Goal: Task Accomplishment & Management: Use online tool/utility

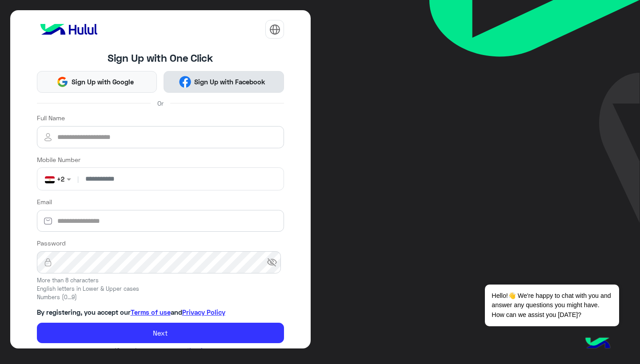
click at [193, 84] on span "Sign Up with Facebook" at bounding box center [230, 82] width 78 height 10
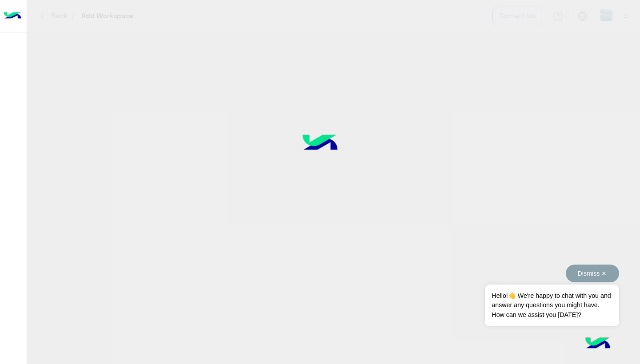
click at [601, 278] on button "Dismiss ✕" at bounding box center [591, 274] width 53 height 18
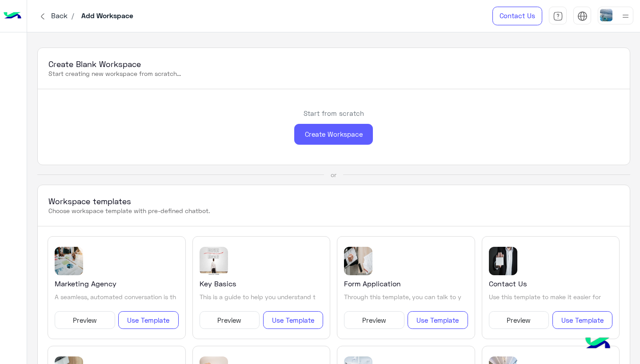
click at [344, 134] on div "Create Workspace" at bounding box center [333, 134] width 79 height 21
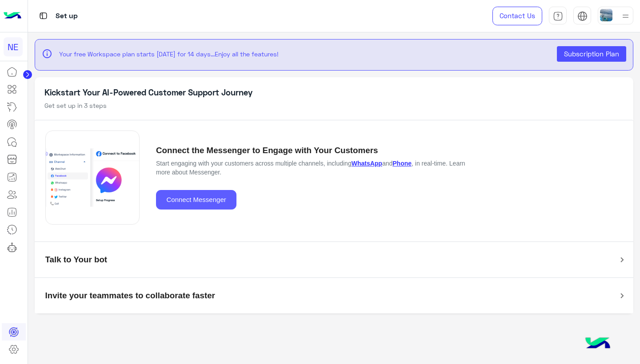
click at [225, 197] on button "Connect Messenger" at bounding box center [196, 200] width 80 height 20
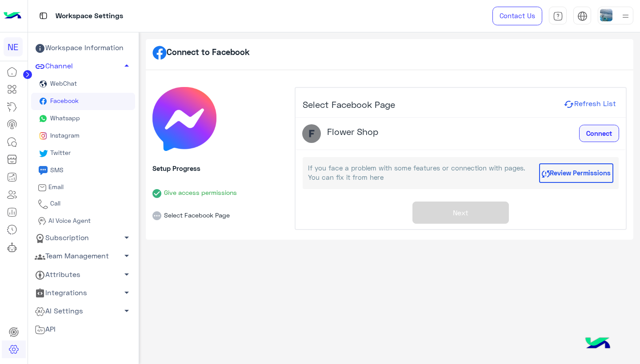
click at [604, 134] on span "Connect" at bounding box center [599, 133] width 26 height 8
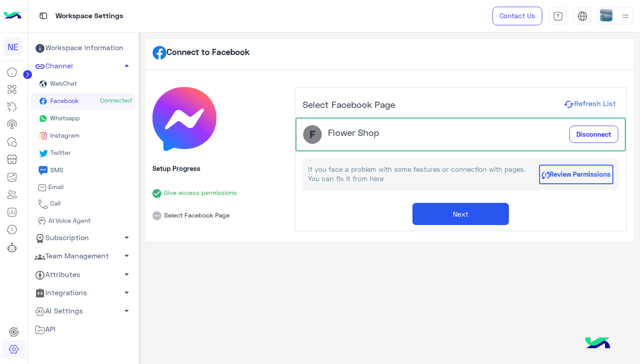
click at [480, 220] on button "Next" at bounding box center [460, 214] width 96 height 22
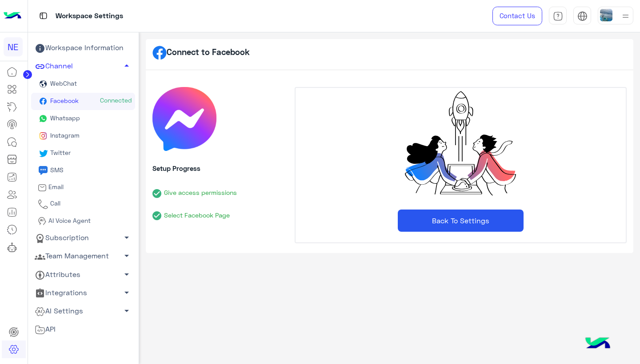
click at [474, 224] on button "Back To Settings" at bounding box center [461, 221] width 126 height 22
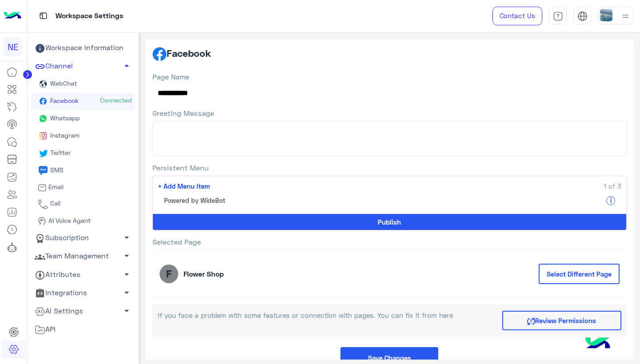
click at [68, 80] on span "WebChat" at bounding box center [62, 84] width 28 height 8
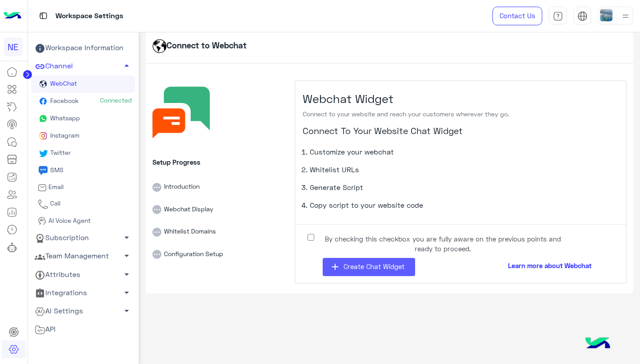
click at [367, 266] on span "Create Chat Widget" at bounding box center [373, 266] width 61 height 8
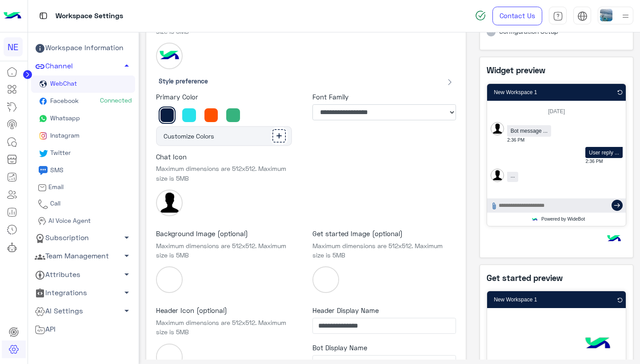
scroll to position [95, 0]
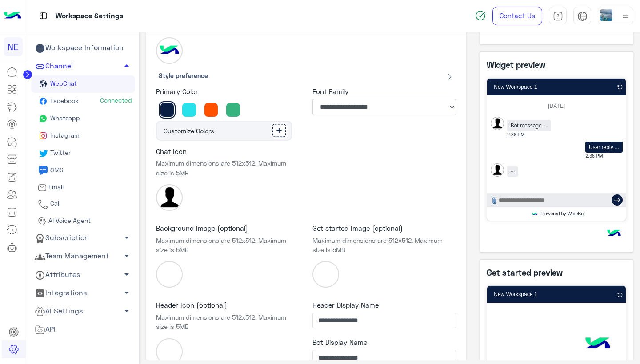
click at [191, 113] on div at bounding box center [189, 110] width 16 height 16
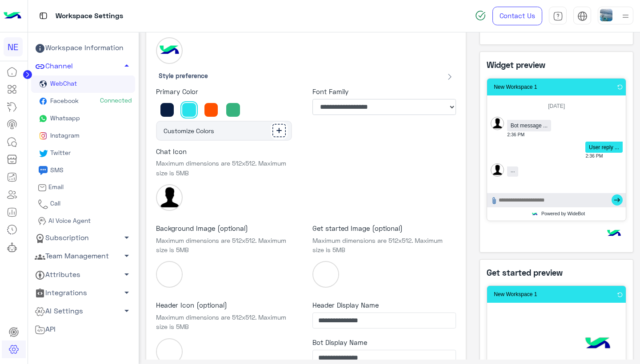
click at [212, 112] on div at bounding box center [211, 110] width 16 height 16
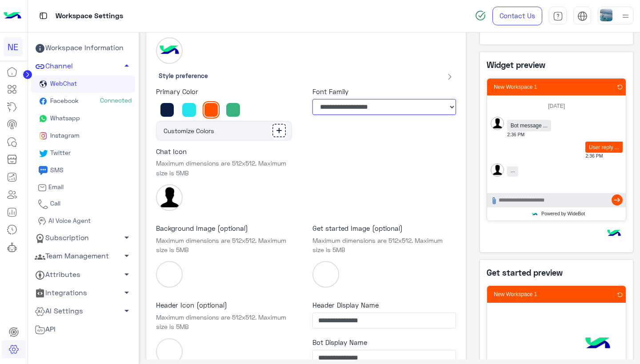
select select "**********"
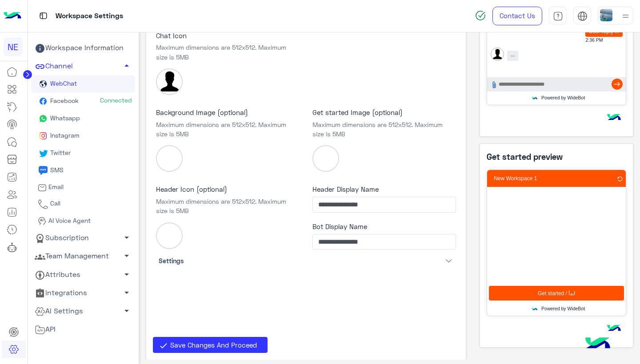
scroll to position [211, 0]
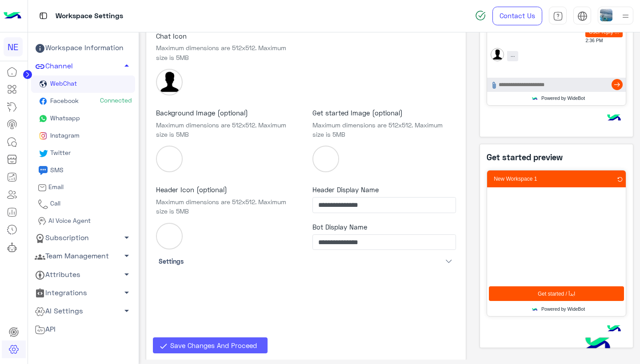
click at [217, 345] on span "Save Changes And Proceed" at bounding box center [213, 346] width 87 height 8
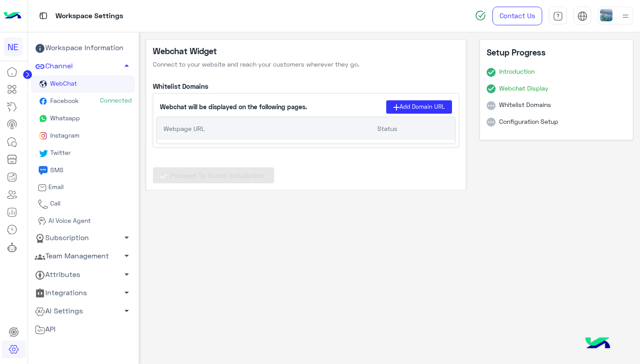
click at [198, 128] on p "Webpage URL" at bounding box center [269, 128] width 213 height 9
click at [406, 107] on button "Add Domain URL" at bounding box center [419, 106] width 66 height 13
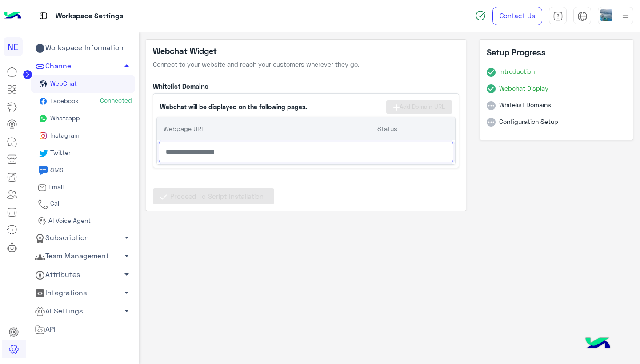
click at [249, 155] on input "text" at bounding box center [306, 152] width 294 height 21
click at [164, 149] on input "**********" at bounding box center [306, 152] width 294 height 21
type input "**********"
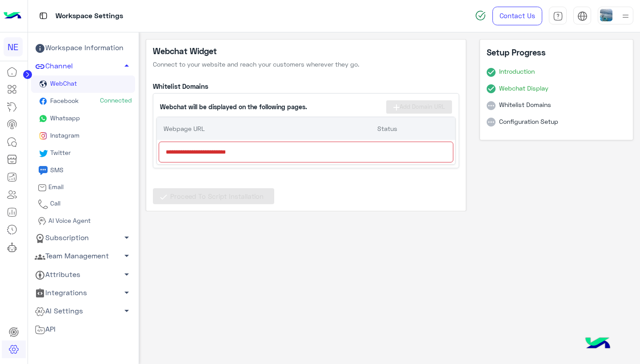
click at [251, 164] on div "**********" at bounding box center [306, 130] width 306 height 75
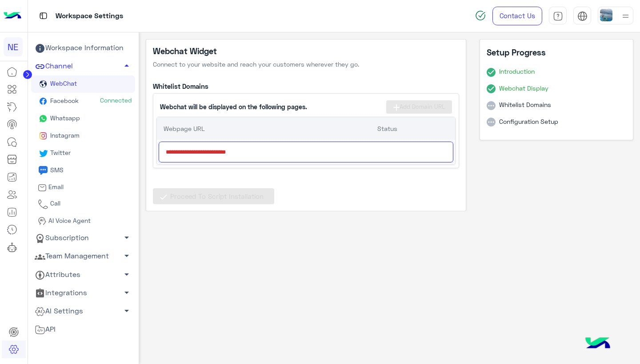
click at [244, 155] on input "**********" at bounding box center [306, 152] width 294 height 21
drag, startPoint x: 255, startPoint y: 149, endPoint x: 73, endPoint y: 147, distance: 181.7
click at [73, 147] on div "**********" at bounding box center [334, 198] width 612 height 332
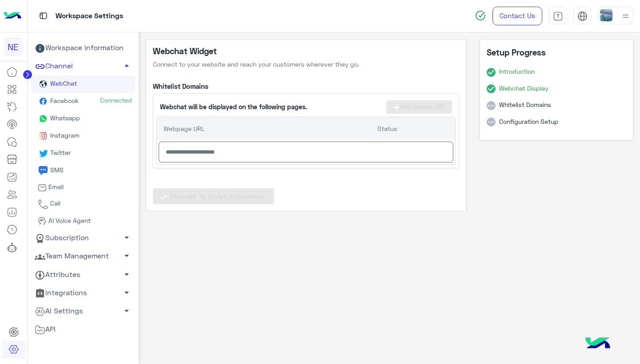
click at [185, 179] on div "Proceed To Script Installation" at bounding box center [306, 186] width 306 height 36
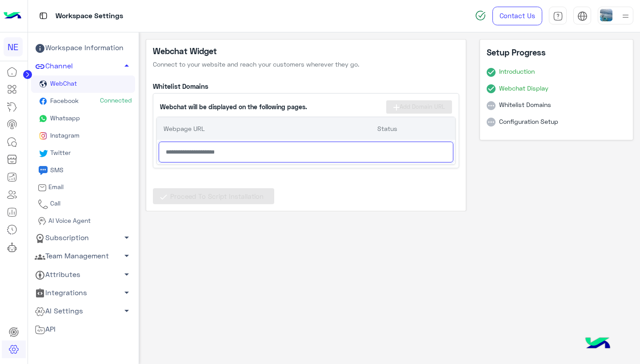
click at [204, 146] on input "text" at bounding box center [306, 152] width 294 height 21
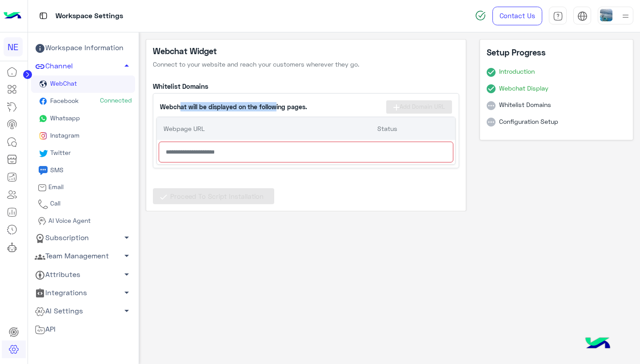
drag, startPoint x: 178, startPoint y: 105, endPoint x: 270, endPoint y: 104, distance: 92.8
click at [270, 104] on p "Webchat will be displayed on the following pages." at bounding box center [233, 106] width 147 height 9
click at [274, 105] on p "Webchat will be displayed on the following pages." at bounding box center [233, 106] width 147 height 9
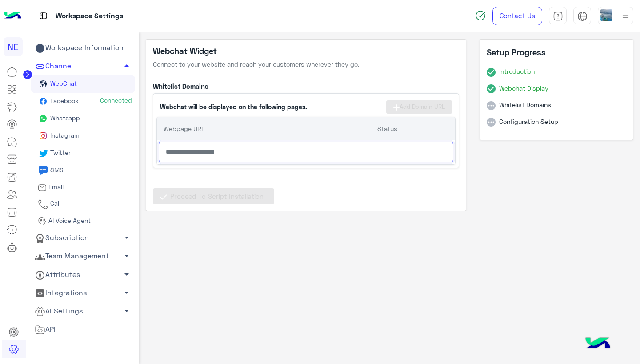
click at [232, 152] on input "text" at bounding box center [306, 152] width 294 height 21
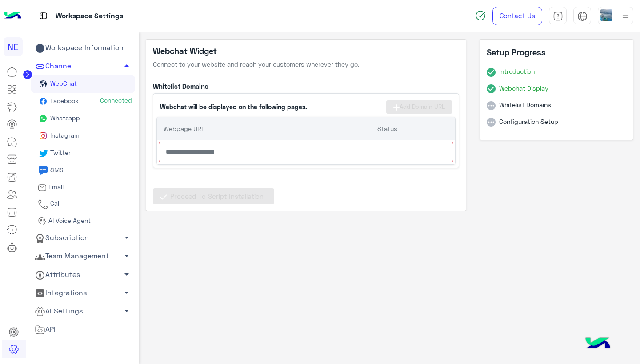
click at [81, 101] on link "Facebook Connected" at bounding box center [83, 101] width 104 height 17
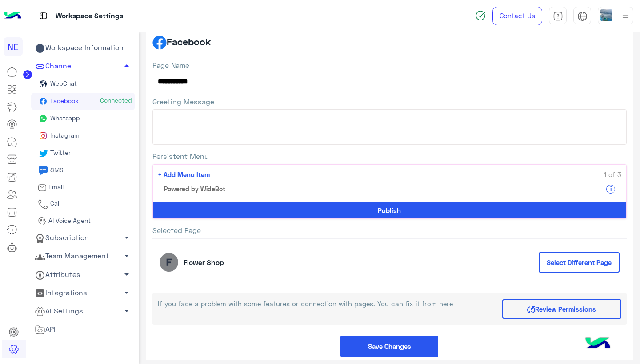
scroll to position [19, 0]
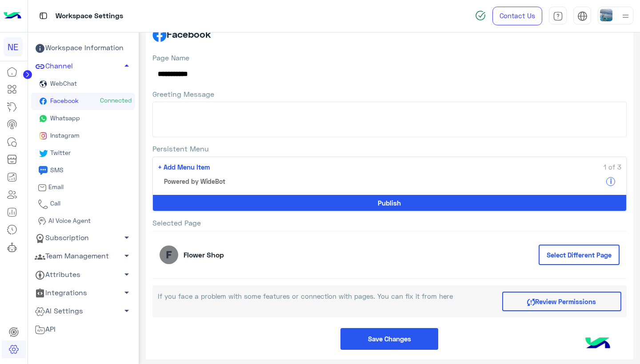
click at [205, 111] on textarea "Greeting Message" at bounding box center [389, 120] width 474 height 36
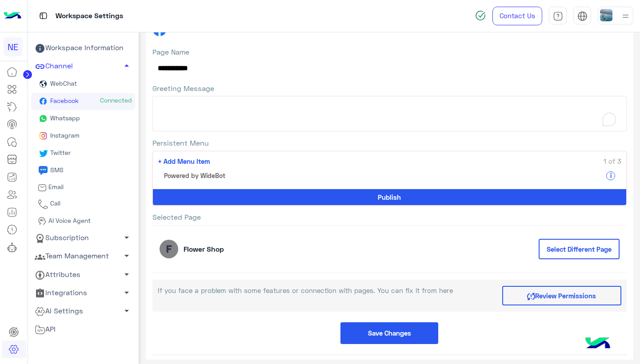
scroll to position [11, 0]
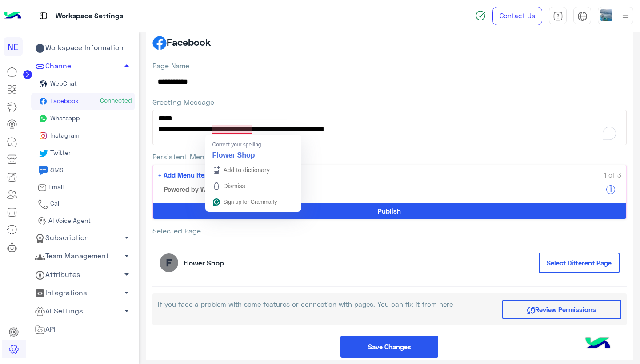
click at [234, 129] on textarea "**********" at bounding box center [389, 128] width 474 height 36
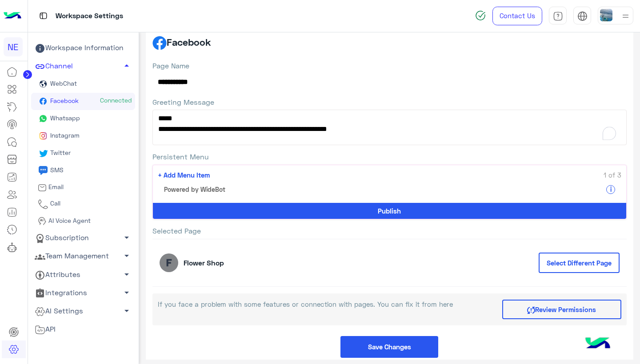
click at [354, 131] on textarea "**********" at bounding box center [389, 128] width 474 height 36
click at [398, 129] on textarea "**********" at bounding box center [389, 128] width 474 height 36
drag, startPoint x: 485, startPoint y: 132, endPoint x: 58, endPoint y: 101, distance: 428.4
click at [58, 101] on div "**********" at bounding box center [334, 198] width 612 height 332
paste textarea "**********"
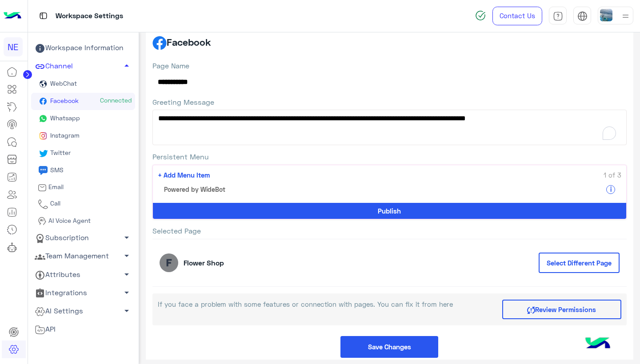
click at [195, 119] on textarea "**********" at bounding box center [389, 128] width 474 height 36
click at [205, 120] on textarea "**********" at bounding box center [389, 128] width 474 height 36
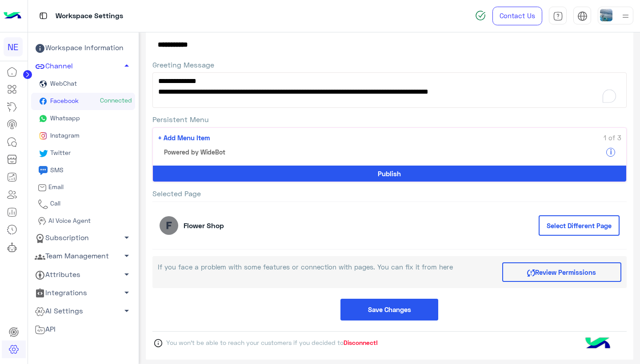
scroll to position [49, 0]
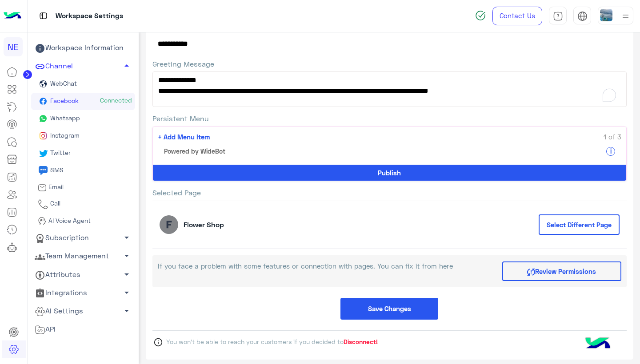
type textarea "**********"
click at [199, 135] on span "+ Add Menu Item" at bounding box center [184, 137] width 52 height 10
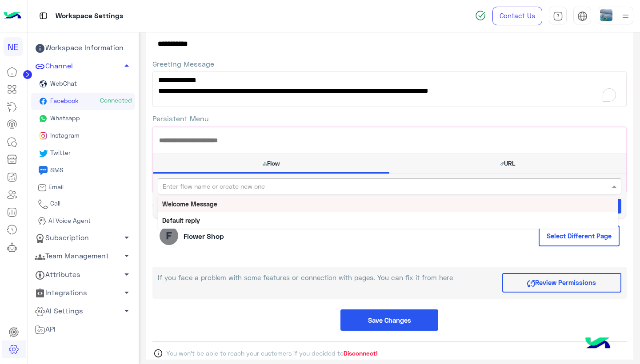
click at [273, 188] on input "text" at bounding box center [359, 186] width 392 height 9
click at [211, 206] on b "Welcome Message" at bounding box center [189, 204] width 55 height 8
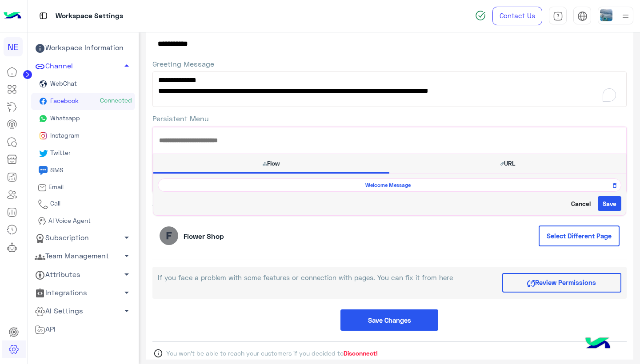
click at [357, 184] on span "Welcome Message" at bounding box center [388, 185] width 451 height 8
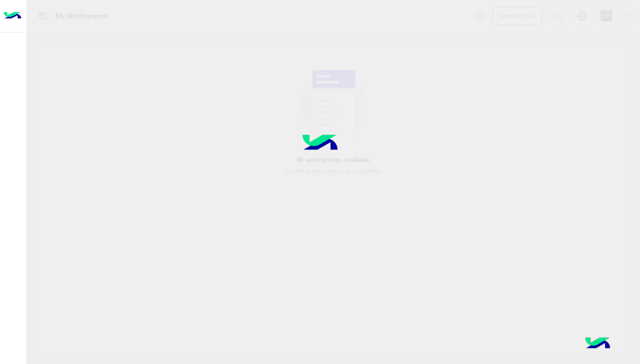
click at [607, 206] on div at bounding box center [320, 182] width 640 height 364
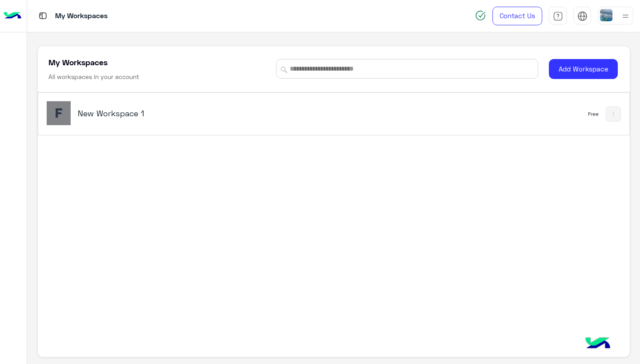
click at [133, 111] on h5 "New Workspace 1" at bounding box center [181, 113] width 207 height 11
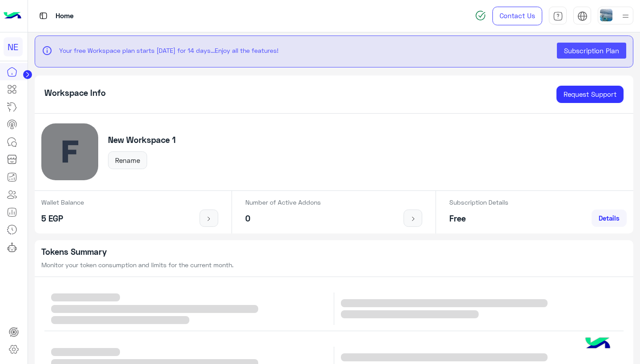
click at [27, 72] on circle at bounding box center [27, 74] width 9 height 9
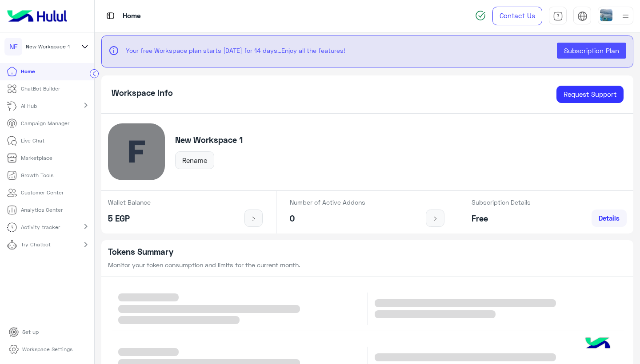
click at [30, 73] on p "Home" at bounding box center [28, 72] width 14 height 8
click at [32, 50] on span "New Workspace 1" at bounding box center [48, 47] width 44 height 8
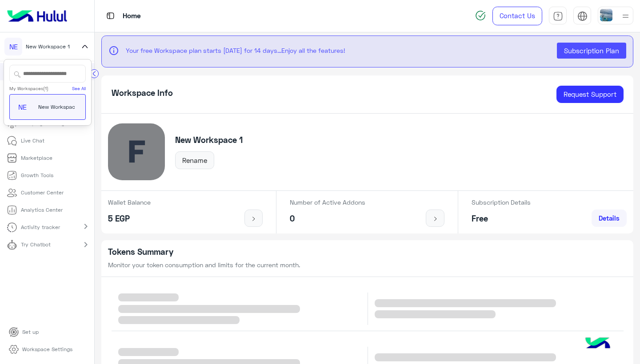
click at [54, 107] on span "New Workspace 1" at bounding box center [60, 107] width 44 height 8
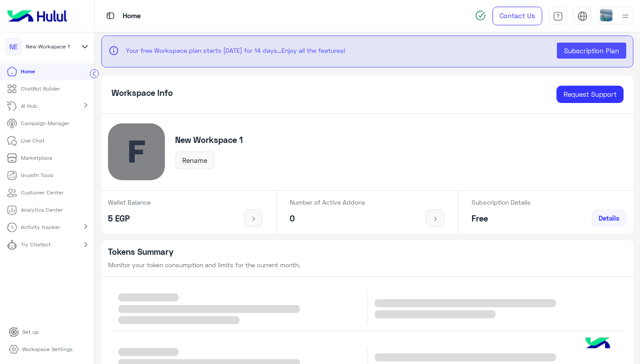
click at [183, 139] on h5 "New Workspace 1" at bounding box center [209, 140] width 68 height 10
click at [190, 154] on button "Rename" at bounding box center [194, 160] width 39 height 18
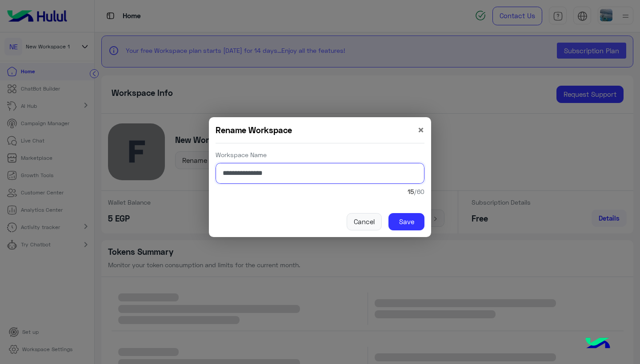
drag, startPoint x: 279, startPoint y: 175, endPoint x: 88, endPoint y: 172, distance: 190.6
click at [88, 172] on modal-container "**********" at bounding box center [320, 182] width 640 height 364
type input "**********"
click at [407, 221] on button "Save" at bounding box center [406, 222] width 36 height 18
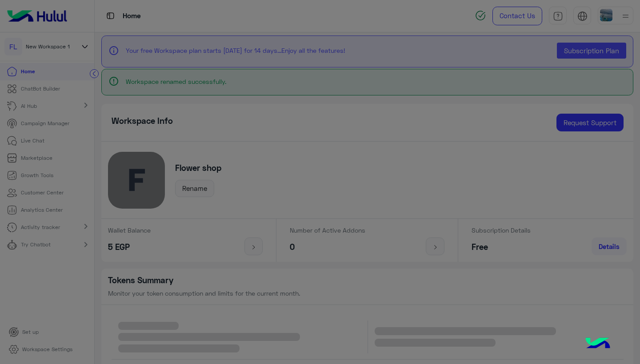
click at [404, 225] on modal-container "**********" at bounding box center [320, 182] width 640 height 364
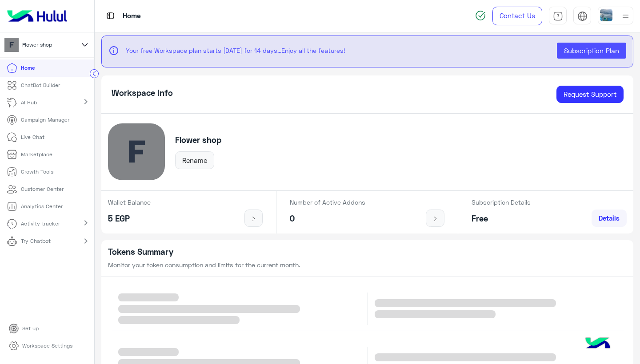
click at [49, 347] on p "Workspace Settings" at bounding box center [47, 346] width 50 height 8
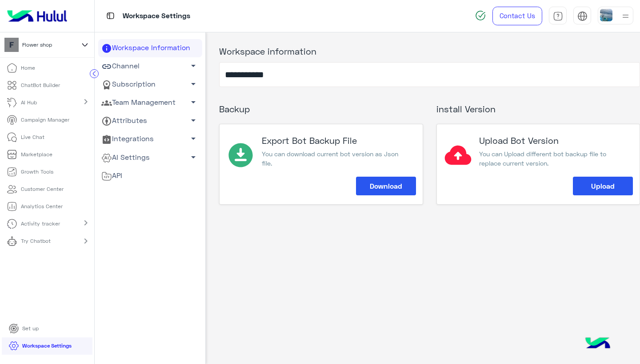
click at [175, 72] on link "Channel arrow_drop_down" at bounding box center [150, 66] width 104 height 18
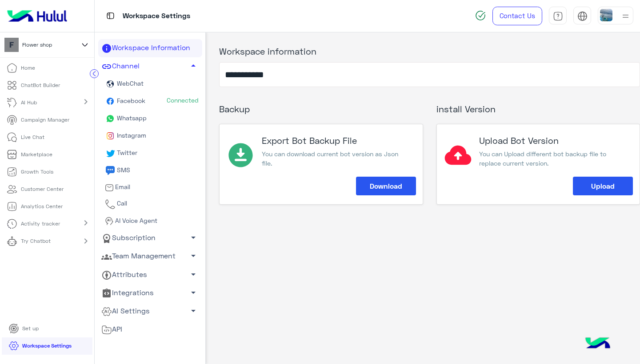
click at [170, 99] on span "Connected" at bounding box center [183, 100] width 32 height 9
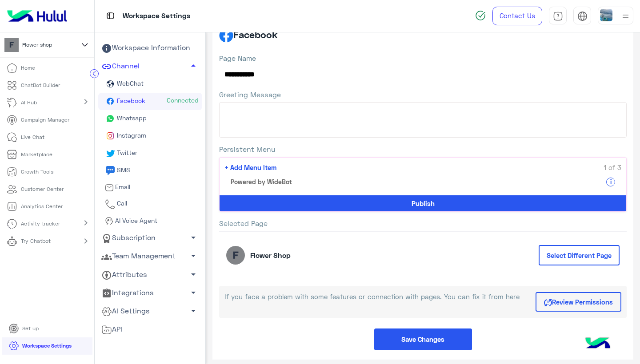
scroll to position [20, 0]
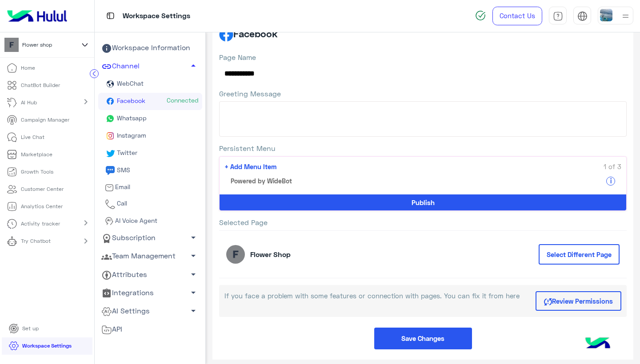
click at [255, 166] on span "+ Add Menu Item" at bounding box center [250, 167] width 52 height 10
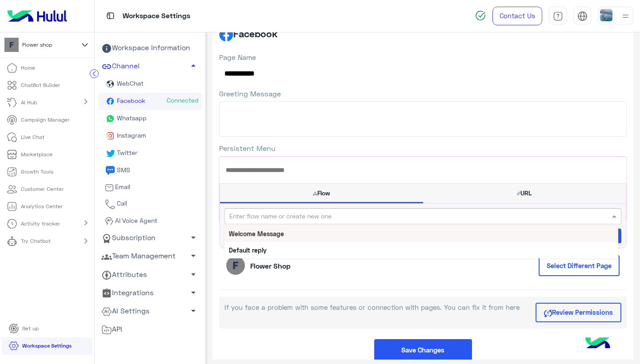
click at [293, 217] on input "text" at bounding box center [395, 216] width 332 height 9
click at [293, 301] on div "If you face a problem with some features or connection with pages. You can fix …" at bounding box center [422, 313] width 407 height 32
click at [285, 216] on input "text" at bounding box center [395, 216] width 332 height 9
click at [290, 214] on input "text" at bounding box center [395, 216] width 332 height 9
click at [459, 197] on button "URL" at bounding box center [524, 193] width 203 height 18
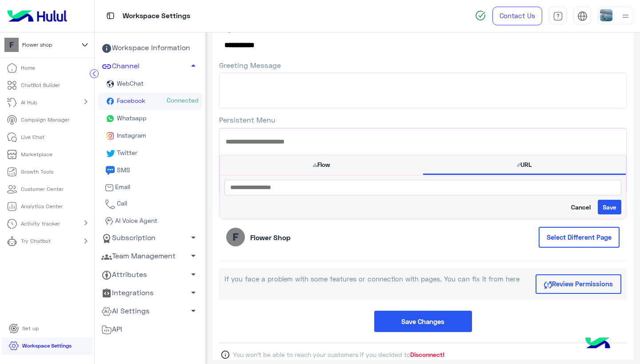
scroll to position [37, 0]
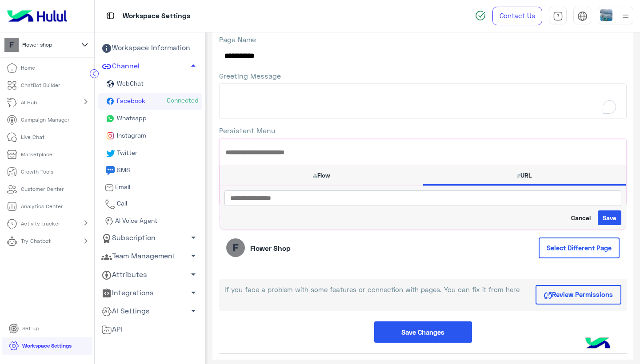
click at [291, 84] on textarea "Greeting Message" at bounding box center [422, 102] width 407 height 36
paste textarea "**********"
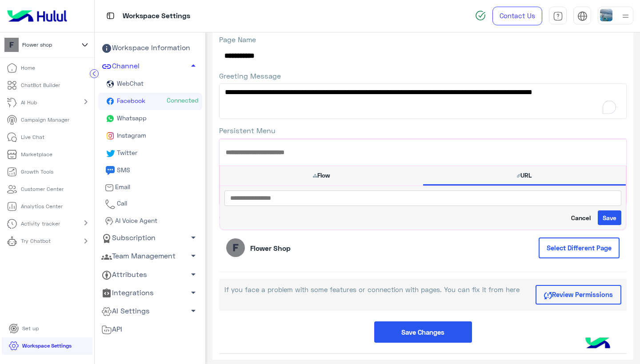
click at [274, 93] on textarea "**********" at bounding box center [422, 102] width 407 height 36
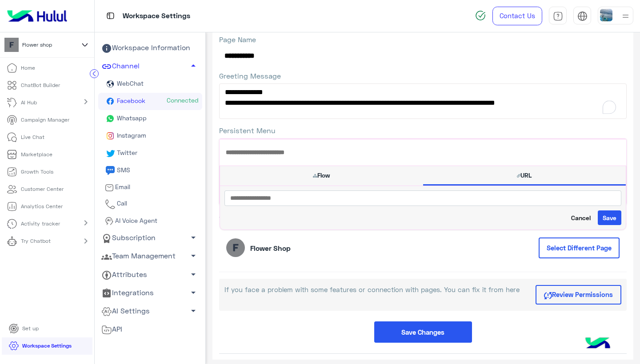
type textarea "**********"
click at [301, 170] on button "Flow" at bounding box center [321, 175] width 203 height 18
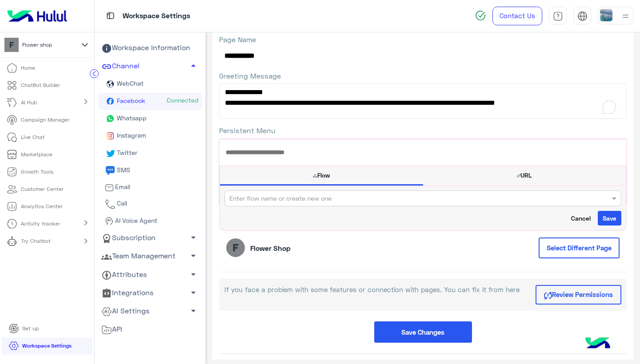
click at [343, 200] on input "text" at bounding box center [395, 198] width 332 height 9
click at [302, 215] on div "Welcome Message" at bounding box center [421, 216] width 394 height 16
click at [606, 214] on button "Save" at bounding box center [609, 215] width 24 height 15
click at [602, 217] on button "Save" at bounding box center [609, 215] width 24 height 15
click at [607, 216] on button "Save" at bounding box center [609, 215] width 24 height 15
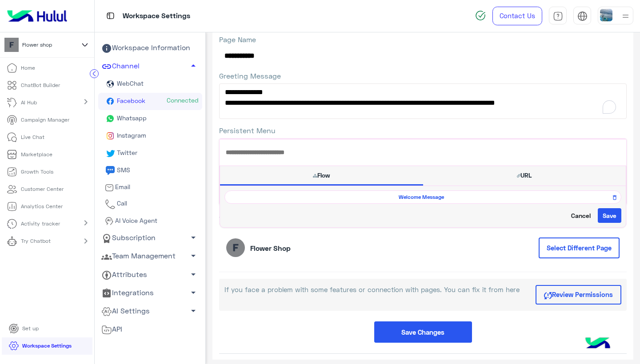
click at [428, 332] on button "Save Changes" at bounding box center [423, 333] width 98 height 22
click at [419, 330] on button "Save Changes" at bounding box center [423, 333] width 98 height 22
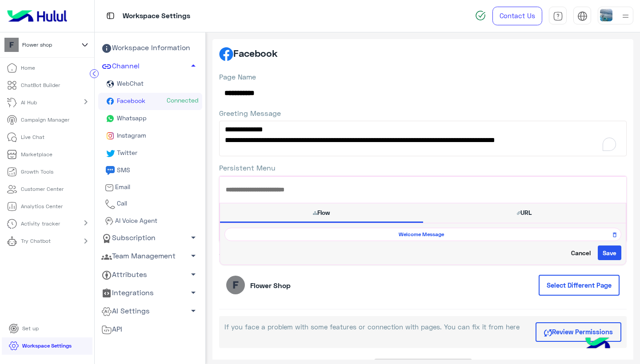
scroll to position [0, 0]
click at [152, 72] on link "Channel arrow_drop_up" at bounding box center [150, 66] width 104 height 18
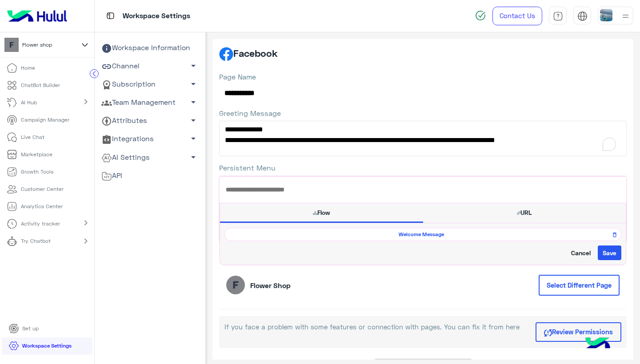
click at [152, 71] on link "Channel arrow_drop_down" at bounding box center [150, 66] width 104 height 18
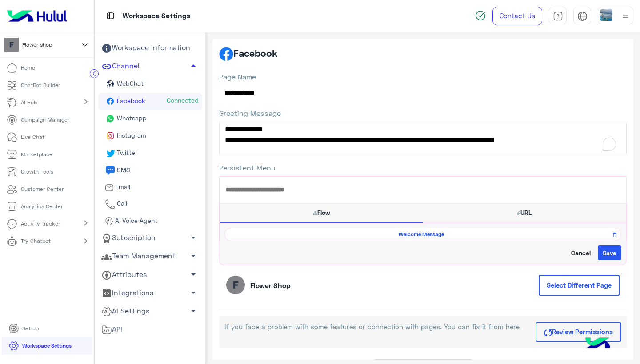
click at [147, 116] on link "Whatsapp" at bounding box center [150, 118] width 104 height 17
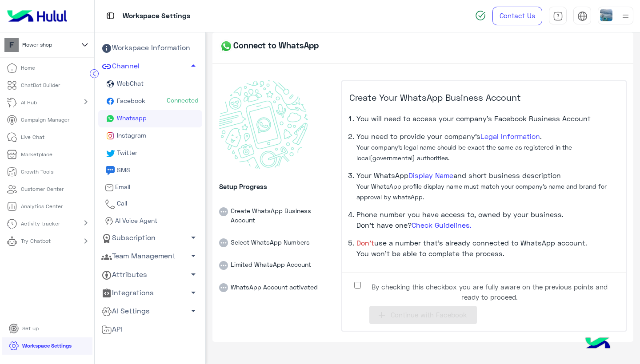
click at [138, 103] on span "Facebook" at bounding box center [130, 101] width 30 height 8
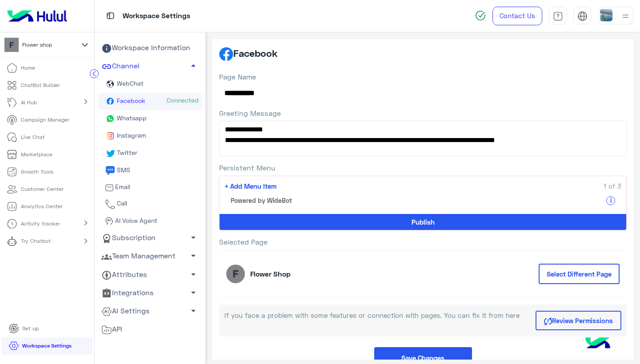
click at [262, 183] on span "+ Add Menu Item" at bounding box center [250, 186] width 52 height 10
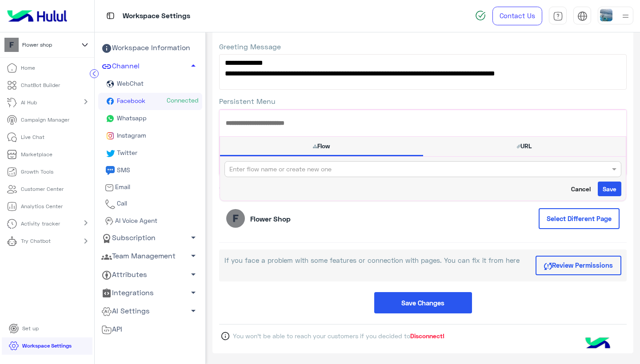
scroll to position [66, 0]
click at [323, 167] on input "text" at bounding box center [395, 169] width 332 height 9
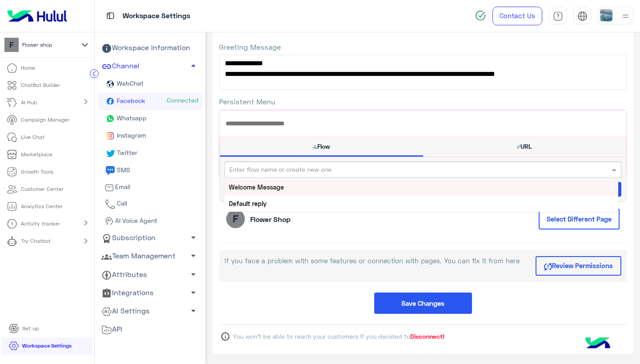
click at [270, 191] on div "Welcome Message" at bounding box center [421, 187] width 394 height 16
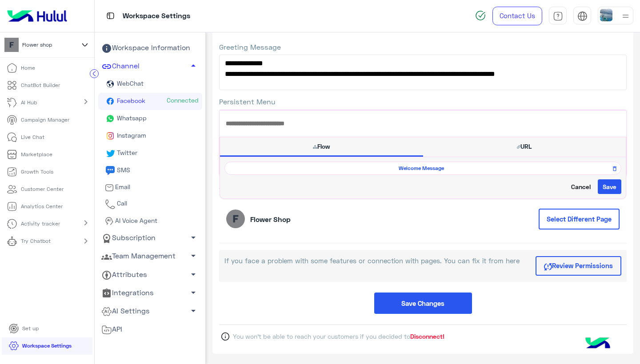
click at [511, 169] on span "Welcome Message" at bounding box center [421, 168] width 384 height 8
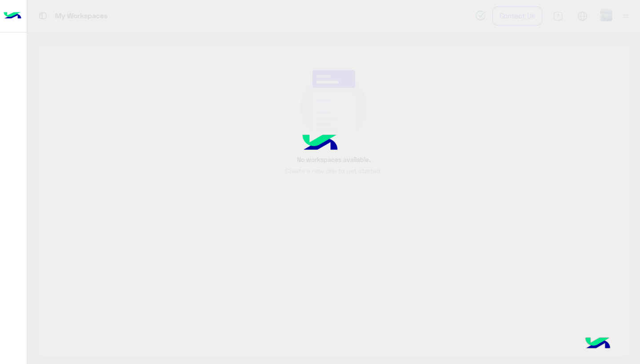
click at [471, 171] on div at bounding box center [320, 182] width 640 height 364
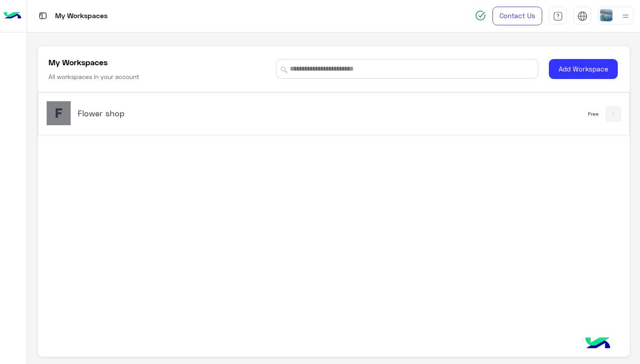
click at [152, 111] on h5 "Flower shop" at bounding box center [181, 113] width 207 height 11
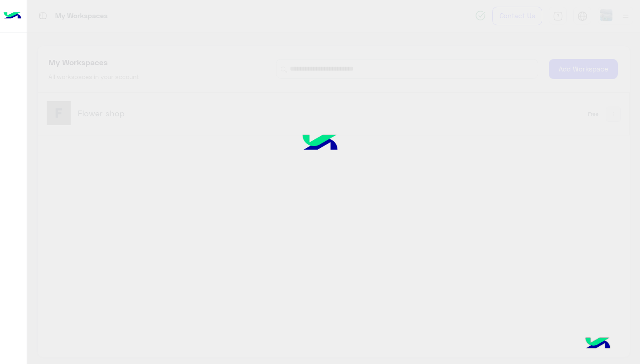
click at [112, 111] on div "My Workspaces Contact Us Help Center عربي English My Workspaces All workspaces …" at bounding box center [333, 182] width 612 height 364
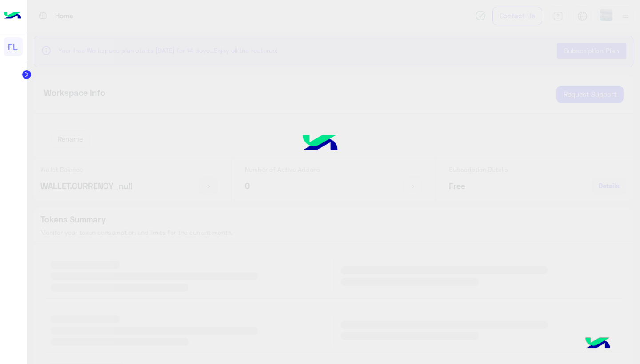
click at [109, 113] on div at bounding box center [320, 182] width 640 height 364
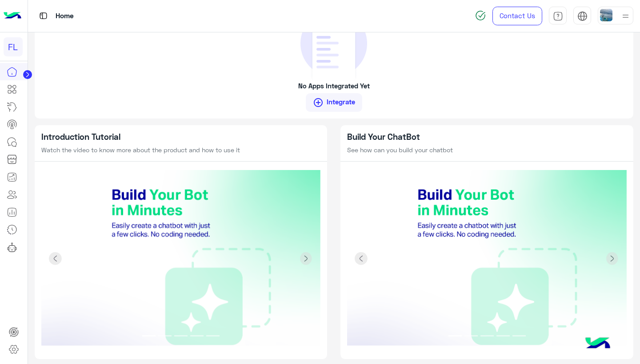
scroll to position [760, 0]
click at [141, 246] on img at bounding box center [180, 260] width 279 height 178
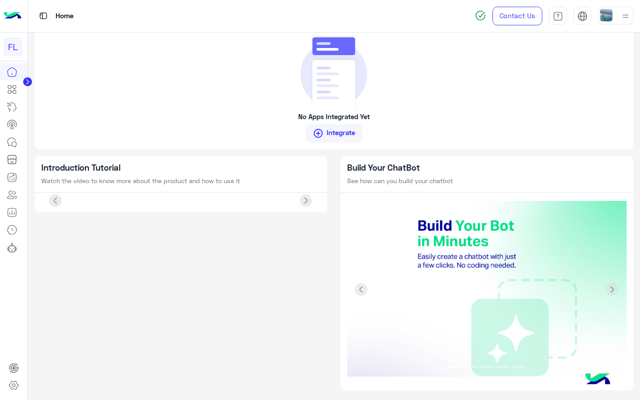
click at [280, 201] on img at bounding box center [180, 201] width 279 height 0
click at [251, 201] on img at bounding box center [180, 201] width 279 height 0
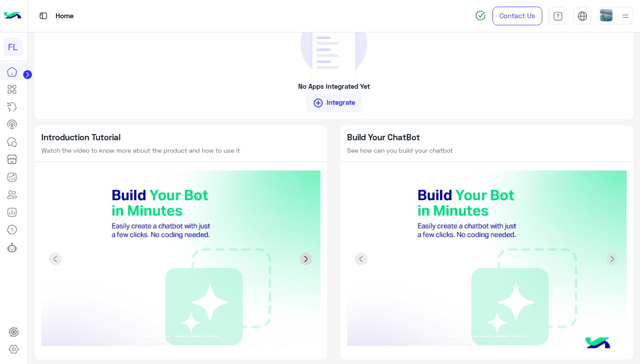
click at [303, 255] on span at bounding box center [305, 259] width 13 height 13
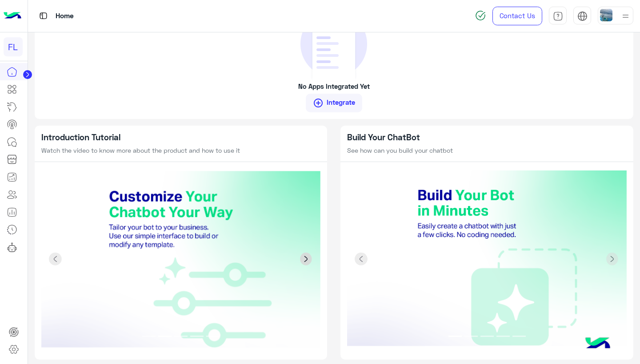
click at [303, 255] on span at bounding box center [305, 259] width 13 height 13
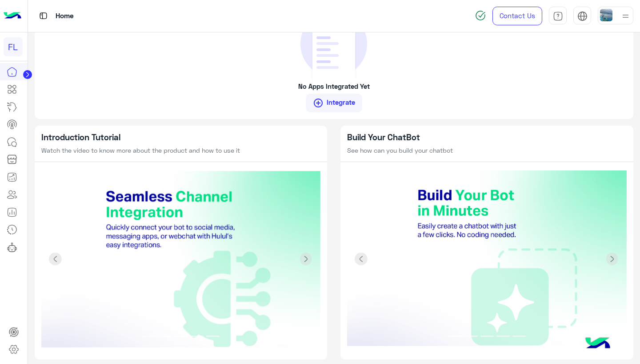
click at [183, 230] on img at bounding box center [180, 260] width 279 height 178
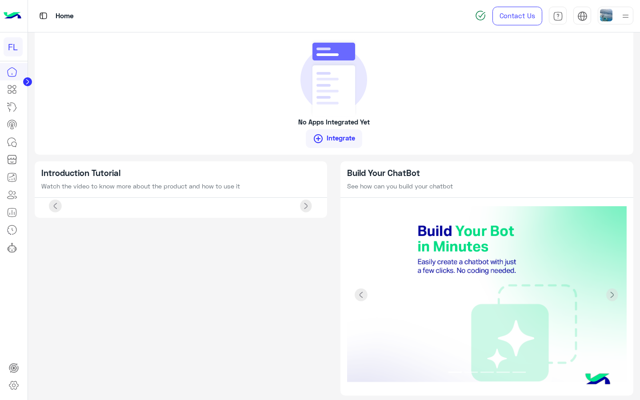
click at [307, 206] on img at bounding box center [180, 206] width 279 height 0
click at [306, 206] on img at bounding box center [180, 206] width 279 height 0
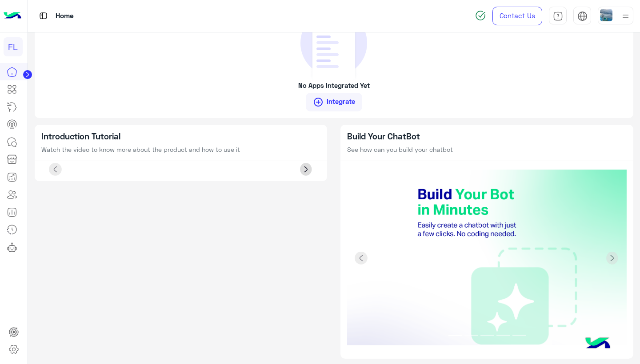
scroll to position [760, 0]
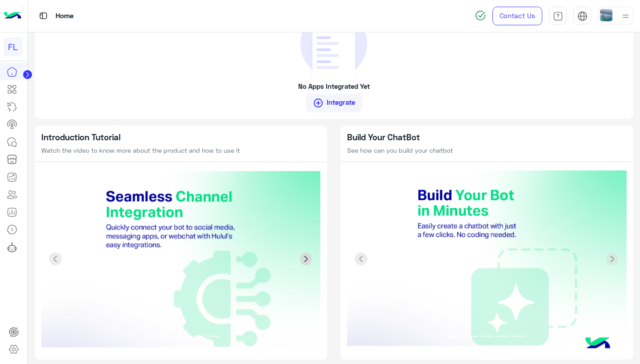
click at [306, 253] on span at bounding box center [305, 259] width 13 height 13
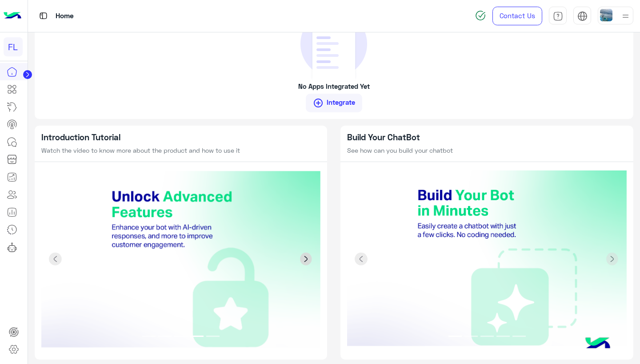
click at [306, 253] on span at bounding box center [305, 259] width 13 height 13
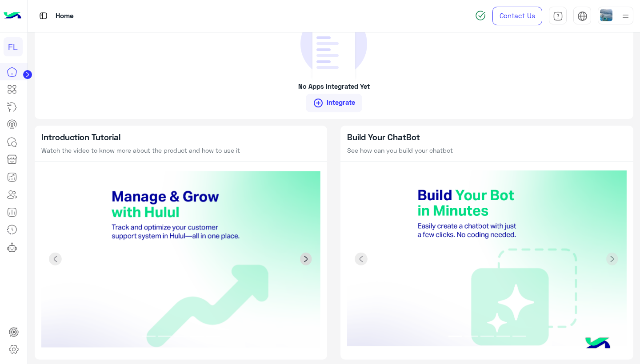
click at [306, 253] on span at bounding box center [305, 259] width 13 height 13
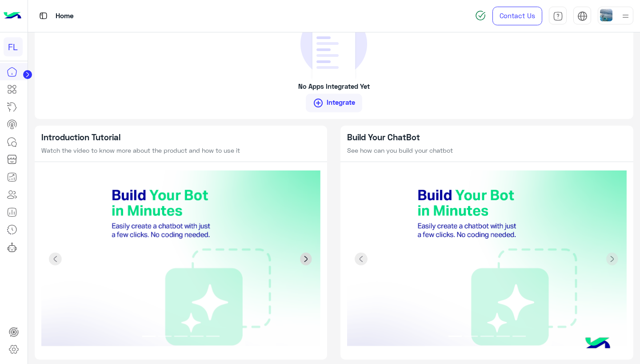
click at [306, 253] on span at bounding box center [305, 259] width 13 height 13
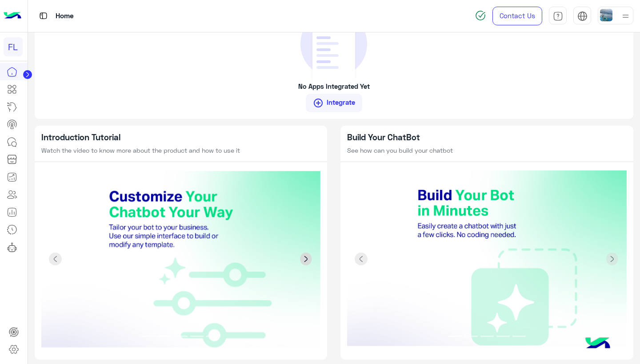
click at [306, 253] on span at bounding box center [305, 259] width 13 height 13
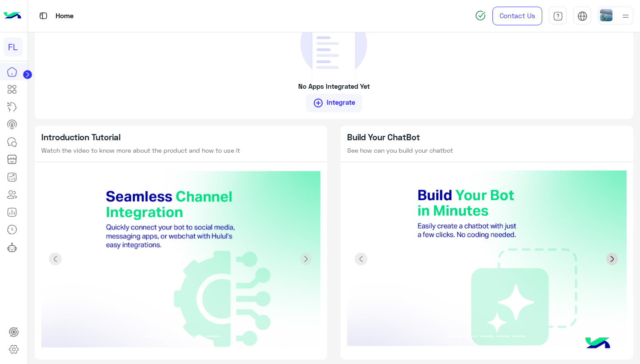
click at [610, 262] on link "Next" at bounding box center [606, 260] width 42 height 178
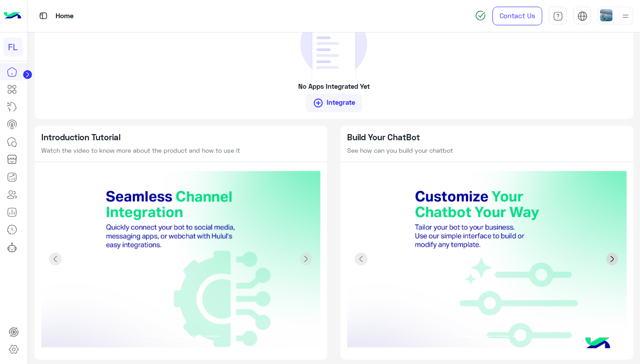
click at [610, 262] on link "Next" at bounding box center [606, 260] width 42 height 178
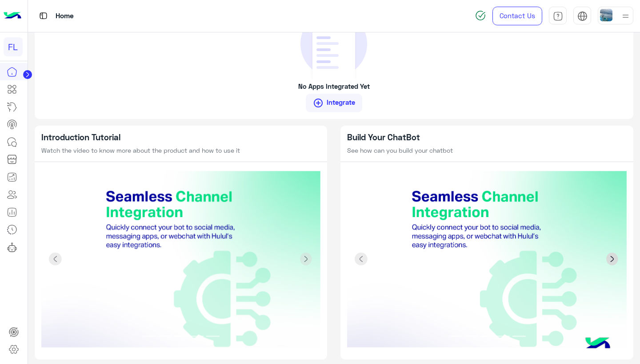
click at [610, 262] on link "Next" at bounding box center [606, 260] width 42 height 178
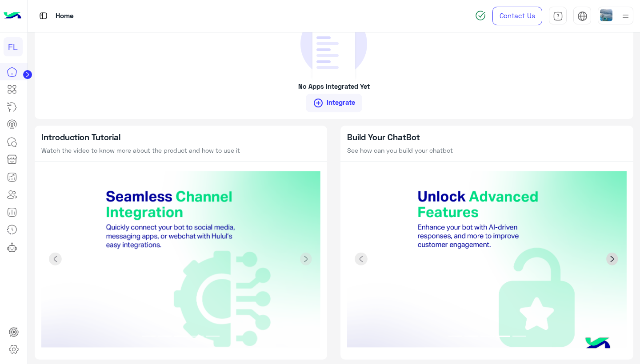
click at [610, 262] on link "Next" at bounding box center [606, 260] width 42 height 178
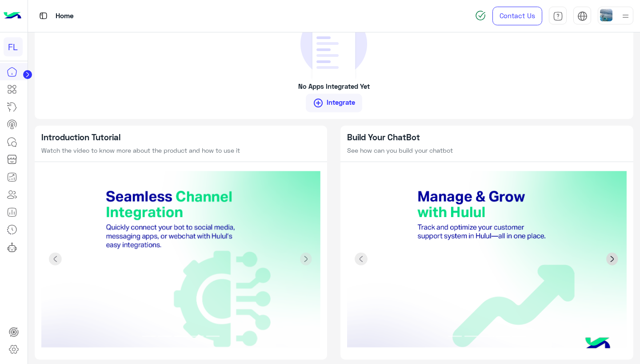
click at [610, 262] on link "Next" at bounding box center [606, 260] width 42 height 178
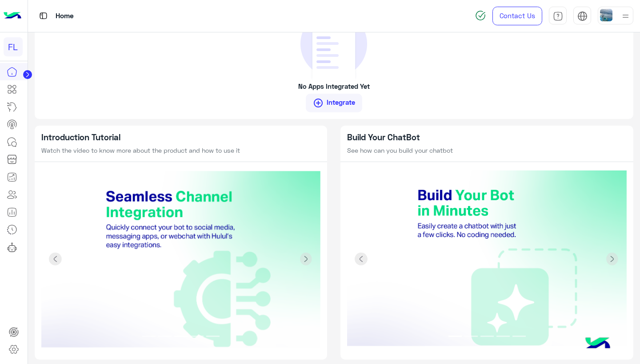
click at [101, 135] on h5 "Introduction Tutorial" at bounding box center [180, 137] width 279 height 10
click at [303, 254] on span at bounding box center [305, 259] width 13 height 13
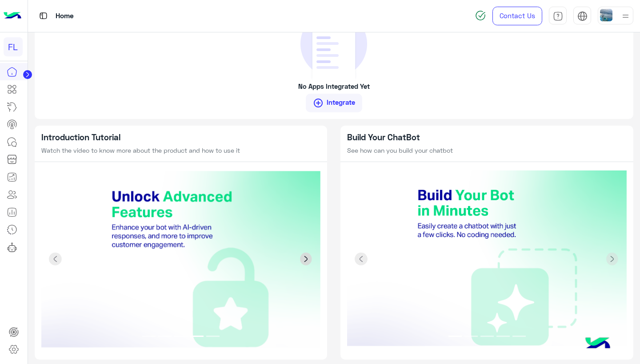
click at [302, 254] on span at bounding box center [305, 259] width 13 height 13
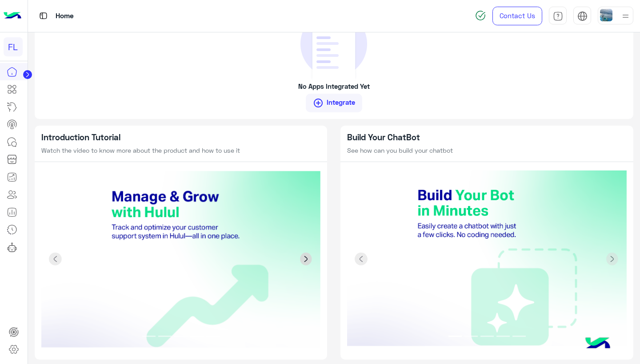
click at [302, 254] on span at bounding box center [305, 259] width 13 height 13
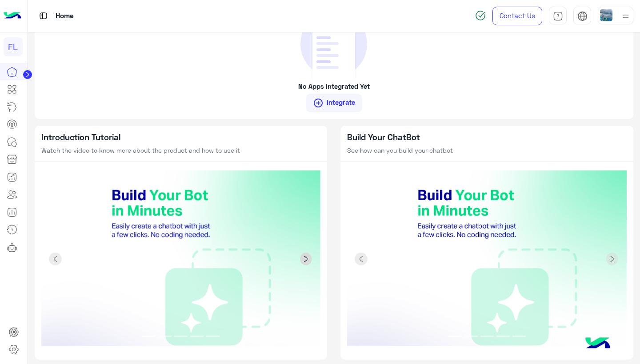
click at [302, 254] on span at bounding box center [305, 259] width 13 height 13
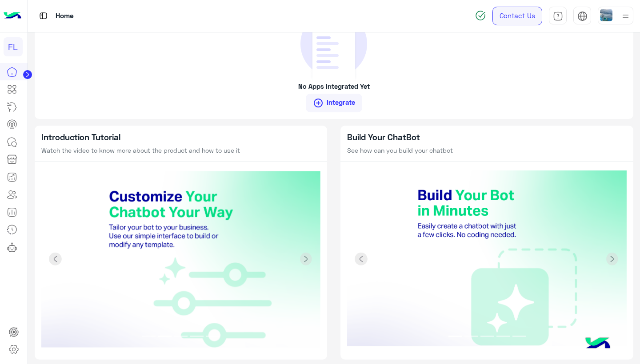
click at [523, 16] on link "Contact Us" at bounding box center [517, 16] width 50 height 19
drag, startPoint x: 119, startPoint y: 223, endPoint x: 199, endPoint y: 242, distance: 81.9
click at [224, 148] on p "Watch the video to know more about the product and how to use it" at bounding box center [180, 150] width 279 height 9
click at [302, 253] on span at bounding box center [305, 259] width 13 height 13
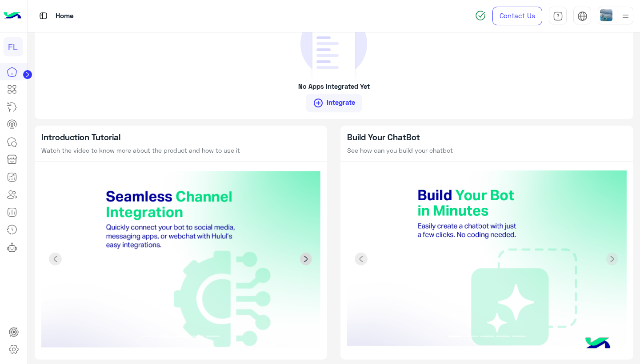
click at [302, 253] on span at bounding box center [305, 259] width 13 height 13
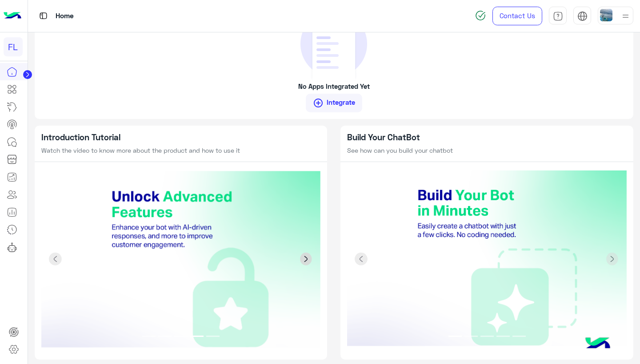
click at [302, 253] on span at bounding box center [305, 259] width 13 height 13
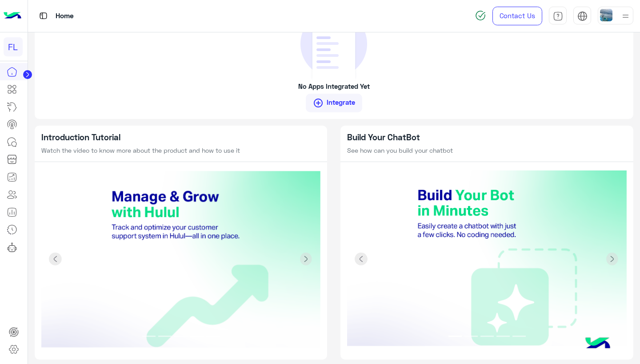
click at [191, 220] on img at bounding box center [180, 260] width 279 height 178
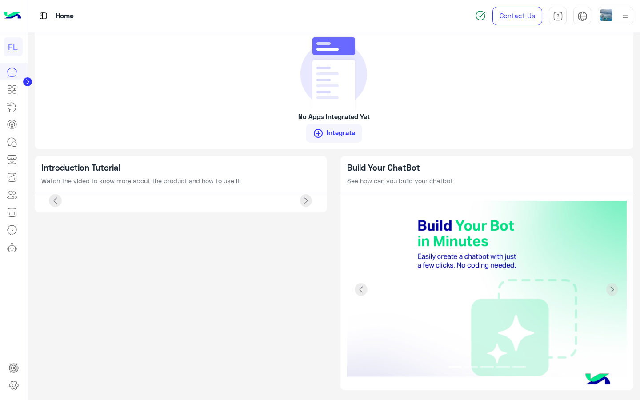
click at [246, 201] on img at bounding box center [180, 201] width 279 height 0
click at [321, 201] on img at bounding box center [180, 201] width 279 height 0
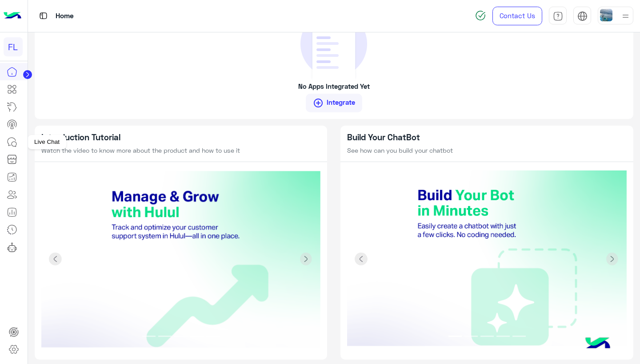
click at [15, 140] on icon at bounding box center [12, 142] width 11 height 11
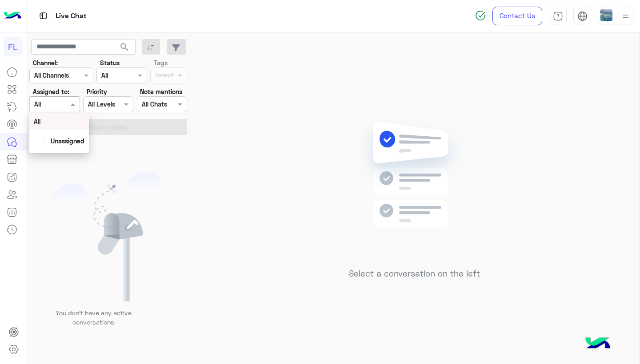
click at [68, 104] on span at bounding box center [73, 103] width 11 height 9
click at [105, 103] on input "text" at bounding box center [98, 104] width 20 height 9
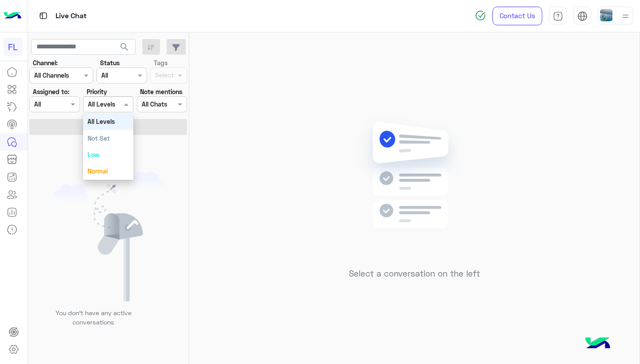
click at [106, 103] on input "text" at bounding box center [98, 104] width 20 height 9
click at [153, 102] on input "text" at bounding box center [152, 104] width 20 height 9
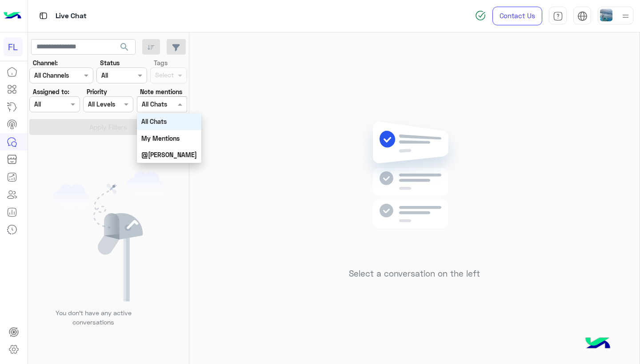
click at [153, 102] on input "text" at bounding box center [152, 104] width 20 height 9
click at [11, 195] on icon at bounding box center [12, 194] width 11 height 11
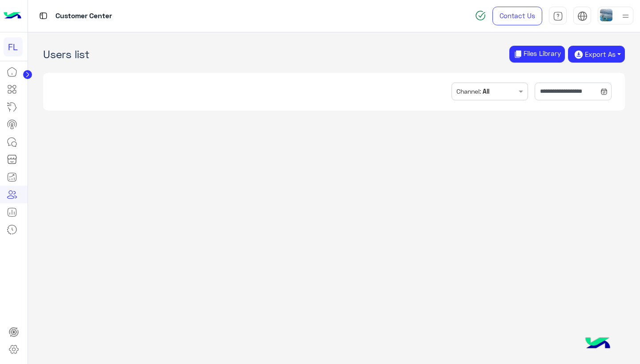
click at [27, 77] on icon at bounding box center [27, 74] width 2 height 4
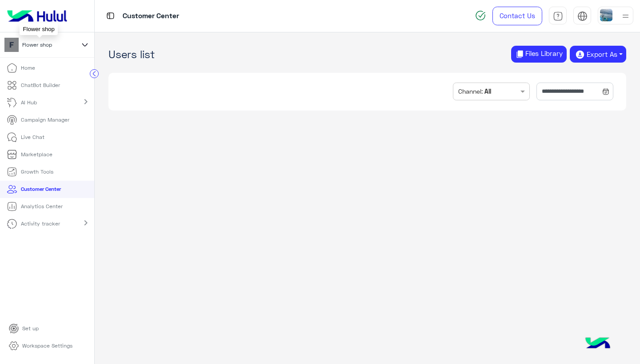
click at [35, 43] on span "Flower shop" at bounding box center [37, 45] width 30 height 8
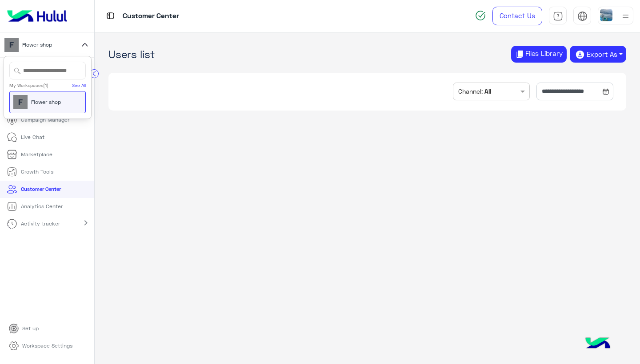
click at [38, 103] on span "Flower shop" at bounding box center [46, 102] width 30 height 8
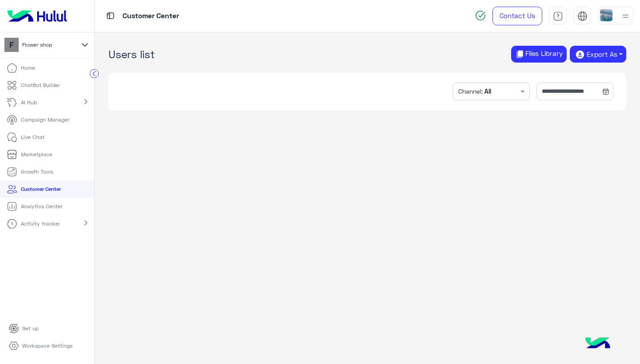
click at [49, 82] on p "ChatBot Builder" at bounding box center [40, 85] width 39 height 8
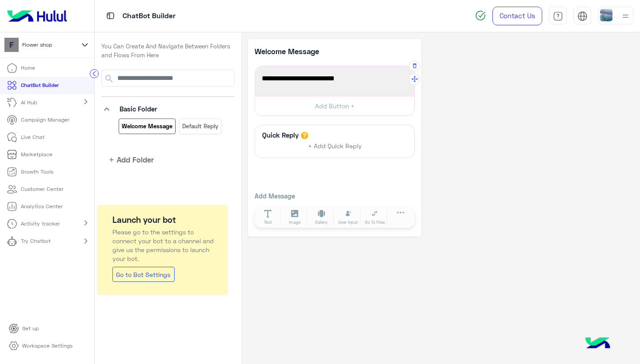
click at [290, 80] on span "Welcome to your first flow!" at bounding box center [335, 79] width 146 height 12
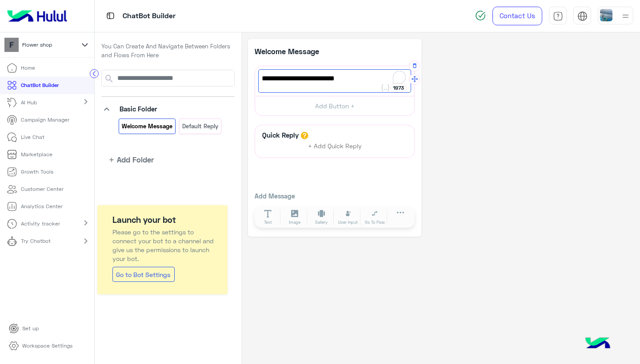
click at [357, 84] on div "Welcome to your first flow!" at bounding box center [334, 81] width 153 height 24
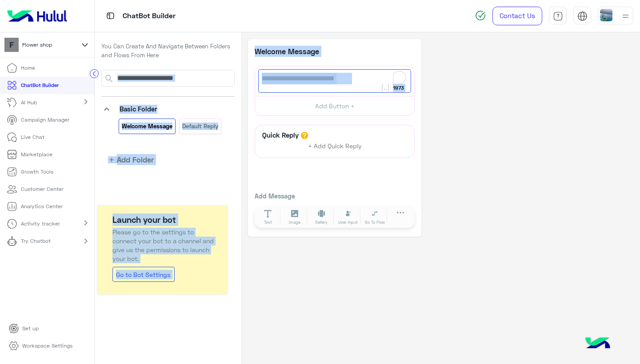
drag, startPoint x: 360, startPoint y: 81, endPoint x: 223, endPoint y: 81, distance: 137.7
click at [223, 81] on div "**********" at bounding box center [367, 198] width 545 height 332
click at [298, 77] on span "Welcome to your first flow!" at bounding box center [335, 79] width 146 height 12
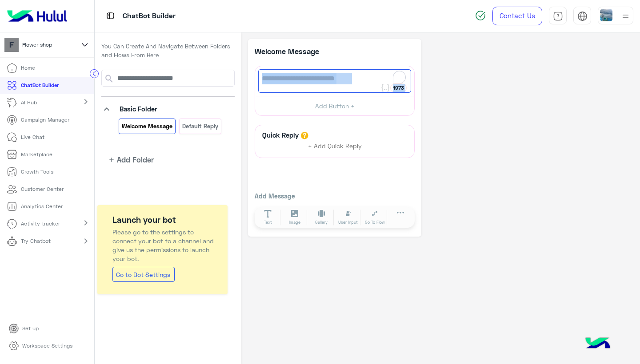
drag, startPoint x: 358, startPoint y: 76, endPoint x: 253, endPoint y: 84, distance: 105.6
click at [253, 84] on div "**********" at bounding box center [334, 138] width 173 height 198
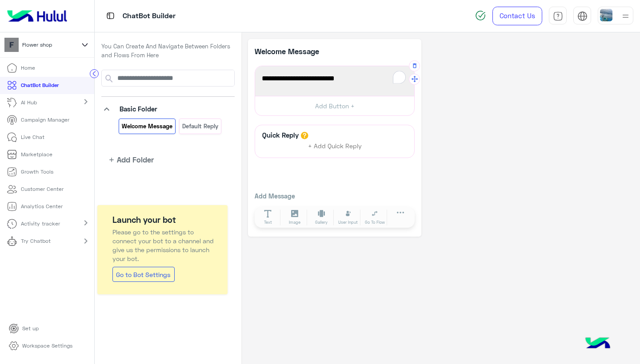
click at [357, 86] on div "Welcome to your first flow!" at bounding box center [334, 81] width 153 height 24
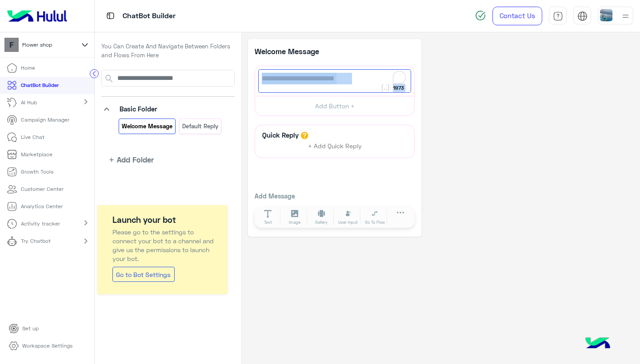
drag, startPoint x: 357, startPoint y: 80, endPoint x: 252, endPoint y: 85, distance: 104.9
click at [252, 85] on div "**********" at bounding box center [334, 138] width 173 height 198
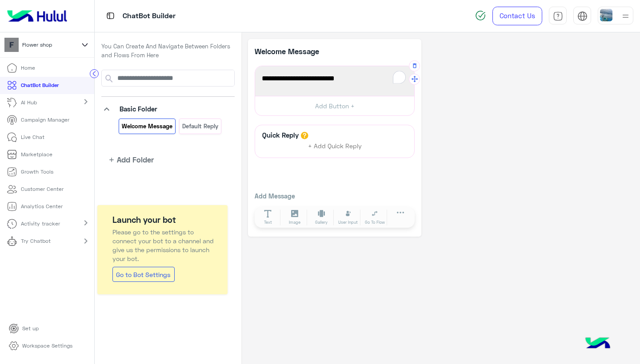
click at [276, 85] on div "Welcome to your first flow!" at bounding box center [334, 81] width 153 height 24
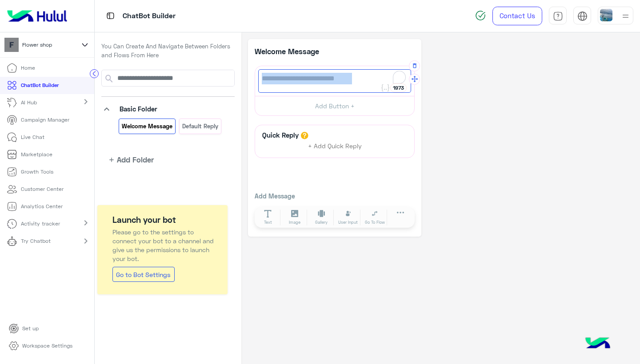
drag, startPoint x: 358, startPoint y: 78, endPoint x: 262, endPoint y: 79, distance: 96.4
click at [262, 79] on span "Welcome to your first flow!" at bounding box center [335, 79] width 146 height 12
paste textarea "**********"
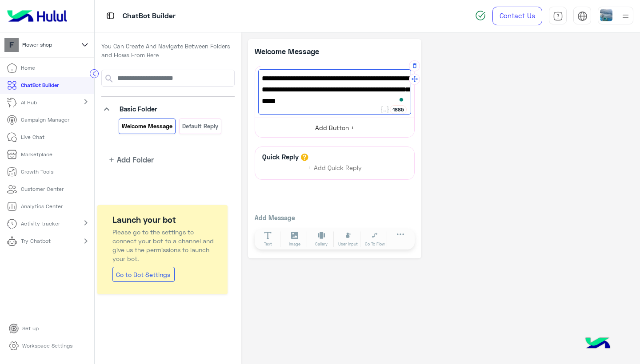
type textarea "**********"
click at [347, 128] on button "Add Button +" at bounding box center [334, 128] width 159 height 20
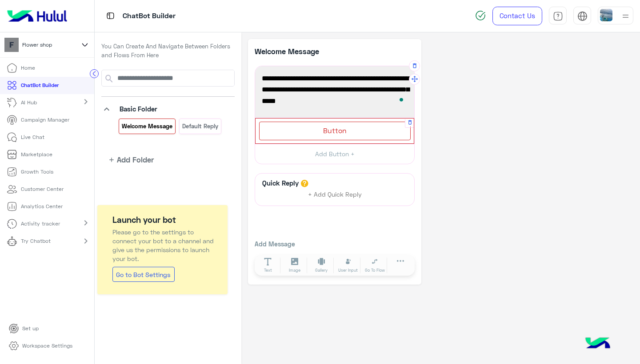
click at [334, 131] on span "Button" at bounding box center [335, 130] width 24 height 8
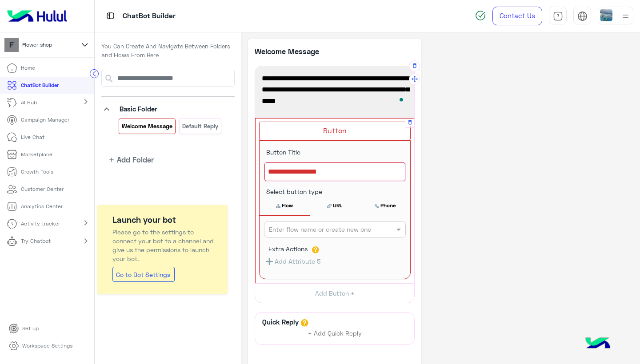
click at [316, 177] on div at bounding box center [334, 172] width 141 height 19
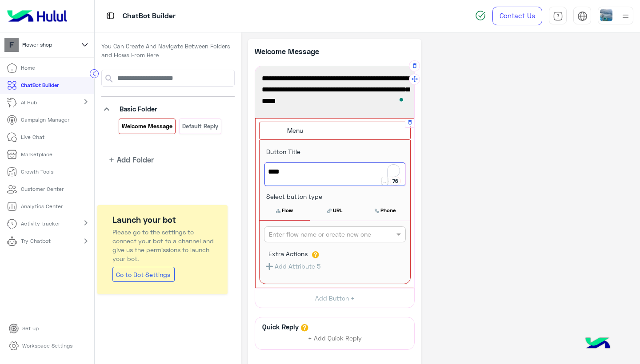
type textarea "****"
click at [303, 234] on input "text" at bounding box center [320, 234] width 103 height 9
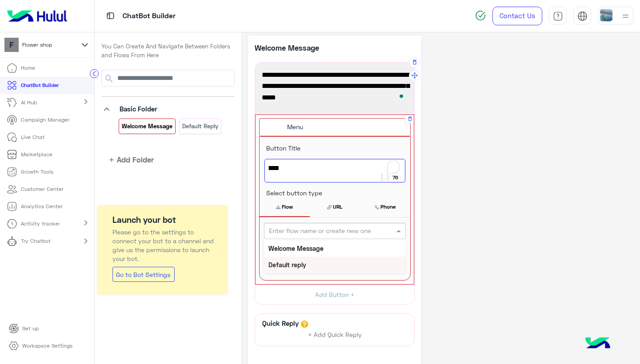
scroll to position [12, 0]
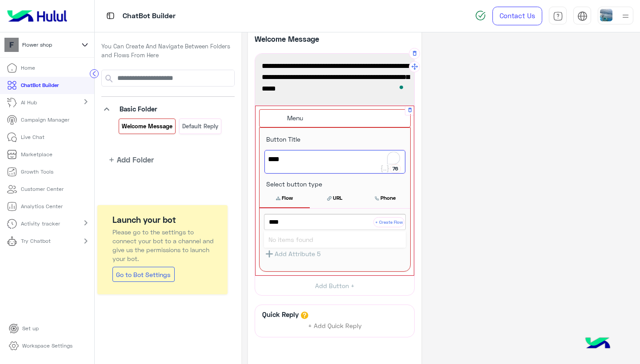
type input "****"
click at [393, 222] on button "+ Create Flow" at bounding box center [388, 222] width 31 height 10
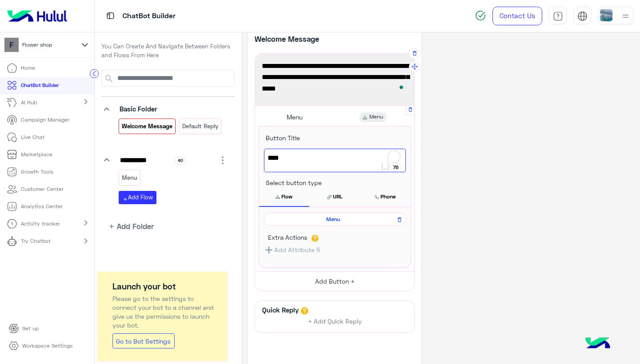
click at [350, 282] on button "Add Button +" at bounding box center [334, 281] width 159 height 20
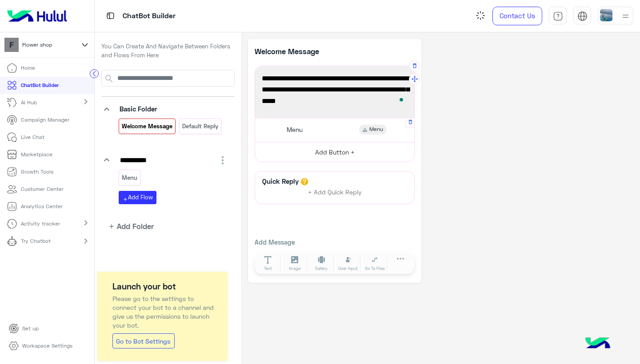
scroll to position [0, 0]
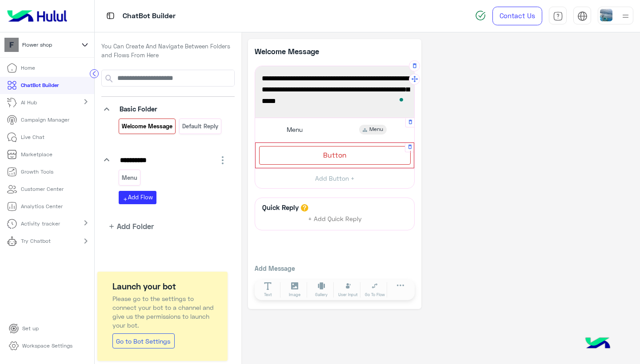
click at [336, 154] on span "Button" at bounding box center [335, 155] width 24 height 8
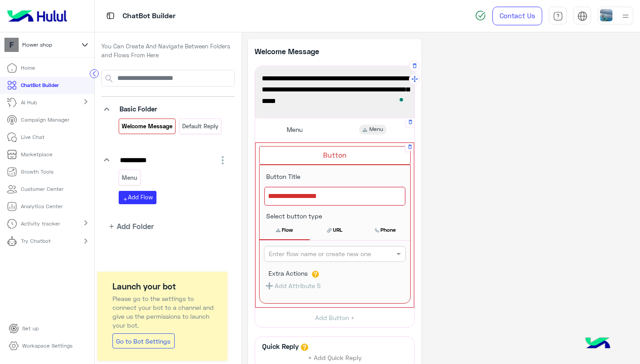
click at [310, 197] on div at bounding box center [334, 196] width 141 height 19
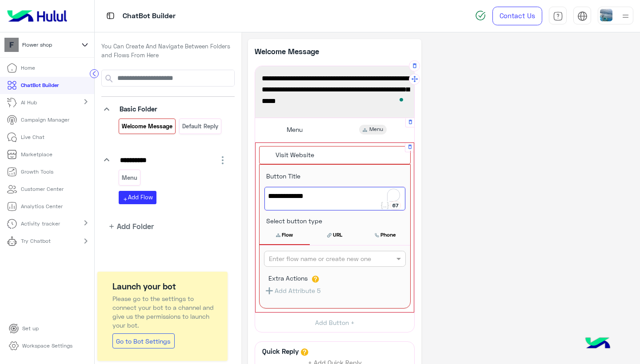
type textarea "**********"
click at [335, 235] on button "URL" at bounding box center [335, 235] width 50 height 19
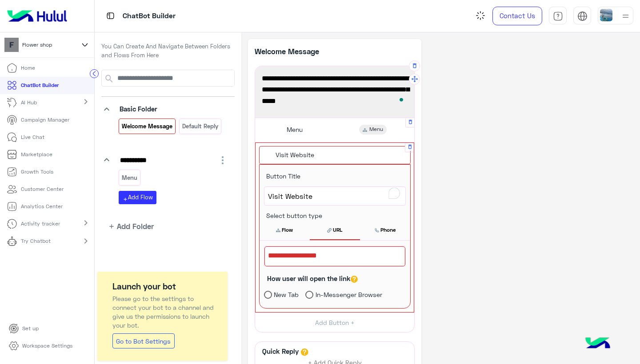
click at [332, 253] on div at bounding box center [334, 257] width 141 height 20
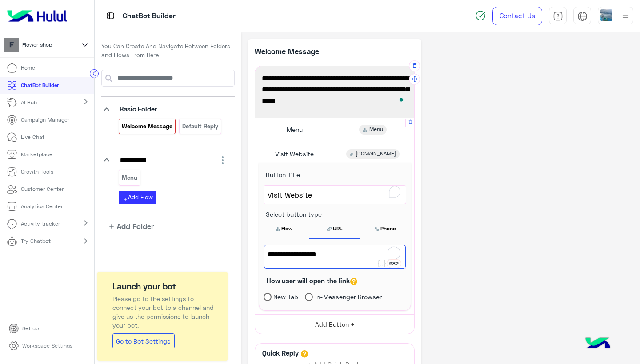
type textarea "**********"
click at [330, 321] on button "Add Button +" at bounding box center [334, 324] width 159 height 20
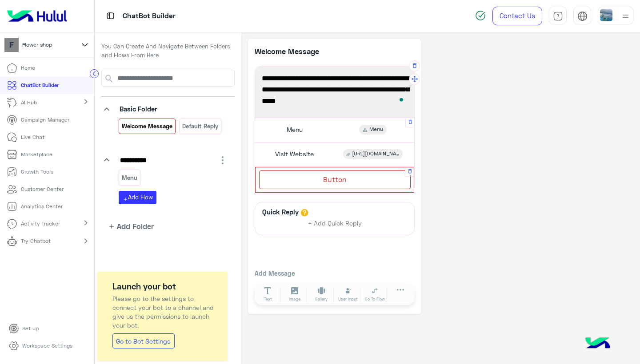
click at [342, 179] on span "Button" at bounding box center [335, 179] width 24 height 8
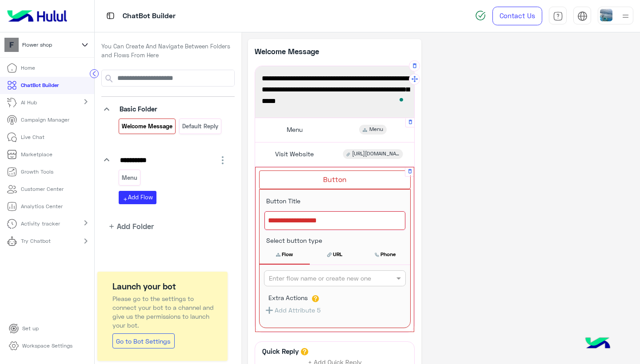
click at [311, 216] on div at bounding box center [334, 220] width 141 height 19
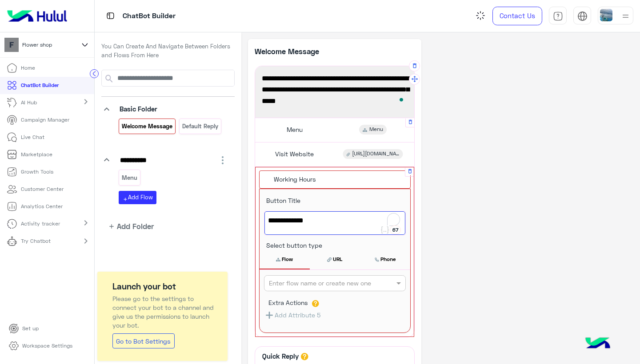
type textarea "**********"
click at [312, 282] on input "text" at bounding box center [320, 283] width 103 height 9
type input "**********"
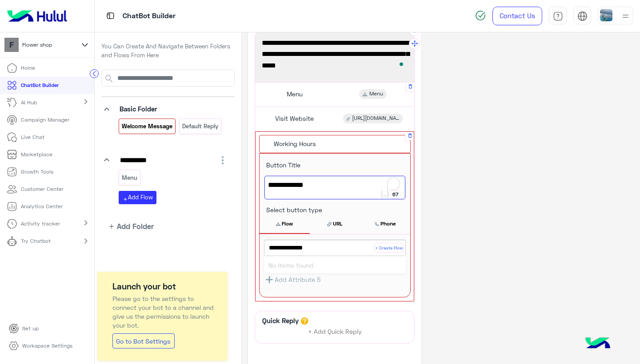
scroll to position [36, 0]
click at [416, 167] on div "**********" at bounding box center [334, 212] width 173 height 419
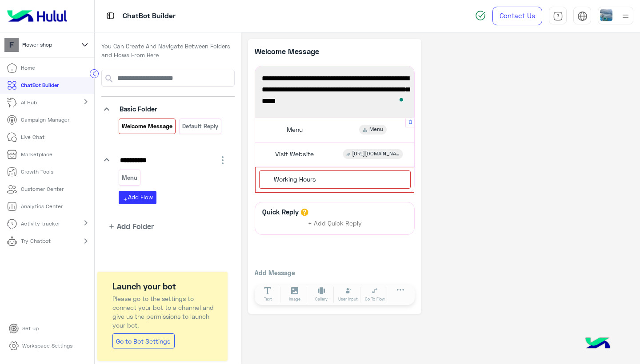
scroll to position [0, 0]
click at [361, 184] on div "Working Hours" at bounding box center [334, 180] width 151 height 18
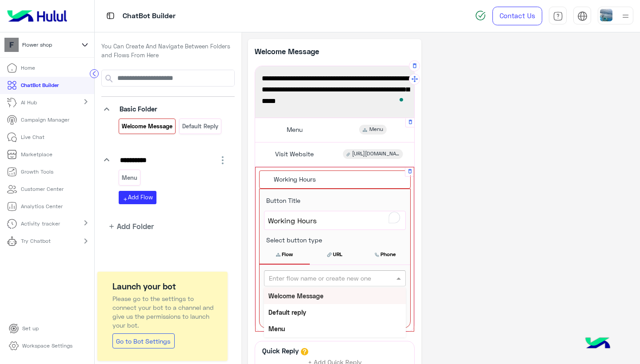
click at [330, 274] on input "text" at bounding box center [320, 278] width 103 height 9
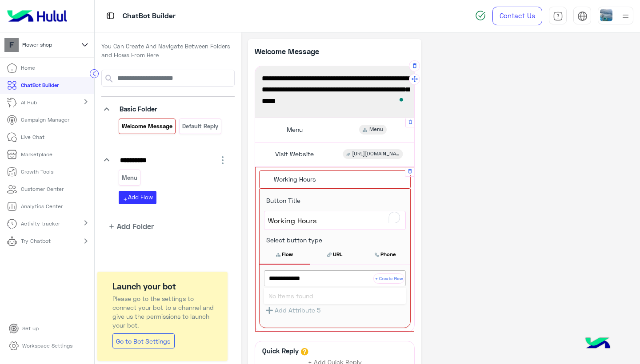
type input "**********"
click at [386, 277] on button "+ Create Flow" at bounding box center [388, 279] width 31 height 10
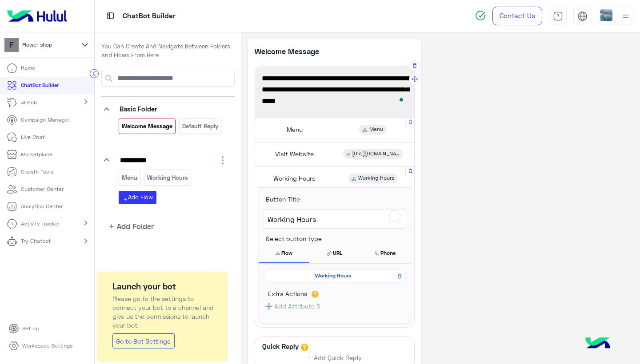
click at [415, 197] on div "**********" at bounding box center [334, 244] width 173 height 410
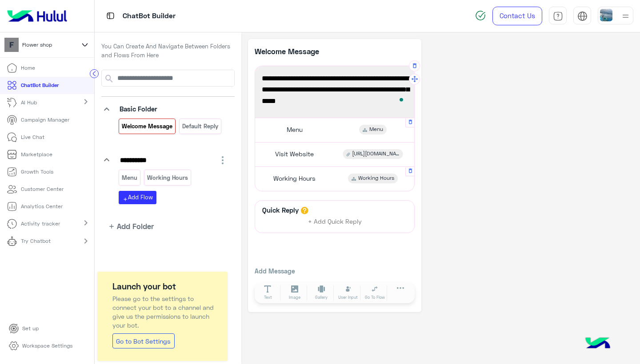
click at [324, 179] on div "Working Hours Working Hours" at bounding box center [335, 178] width 152 height 17
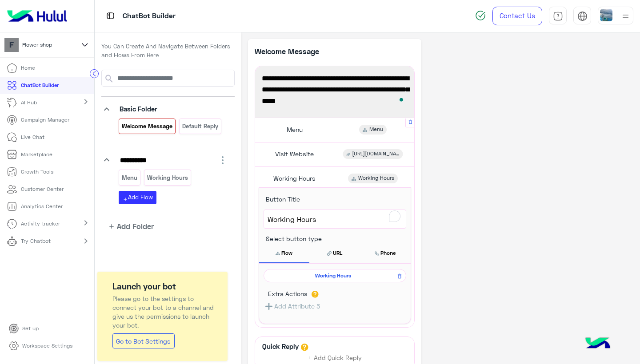
click at [305, 306] on button "Add Attribute 5" at bounding box center [291, 306] width 56 height 11
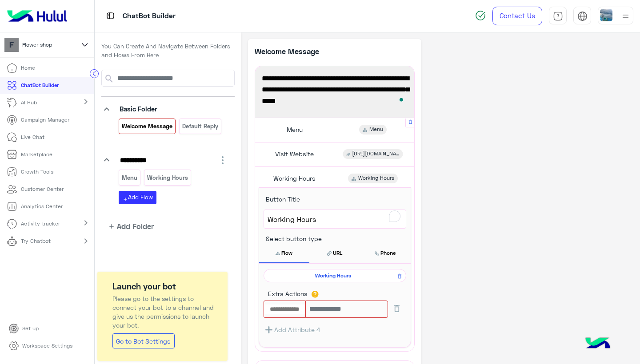
click at [418, 285] on div "**********" at bounding box center [334, 256] width 173 height 434
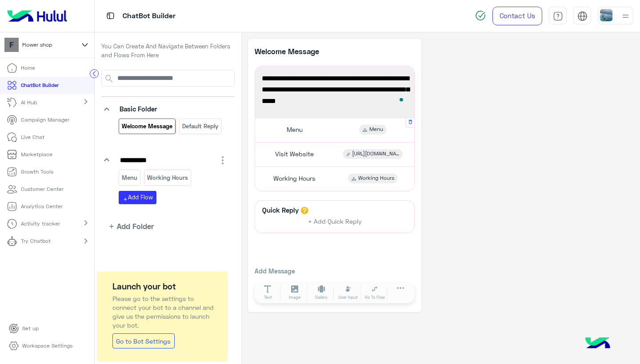
click at [364, 128] on icon at bounding box center [364, 130] width 4 height 4
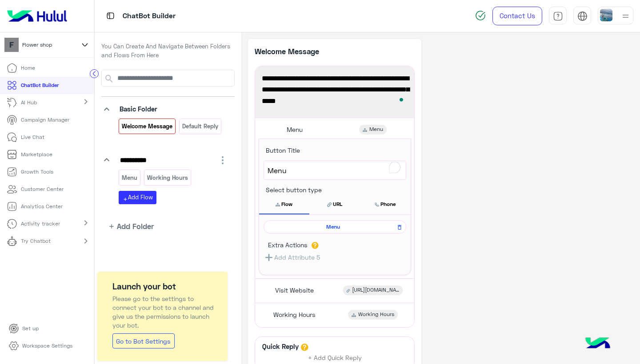
click at [339, 226] on span "Menu" at bounding box center [333, 227] width 130 height 8
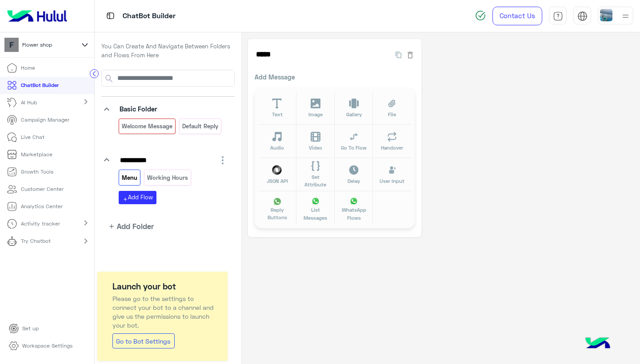
click at [274, 80] on p "Add Message" at bounding box center [335, 76] width 160 height 9
click at [361, 144] on span "Go To Flow" at bounding box center [354, 148] width 26 height 8
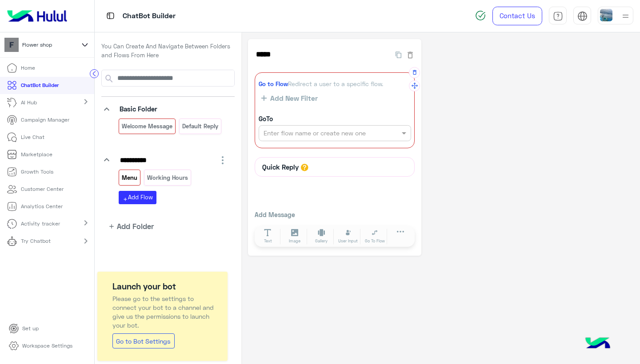
click at [286, 97] on span "Add New Filter" at bounding box center [291, 98] width 51 height 8
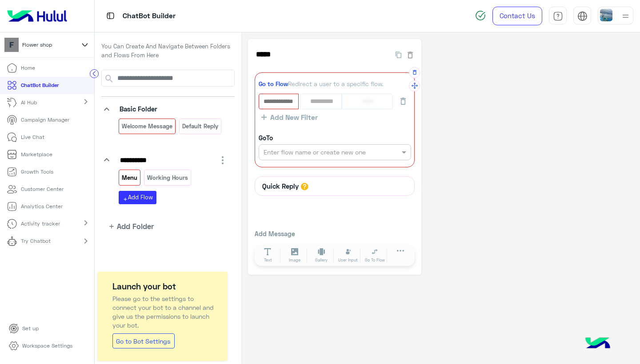
click at [314, 101] on div "*********" at bounding box center [335, 102] width 152 height 16
click at [412, 57] on icon "button" at bounding box center [409, 55] width 5 height 7
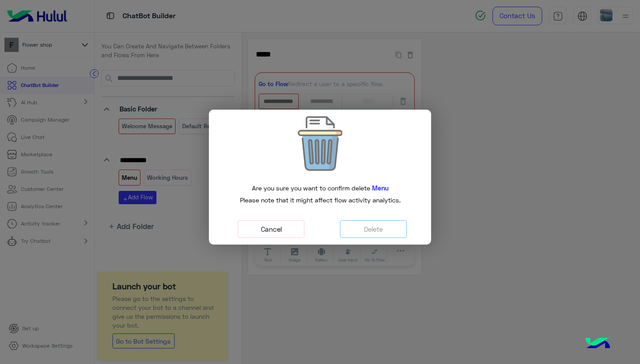
click at [283, 224] on button "Cancel" at bounding box center [271, 229] width 67 height 18
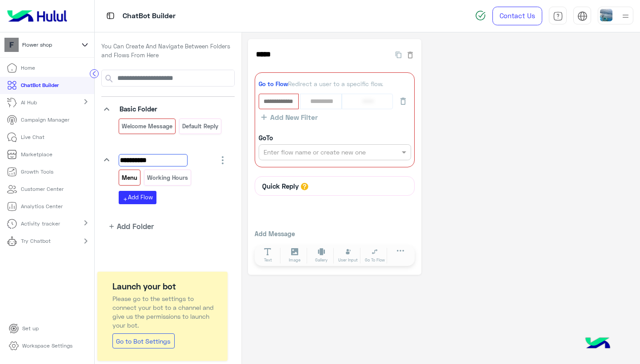
click at [139, 159] on input "**********" at bounding box center [153, 160] width 69 height 12
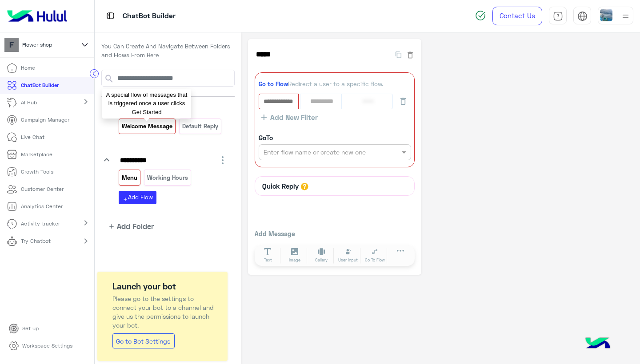
click at [136, 121] on p "Welcome Message" at bounding box center [147, 126] width 52 height 10
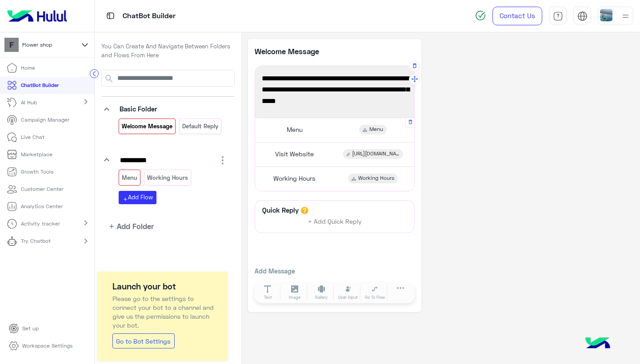
click at [300, 131] on span "Menu" at bounding box center [294, 130] width 16 height 8
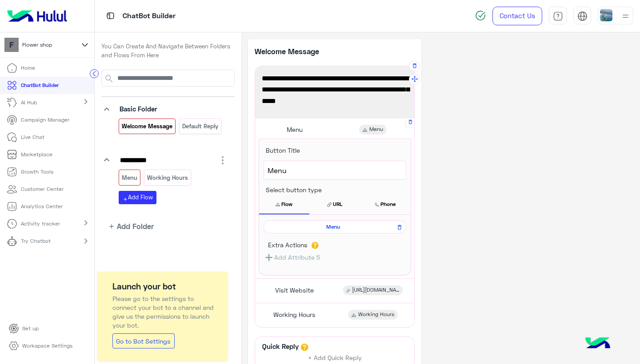
click at [304, 257] on button "Add Attribute 5" at bounding box center [291, 257] width 56 height 11
click at [313, 244] on icon at bounding box center [314, 245] width 7 height 7
click at [336, 225] on span "Menu" at bounding box center [333, 227] width 130 height 8
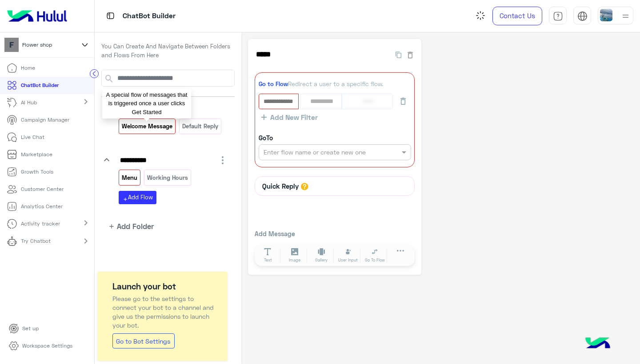
click at [159, 123] on p "Welcome Message" at bounding box center [147, 126] width 52 height 10
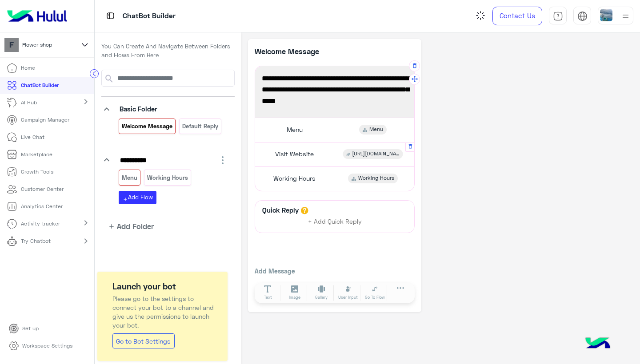
click at [365, 155] on span "http://www.flowershop.com" at bounding box center [375, 154] width 47 height 8
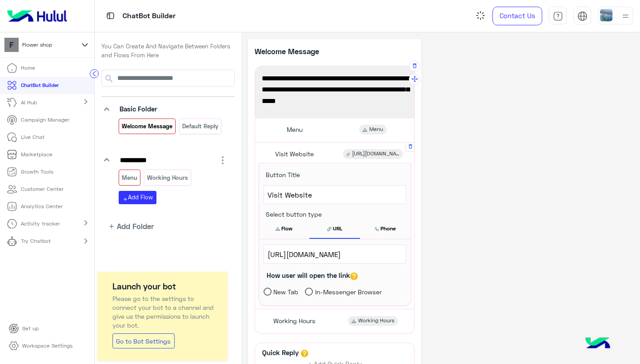
click at [357, 156] on span "http://www.flowershop.com" at bounding box center [375, 154] width 47 height 8
click at [339, 255] on span "http://www.flowershop.com" at bounding box center [334, 255] width 135 height 12
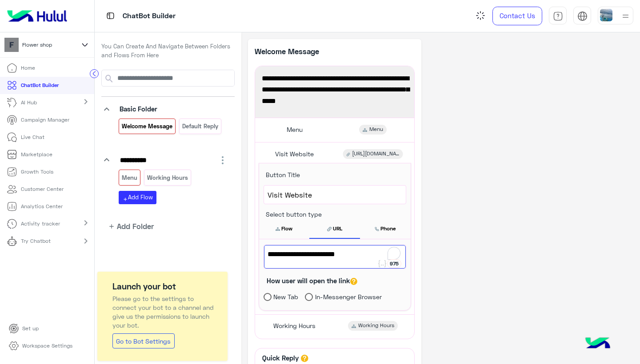
drag, startPoint x: 368, startPoint y: 255, endPoint x: 179, endPoint y: 247, distance: 189.0
click at [179, 247] on div "**********" at bounding box center [367, 198] width 545 height 332
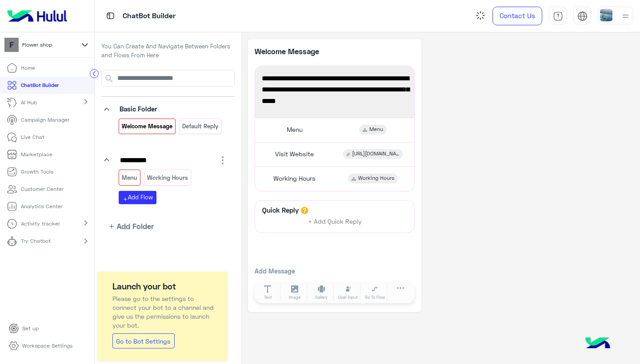
click at [370, 222] on div "+ Add Quick Reply" at bounding box center [335, 221] width 150 height 13
click at [273, 291] on button "Text" at bounding box center [267, 293] width 25 height 16
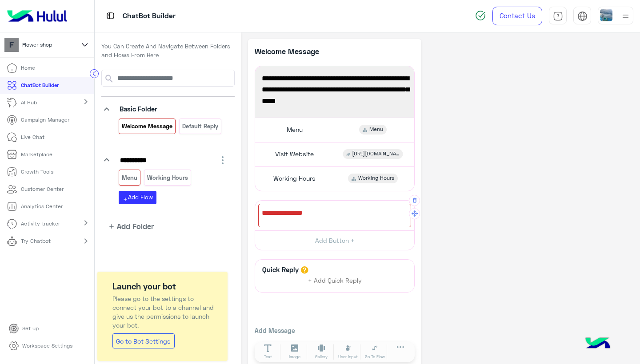
click at [314, 218] on div at bounding box center [334, 216] width 153 height 24
drag, startPoint x: 347, startPoint y: 209, endPoint x: 347, endPoint y: 246, distance: 37.3
click at [347, 246] on div "2000 Add Button +" at bounding box center [335, 225] width 160 height 51
click at [422, 246] on div "**********" at bounding box center [440, 205] width 385 height 333
click at [339, 218] on div at bounding box center [334, 216] width 153 height 24
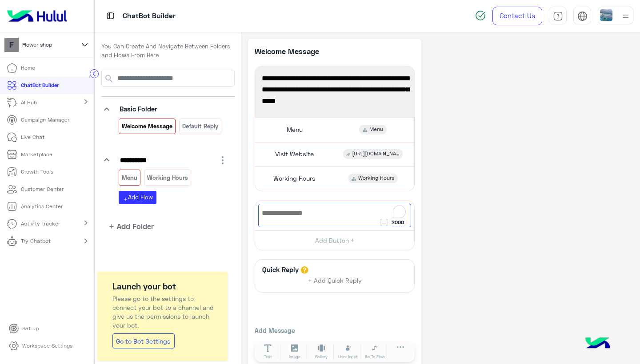
click at [417, 205] on div "**********" at bounding box center [334, 205] width 173 height 333
click at [412, 200] on icon "button" at bounding box center [414, 200] width 6 height 6
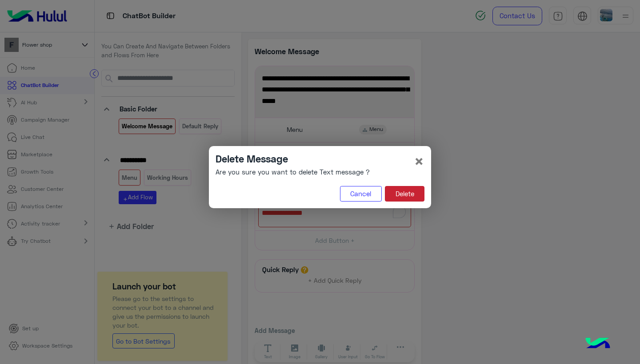
click at [403, 197] on button "Delete" at bounding box center [405, 194] width 40 height 16
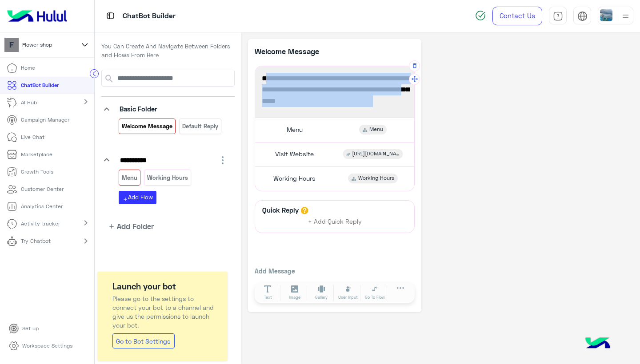
drag, startPoint x: 264, startPoint y: 75, endPoint x: 401, endPoint y: 97, distance: 138.2
click at [401, 97] on span "Hey there! 🌸 Welcome to our Flower Shop, your one-stop destination for beautifu…" at bounding box center [335, 90] width 146 height 34
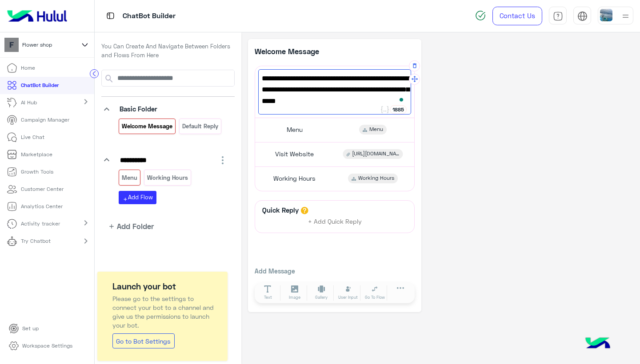
click at [401, 97] on div "Open Grammarly." at bounding box center [400, 99] width 5 height 5
click at [368, 130] on div "Menu" at bounding box center [373, 130] width 28 height 10
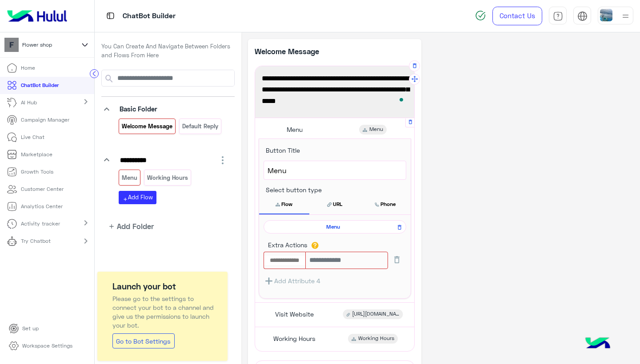
scroll to position [9, 0]
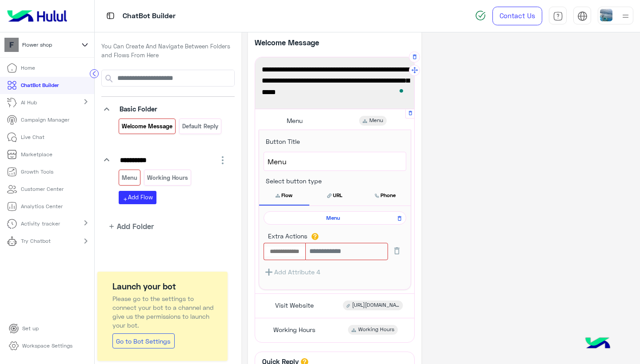
click at [291, 247] on input "text" at bounding box center [285, 252] width 42 height 10
click at [333, 253] on input "text" at bounding box center [346, 251] width 83 height 17
click at [291, 253] on input "text" at bounding box center [285, 252] width 42 height 10
click at [299, 251] on input "text" at bounding box center [285, 252] width 42 height 10
type input "****"
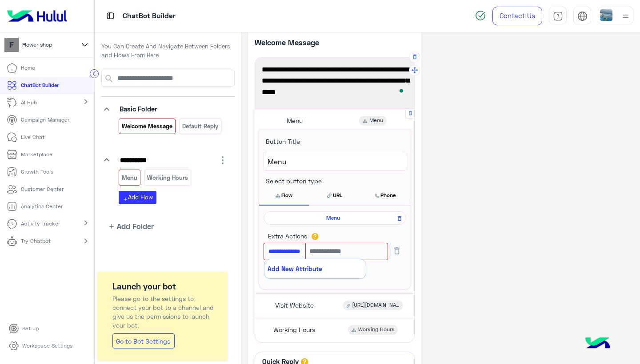
type input "**********"
click at [338, 249] on input "text" at bounding box center [346, 251] width 83 height 17
click at [368, 248] on input "*****" at bounding box center [346, 251] width 83 height 17
type input "*****"
click at [394, 268] on div "Add Attribute 4" at bounding box center [334, 272] width 143 height 11
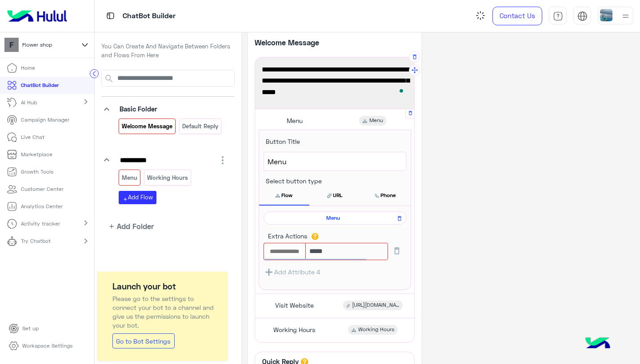
click at [296, 251] on input "text" at bounding box center [285, 252] width 42 height 10
click at [294, 268] on button "Add New Attribute" at bounding box center [314, 268] width 101 height 19
type input "**********"
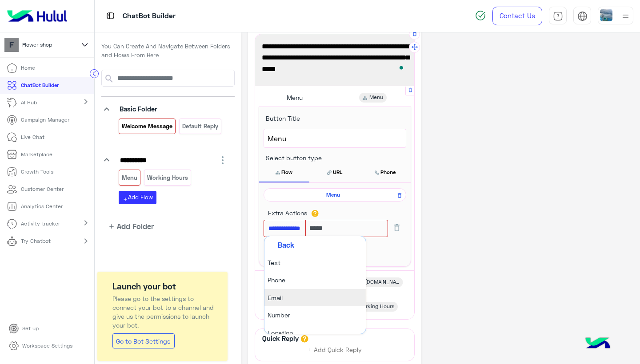
scroll to position [0, 0]
click at [289, 263] on li "Text" at bounding box center [314, 262] width 101 height 17
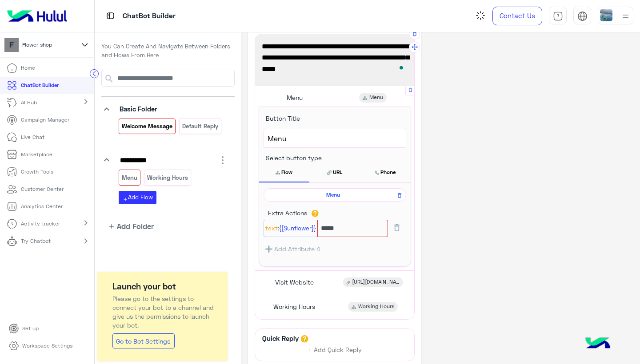
click at [297, 246] on button "Add Attribute 4" at bounding box center [291, 249] width 57 height 11
click at [269, 247] on icon "button" at bounding box center [268, 249] width 7 height 7
click at [312, 248] on button "Add Attribute 4" at bounding box center [291, 249] width 57 height 11
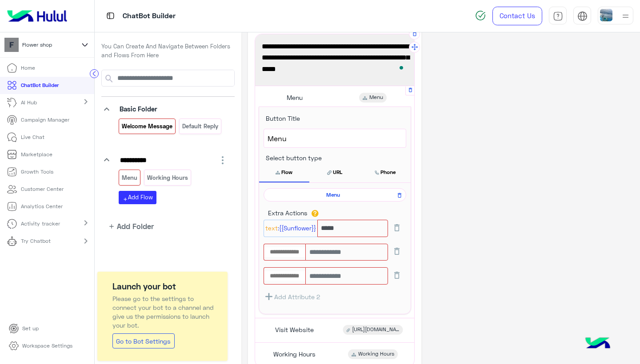
click at [282, 252] on input "text" at bounding box center [285, 252] width 42 height 10
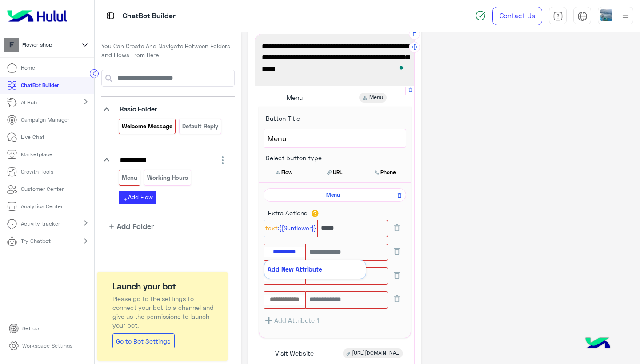
type input "**********"
click at [348, 247] on input "text" at bounding box center [346, 252] width 83 height 17
type input "******"
click at [302, 268] on button "Add New Attribute" at bounding box center [314, 269] width 101 height 19
type input "**********"
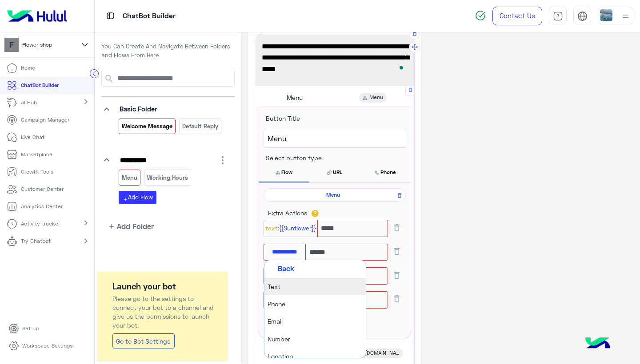
click at [286, 282] on li "Text" at bounding box center [314, 286] width 101 height 17
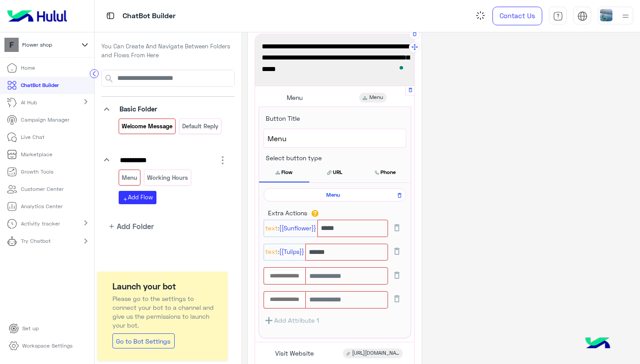
click at [289, 273] on input "text" at bounding box center [285, 276] width 42 height 10
type input "**********"
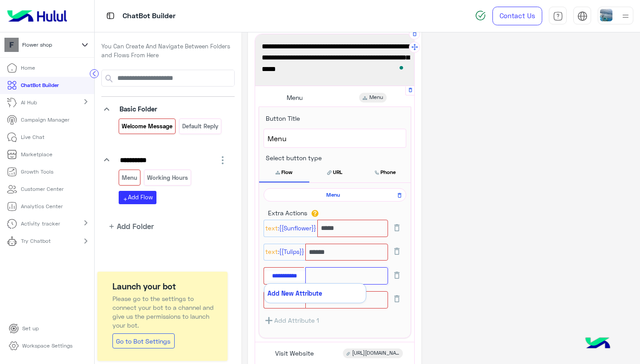
click at [322, 275] on input "text" at bounding box center [346, 275] width 83 height 17
type input "******"
click at [296, 293] on button "Add New Attribute" at bounding box center [314, 293] width 101 height 19
type input "**********"
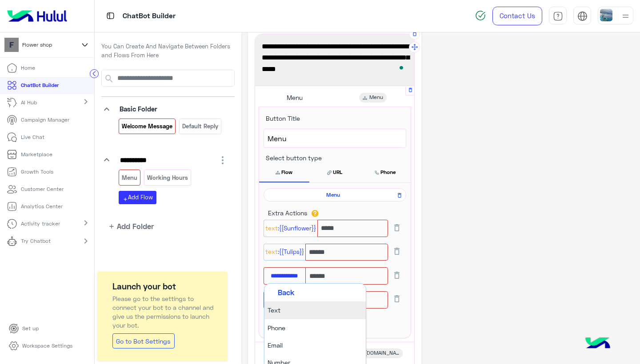
click at [288, 305] on li "Text" at bounding box center [314, 310] width 101 height 17
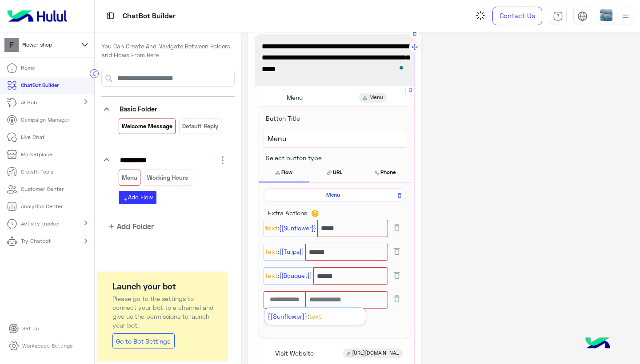
click at [292, 298] on input "text" at bounding box center [285, 300] width 42 height 10
click at [280, 298] on input "**********" at bounding box center [285, 300] width 42 height 10
type input "**********"
click at [332, 300] on input "text" at bounding box center [346, 299] width 83 height 17
type input "******"
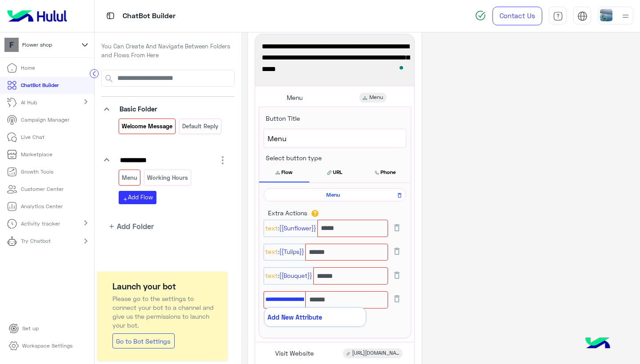
click at [283, 274] on span ":{{Bouquet}}" at bounding box center [295, 276] width 34 height 10
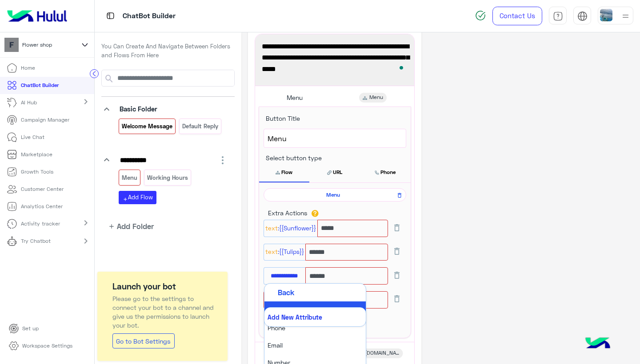
click at [335, 266] on app-set-attribute "Text :{{Tulips}} ******" at bounding box center [325, 256] width 125 height 24
click at [372, 237] on input "******" at bounding box center [352, 228] width 71 height 17
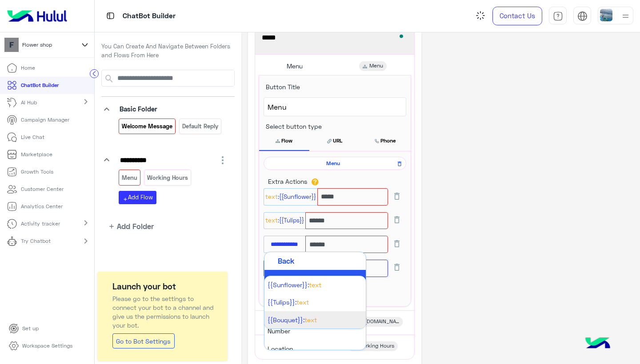
scroll to position [64, 0]
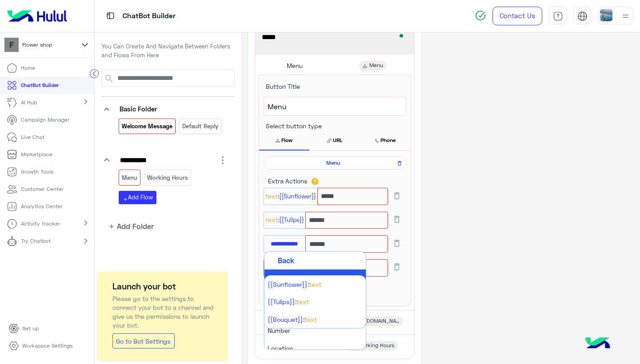
click at [402, 265] on button at bounding box center [397, 267] width 18 height 16
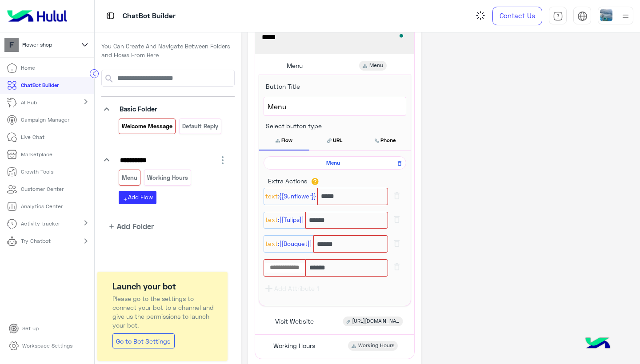
click at [300, 264] on input "text" at bounding box center [285, 268] width 42 height 10
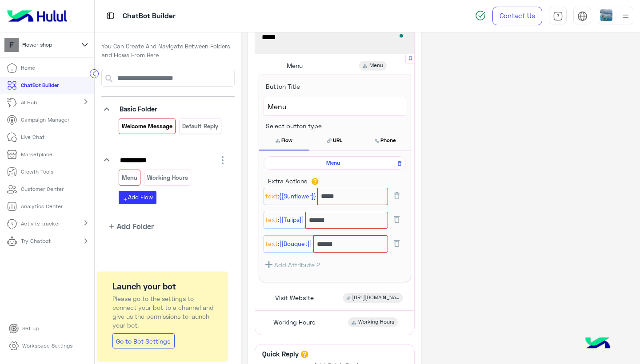
click at [289, 261] on button "Add Attribute 2" at bounding box center [291, 264] width 56 height 11
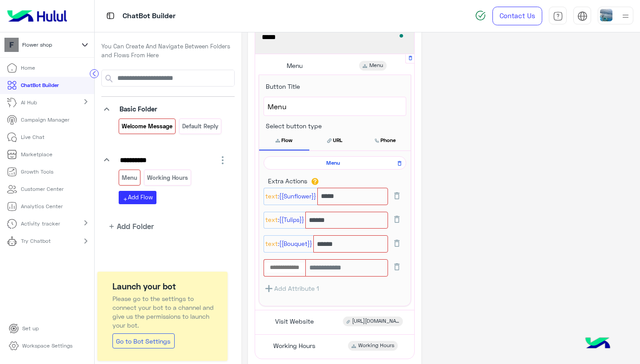
click at [394, 263] on icon at bounding box center [396, 266] width 5 height 7
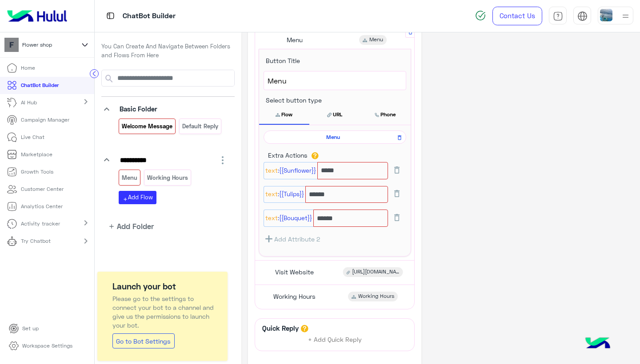
scroll to position [89, 0]
click at [337, 115] on button "URL" at bounding box center [334, 115] width 51 height 19
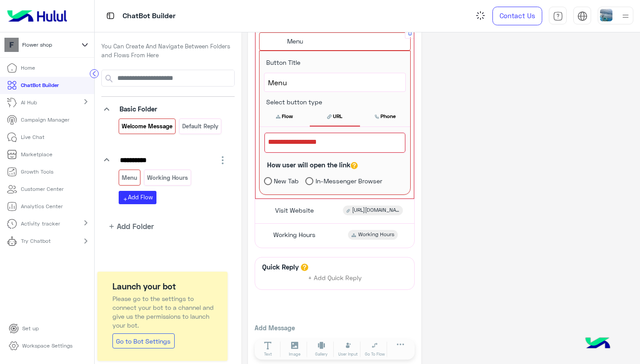
click at [297, 117] on button "Flow" at bounding box center [284, 116] width 50 height 19
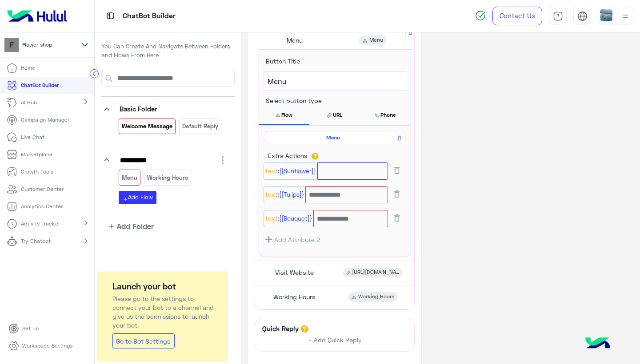
click at [354, 169] on input "text" at bounding box center [352, 171] width 71 height 17
type input "*"
click at [342, 193] on input "text" at bounding box center [346, 195] width 83 height 17
type input "**"
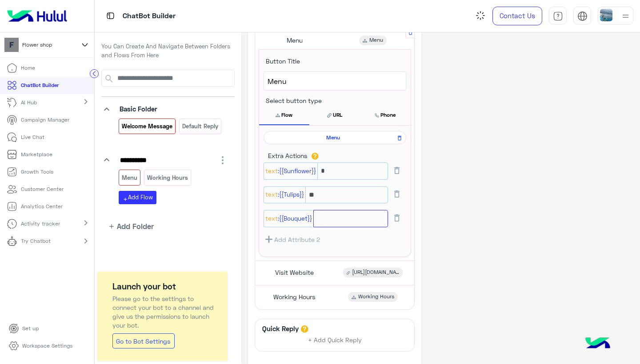
click at [355, 215] on input "text" at bounding box center [350, 218] width 75 height 17
type input "**"
click at [379, 239] on div "Add Attribute 2" at bounding box center [334, 239] width 143 height 11
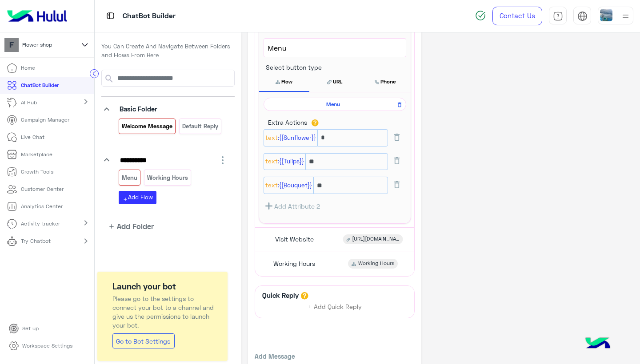
scroll to position [124, 0]
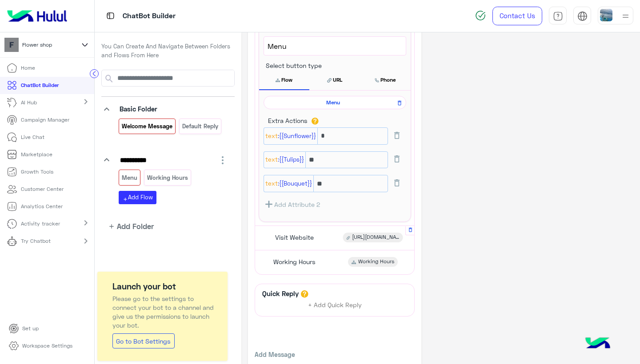
click at [309, 239] on span "Visit Website" at bounding box center [294, 238] width 39 height 8
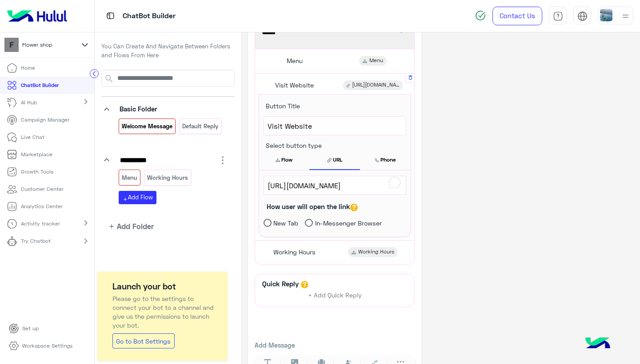
scroll to position [68, 0]
click at [302, 61] on span "Menu" at bounding box center [294, 62] width 16 height 8
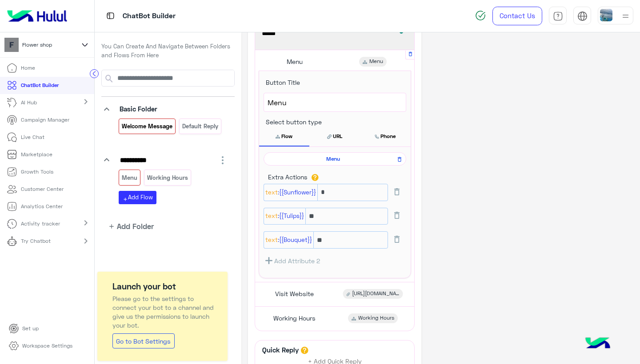
click at [294, 67] on div "Menu Menu" at bounding box center [335, 61] width 152 height 17
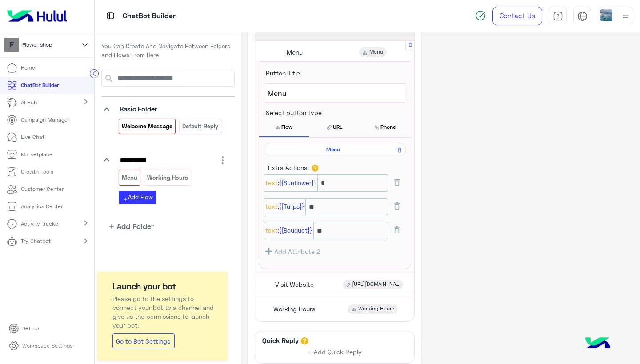
scroll to position [92, 0]
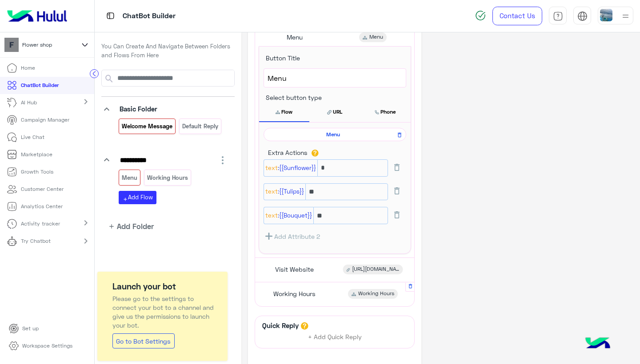
click at [304, 294] on span "Working Hours" at bounding box center [294, 294] width 42 height 8
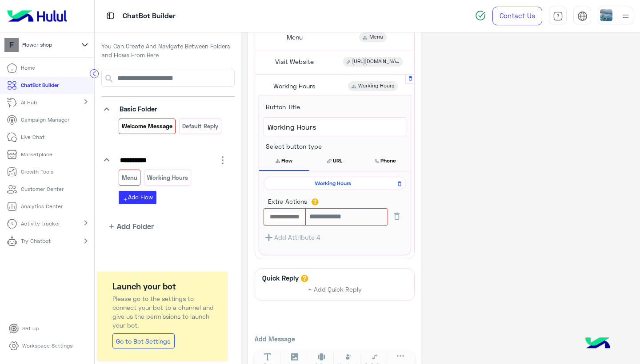
click at [295, 216] on input "text" at bounding box center [285, 217] width 42 height 10
type input "****"
type input "**********"
click at [335, 215] on input "text" at bounding box center [346, 216] width 83 height 17
click at [297, 216] on input "**********" at bounding box center [285, 217] width 42 height 10
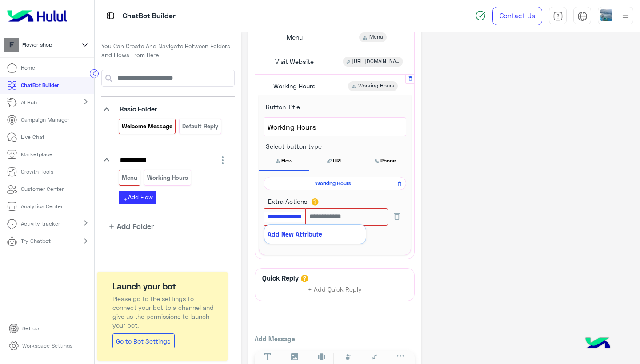
click at [297, 216] on input "**********" at bounding box center [285, 217] width 42 height 10
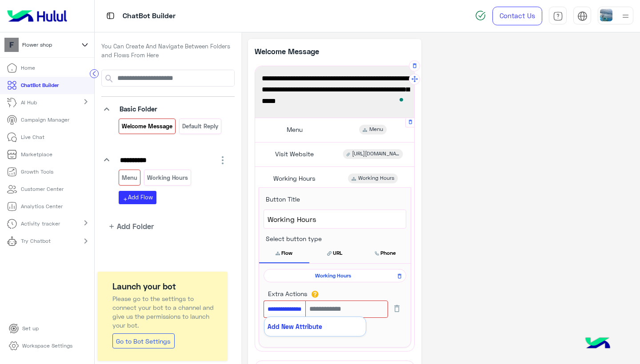
scroll to position [0, 0]
click at [410, 121] on icon "button" at bounding box center [410, 122] width 6 height 6
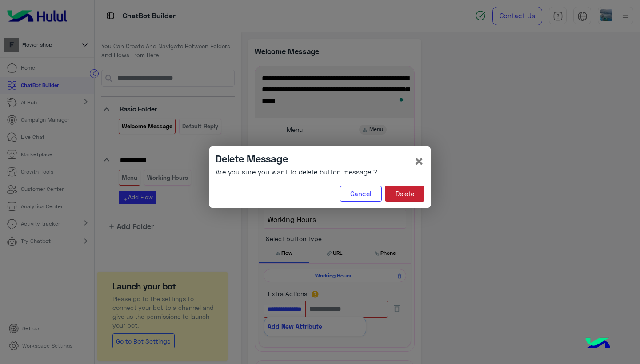
click at [400, 191] on button "Delete" at bounding box center [405, 194] width 40 height 16
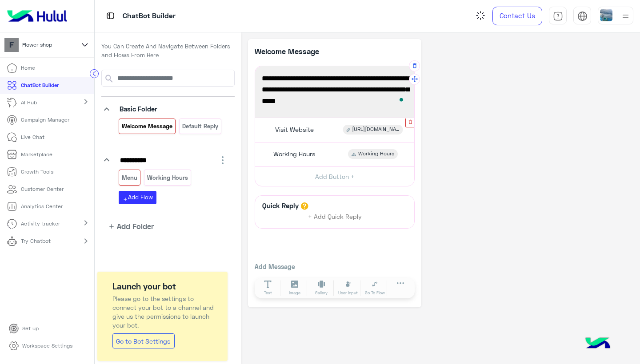
click at [408, 122] on icon "button" at bounding box center [410, 122] width 6 height 6
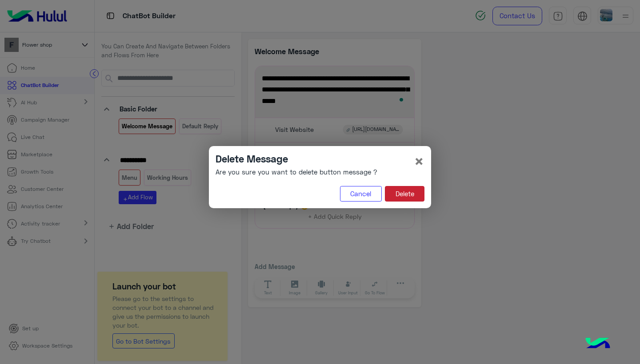
click at [396, 188] on button "Delete" at bounding box center [405, 194] width 40 height 16
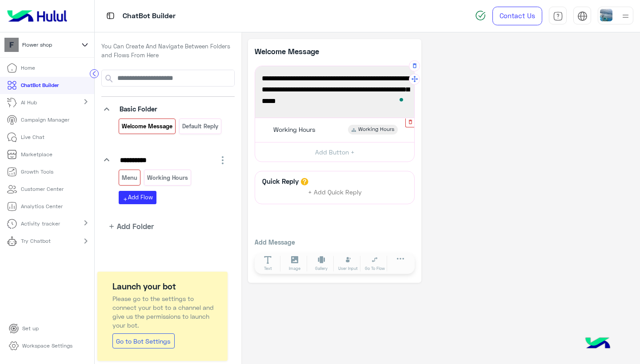
click at [408, 123] on icon "button" at bounding box center [410, 122] width 6 height 6
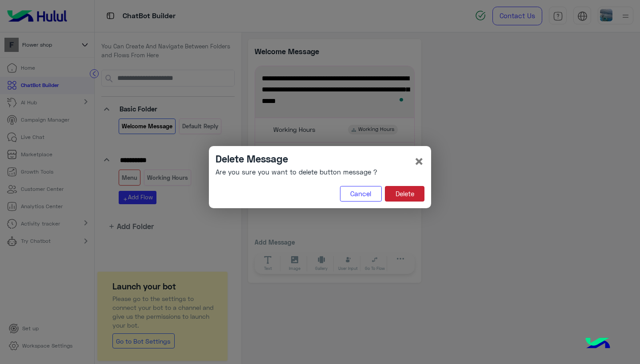
click at [404, 194] on button "Delete" at bounding box center [405, 194] width 40 height 16
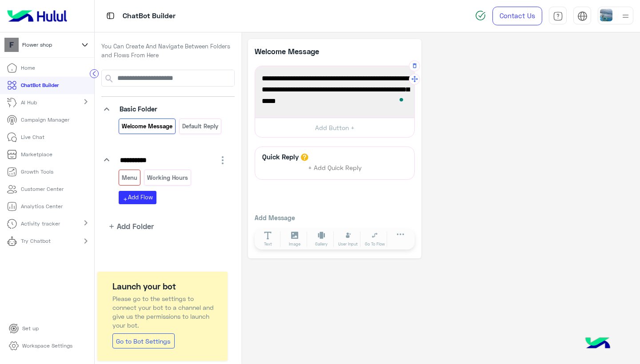
click at [378, 101] on span "Hey there! 🌸 Welcome to our Flower Shop, your one-stop destination for beautifu…" at bounding box center [335, 90] width 146 height 34
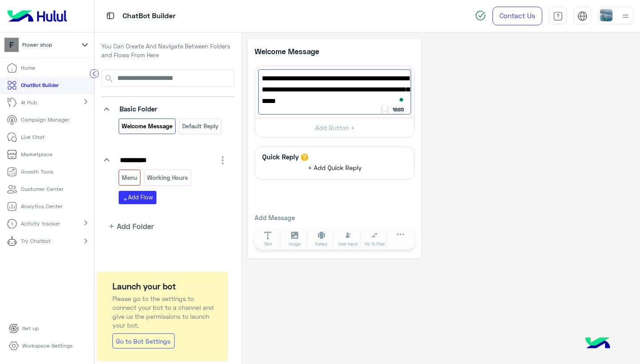
click at [344, 165] on span "+ Add Quick Reply" at bounding box center [335, 168] width 54 height 8
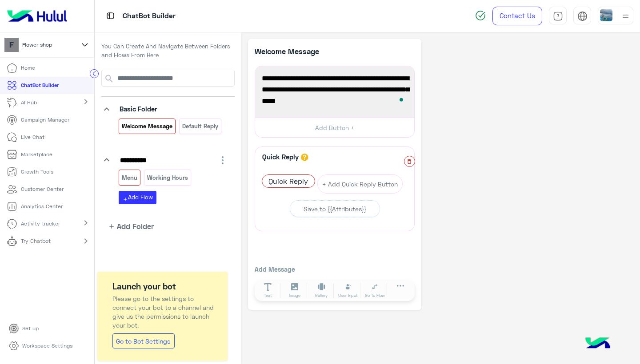
click at [407, 159] on icon "button" at bounding box center [409, 162] width 6 height 6
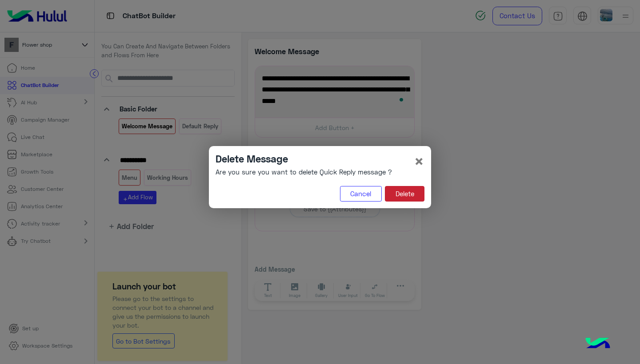
click at [394, 188] on button "Delete" at bounding box center [405, 194] width 40 height 16
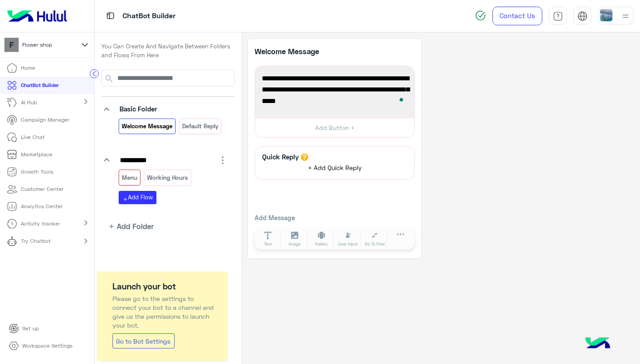
click at [324, 164] on span "+ Add Quick Reply" at bounding box center [335, 168] width 54 height 8
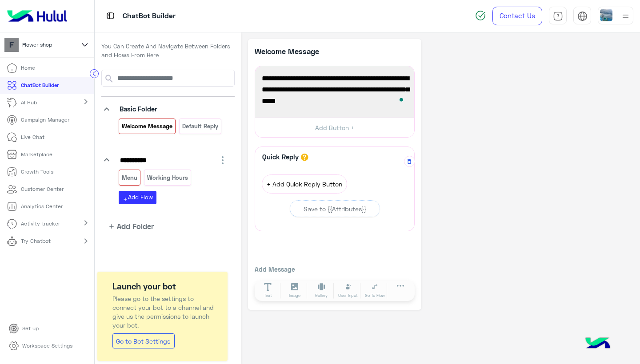
click at [322, 179] on button "+ Add Quick Reply Button" at bounding box center [304, 184] width 85 height 19
click at [313, 175] on icon at bounding box center [312, 175] width 5 height 5
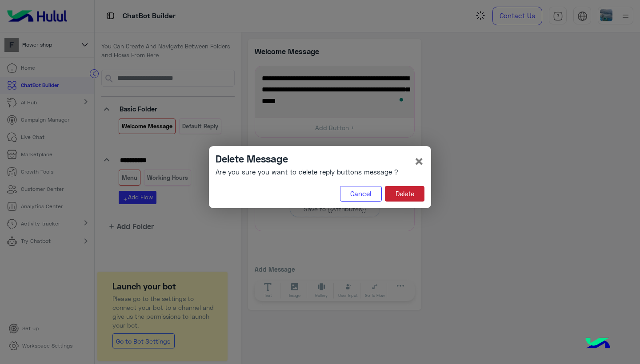
click at [388, 190] on button "Delete" at bounding box center [405, 194] width 40 height 16
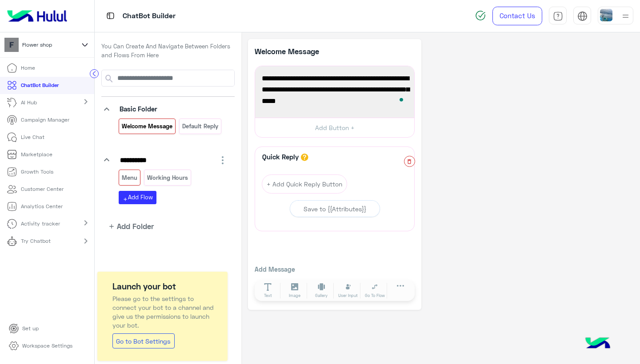
click at [409, 159] on icon "button" at bounding box center [409, 161] width 4 height 5
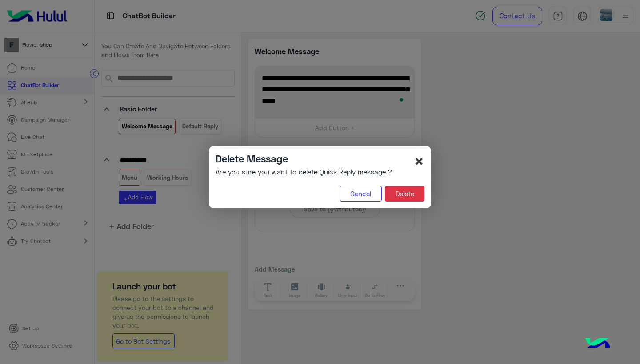
click at [422, 158] on span "×" at bounding box center [419, 161] width 11 height 20
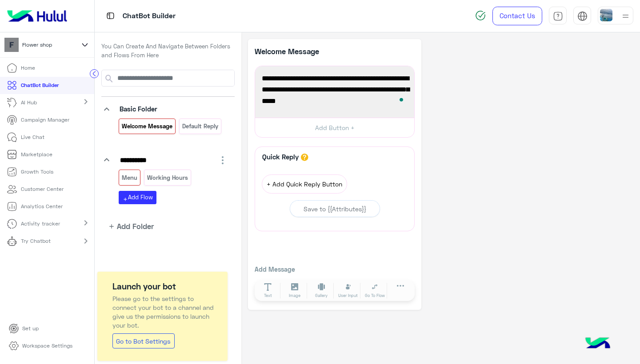
click at [318, 178] on button "+ Add Quick Reply Button" at bounding box center [304, 184] width 85 height 19
click at [311, 174] on icon at bounding box center [312, 175] width 5 height 5
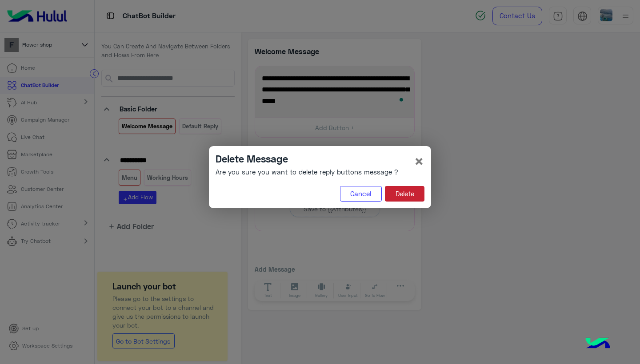
click at [410, 193] on button "Delete" at bounding box center [405, 194] width 40 height 16
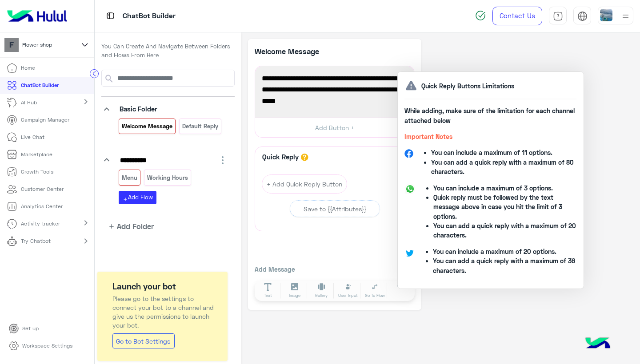
click at [304, 157] on icon at bounding box center [303, 157] width 3 height 5
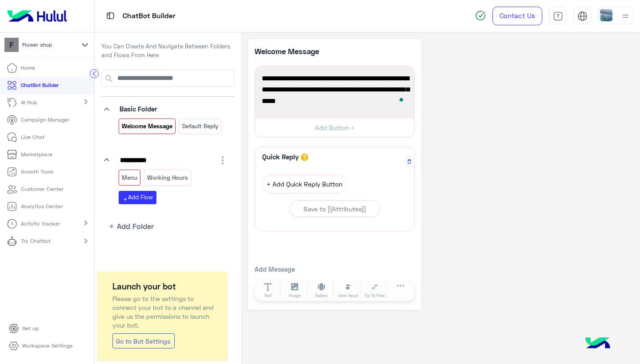
click at [307, 185] on button "+ Add Quick Reply Button" at bounding box center [304, 184] width 85 height 19
click at [296, 182] on span "Quick Reply" at bounding box center [288, 181] width 52 height 12
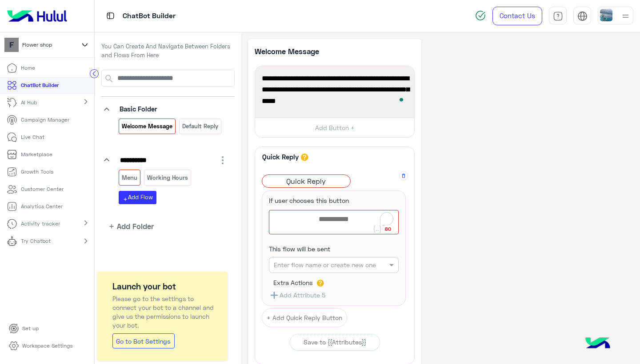
click at [324, 219] on div at bounding box center [333, 223] width 129 height 24
click at [314, 183] on span "Quick Reply" at bounding box center [306, 181] width 88 height 12
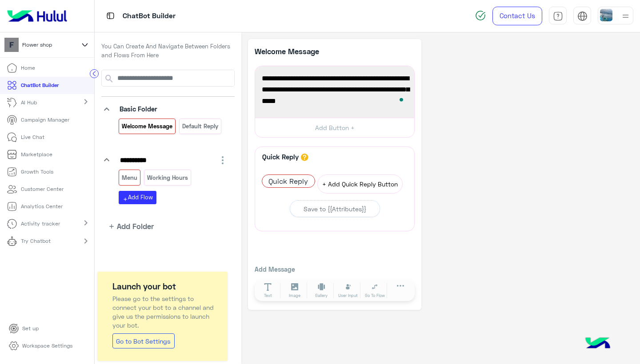
click at [348, 181] on button "+ Add Quick Reply Button" at bounding box center [359, 184] width 85 height 19
click at [326, 187] on button "+ Add Quick Reply Button" at bounding box center [304, 184] width 85 height 19
click at [311, 185] on span "Quick Reply" at bounding box center [288, 181] width 52 height 12
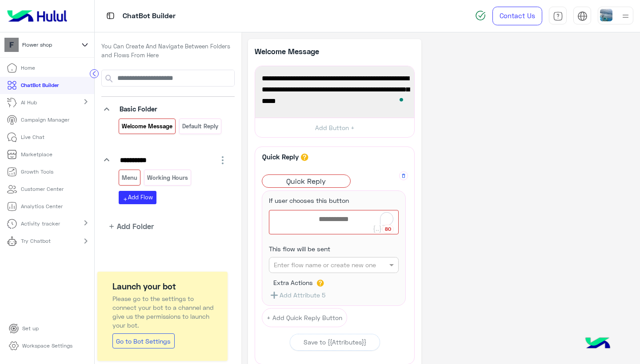
click at [306, 180] on span "Quick Reply" at bounding box center [306, 181] width 88 height 12
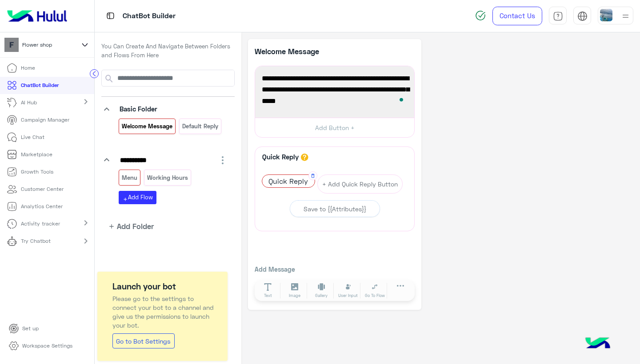
click at [300, 180] on span "Quick Reply" at bounding box center [288, 181] width 52 height 12
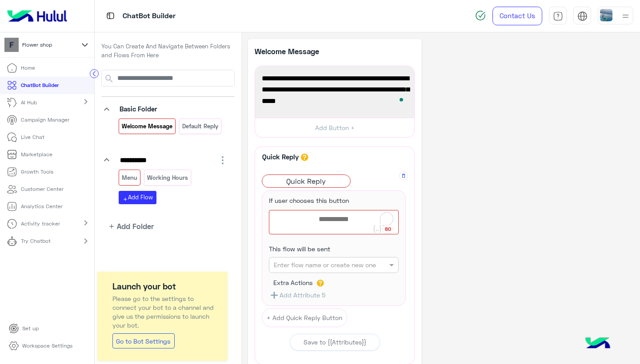
click at [319, 215] on div at bounding box center [333, 223] width 129 height 24
click at [320, 258] on div "Enter flow name or create new one" at bounding box center [334, 265] width 130 height 16
click at [328, 261] on input "text" at bounding box center [320, 265] width 92 height 9
click at [420, 270] on div "**********" at bounding box center [334, 241] width 173 height 405
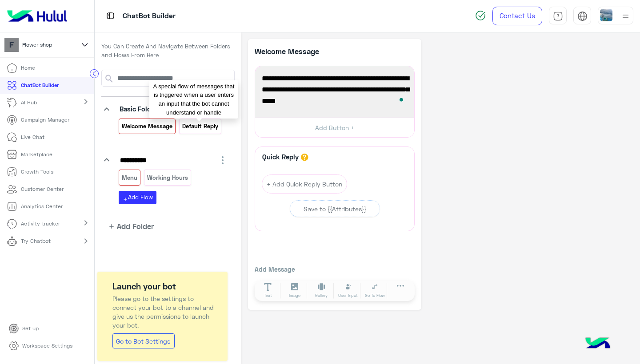
click at [208, 127] on p "Default reply" at bounding box center [199, 126] width 37 height 10
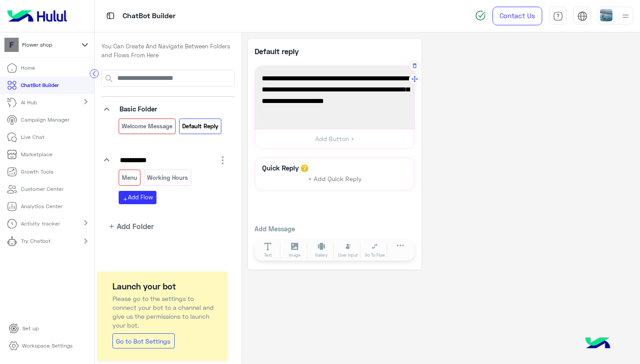
click at [308, 113] on span "The default flow is used with the chatbot doesn’t know how to handle what the u…" at bounding box center [335, 95] width 146 height 45
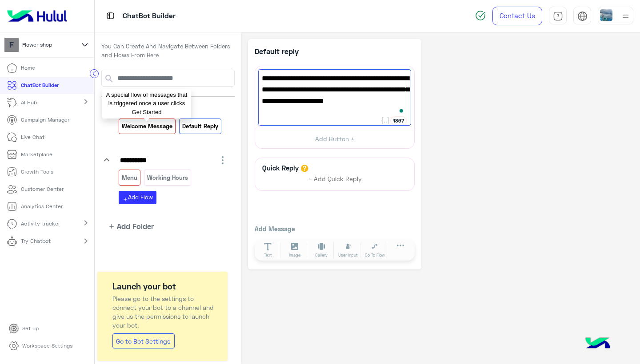
click at [164, 126] on p "Welcome Message" at bounding box center [147, 126] width 52 height 10
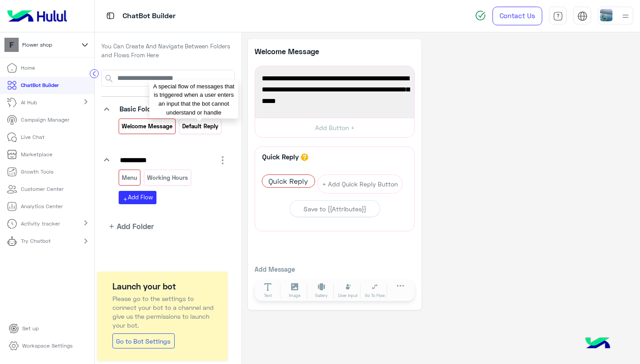
click at [207, 123] on p "Default reply" at bounding box center [199, 126] width 37 height 10
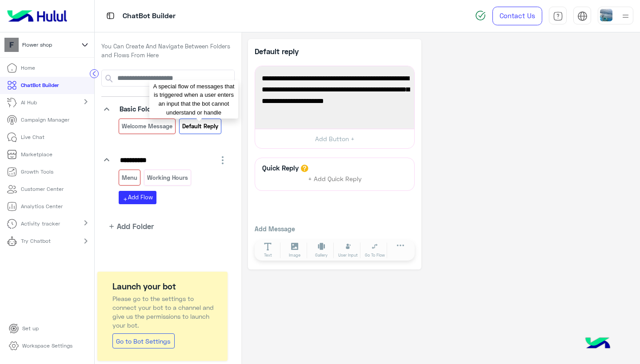
click at [203, 125] on p "Default reply" at bounding box center [199, 126] width 37 height 10
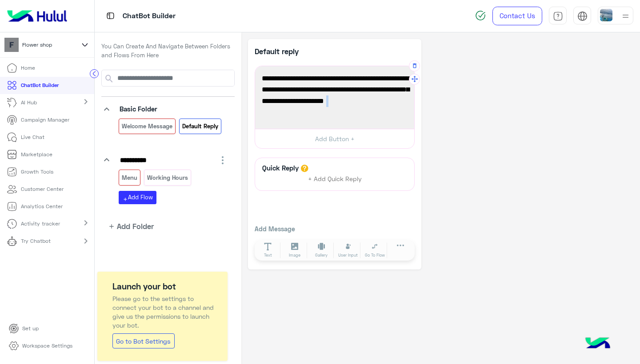
click at [308, 103] on span "The default flow is used with the chatbot doesn’t know how to handle what the u…" at bounding box center [335, 95] width 146 height 45
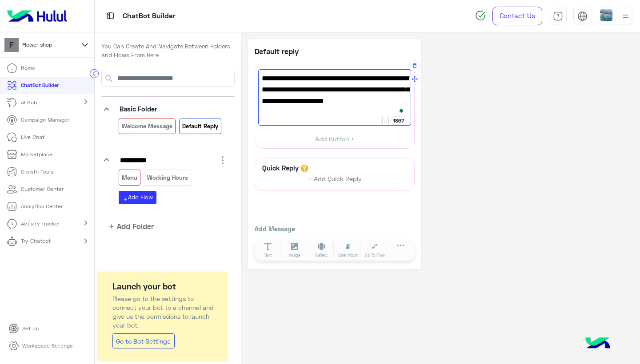
click at [311, 116] on span "The default flow is used with the chatbot doesn’t know how to handle what the u…" at bounding box center [335, 95] width 146 height 45
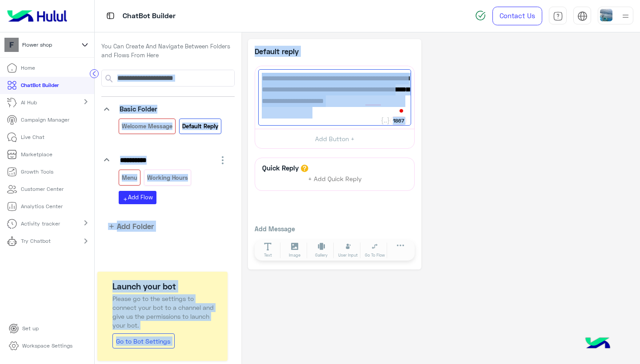
drag, startPoint x: 308, startPoint y: 114, endPoint x: 231, endPoint y: 65, distance: 91.4
click at [231, 65] on div "**********" at bounding box center [367, 198] width 545 height 332
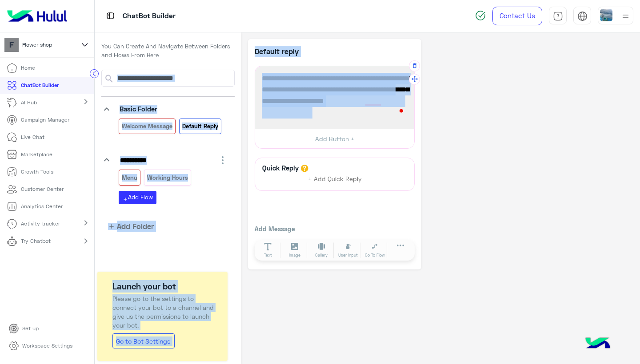
click at [259, 86] on div "The default flow is used with the chatbot doesn’t know how to handle what the u…" at bounding box center [334, 97] width 153 height 56
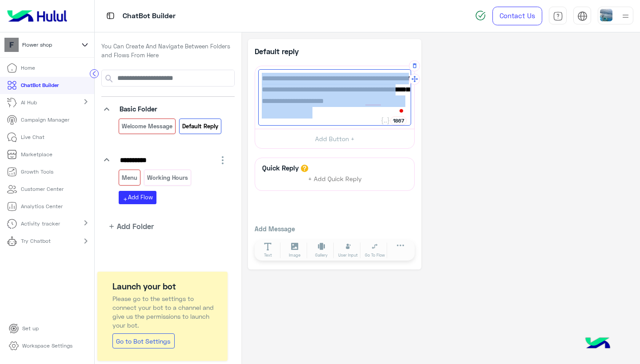
drag, startPoint x: 312, startPoint y: 111, endPoint x: 258, endPoint y: 78, distance: 62.8
click at [258, 78] on div "The default flow is used with the chatbot doesn’t know how to handle what the u…" at bounding box center [334, 97] width 153 height 56
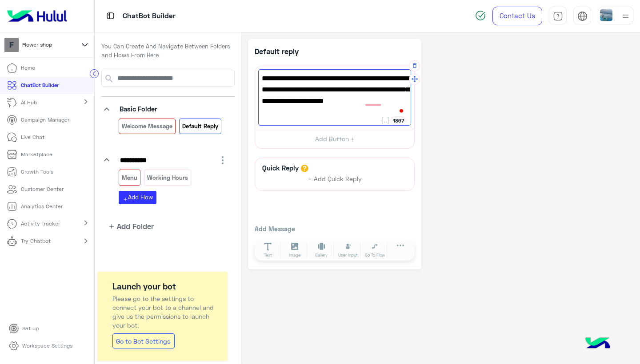
paste textarea "To enrich screen reader interactions, please activate Accessibility in Grammarl…"
drag, startPoint x: 321, startPoint y: 90, endPoint x: 262, endPoint y: 92, distance: 58.7
click at [262, 92] on span "Hi there! 🌷 Thanks for reaching out to [Your Shop Name]. How can we brighten yo…" at bounding box center [335, 95] width 146 height 45
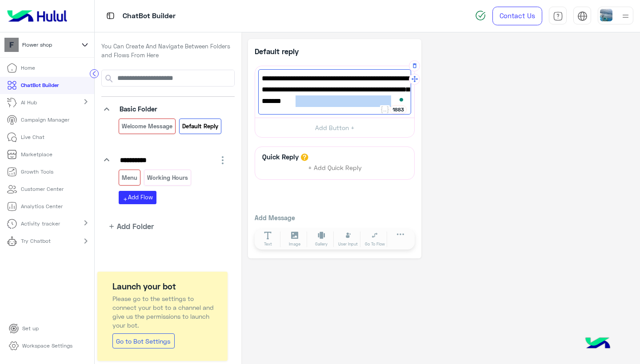
drag, startPoint x: 297, startPoint y: 101, endPoint x: 390, endPoint y: 103, distance: 92.9
click at [390, 103] on span "Hi there! 🌷 Thanks for reaching out to Flower Shop. How can we brighten your da…" at bounding box center [335, 90] width 146 height 34
type textarea "**********"
click at [416, 137] on div "**********" at bounding box center [334, 149] width 173 height 220
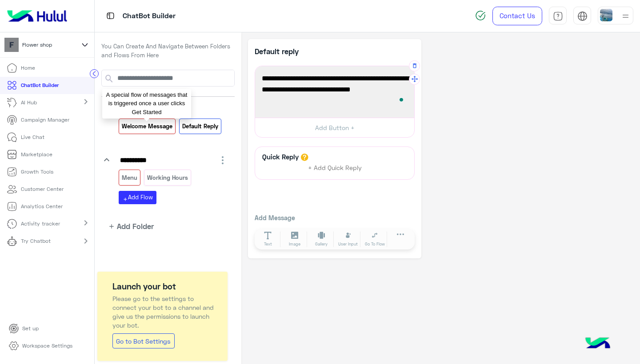
click at [162, 122] on p "Welcome Message" at bounding box center [147, 126] width 52 height 10
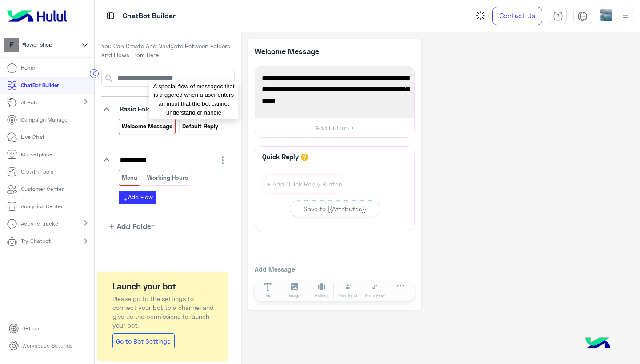
click at [203, 123] on p "Default reply" at bounding box center [199, 126] width 37 height 10
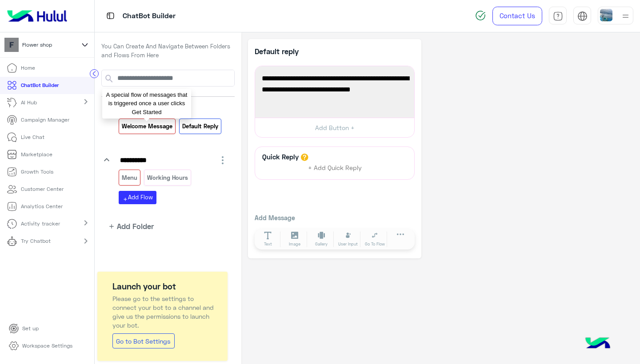
click at [127, 127] on p "Welcome Message" at bounding box center [147, 126] width 52 height 10
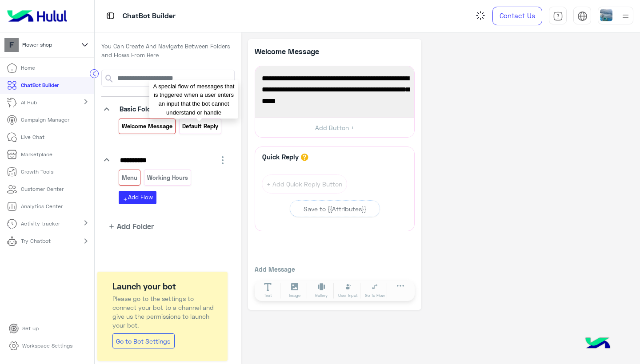
click at [205, 123] on p "Default reply" at bounding box center [199, 126] width 37 height 10
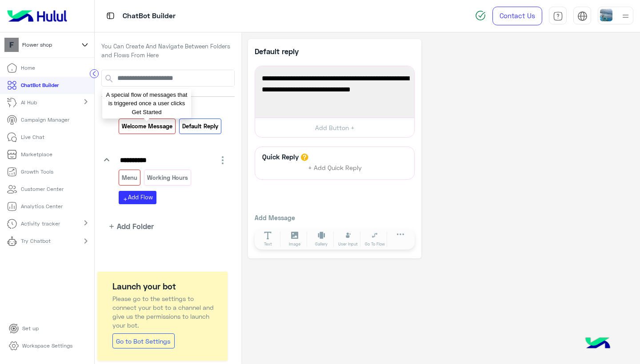
click at [149, 125] on p "Welcome Message" at bounding box center [147, 126] width 52 height 10
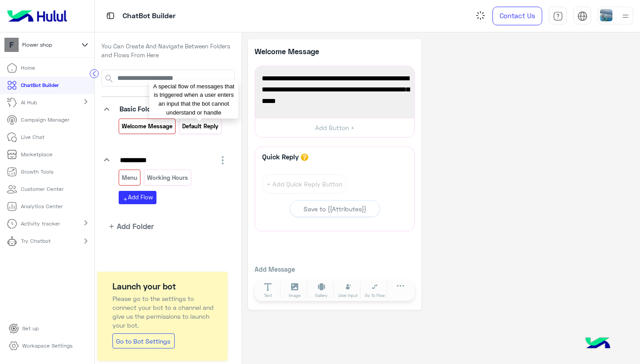
click at [213, 125] on p "Default reply" at bounding box center [199, 126] width 37 height 10
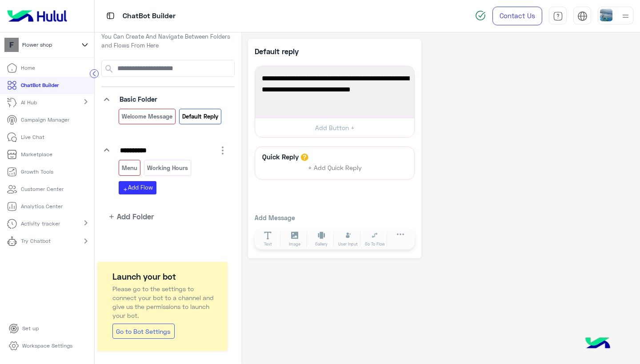
scroll to position [9, 0]
click at [217, 147] on icon "button" at bounding box center [222, 151] width 11 height 11
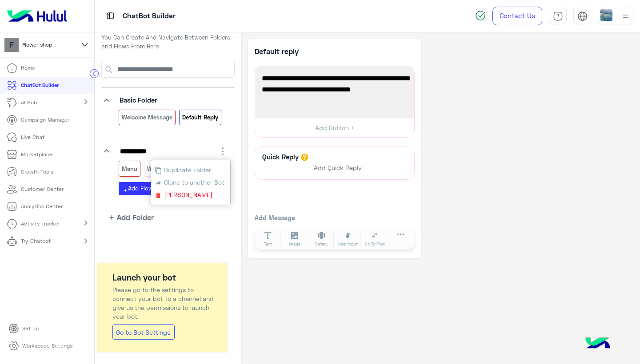
click at [195, 192] on span "Delete Folder" at bounding box center [187, 195] width 51 height 8
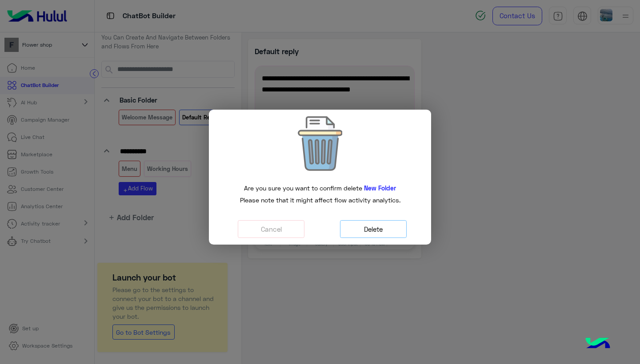
click at [366, 232] on button "Delete" at bounding box center [373, 229] width 67 height 18
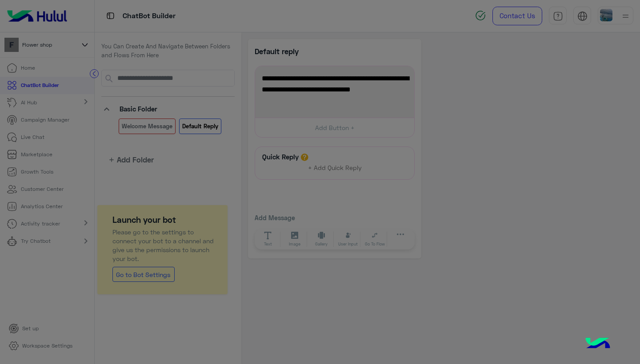
scroll to position [0, 0]
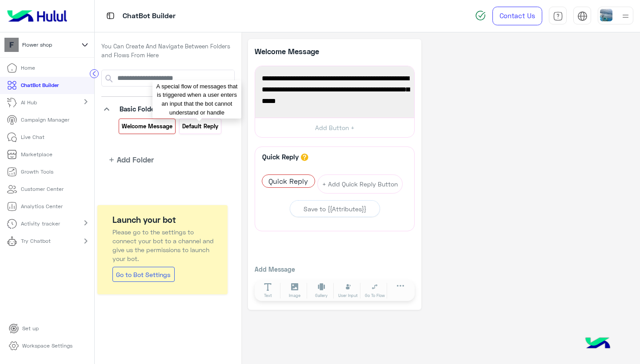
click at [191, 125] on p "Default reply" at bounding box center [199, 126] width 37 height 10
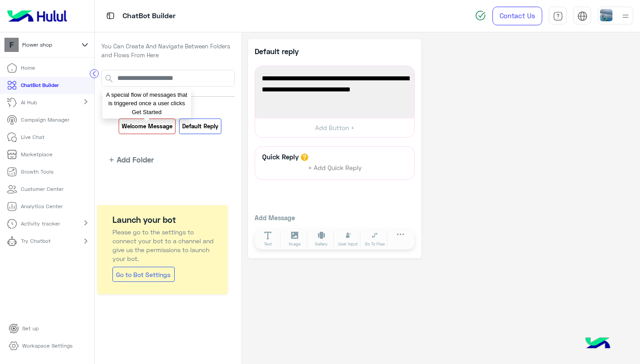
click at [140, 126] on p "Welcome Message" at bounding box center [147, 126] width 52 height 10
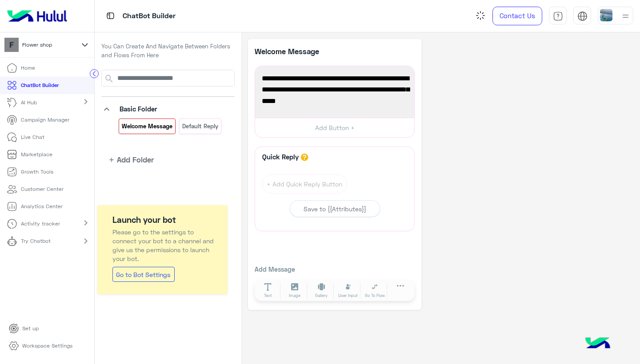
click at [221, 127] on div "Welcome Message Default reply" at bounding box center [173, 128] width 109 height 19
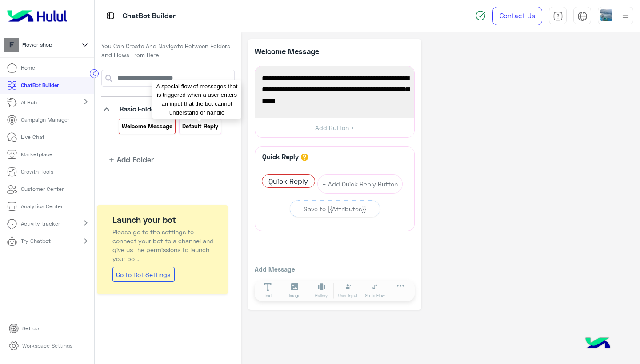
click at [207, 127] on p "Default reply" at bounding box center [199, 126] width 37 height 10
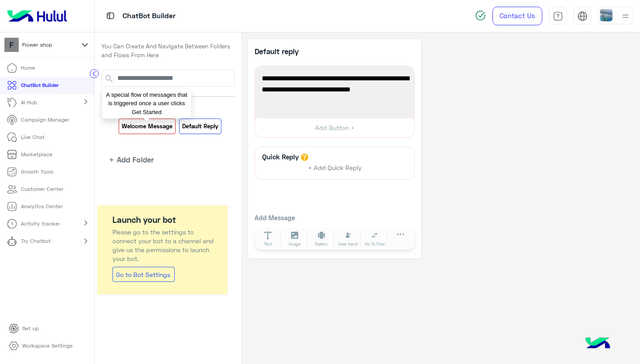
click at [152, 128] on p "Welcome Message" at bounding box center [147, 126] width 52 height 10
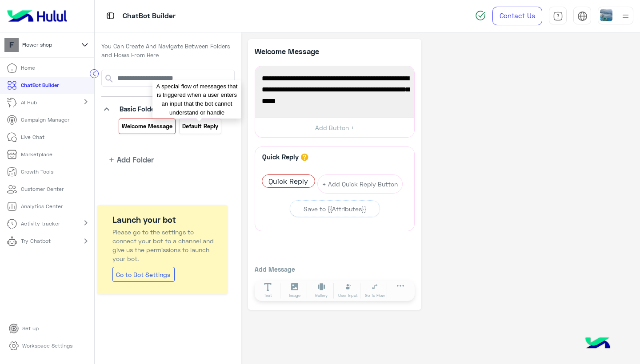
click at [200, 125] on p "Default reply" at bounding box center [199, 126] width 37 height 10
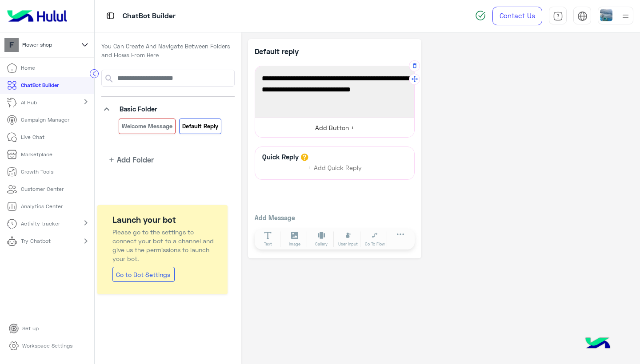
click at [334, 130] on button "Add Button +" at bounding box center [334, 128] width 159 height 20
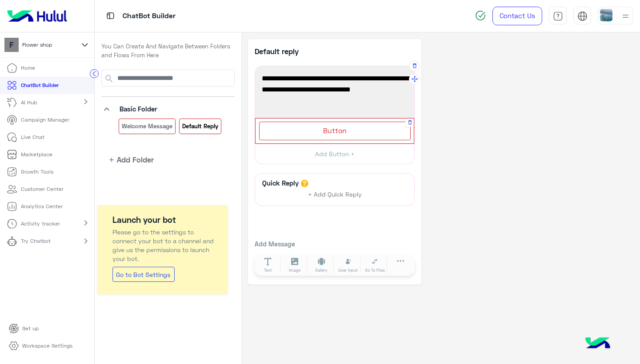
click at [336, 127] on span "Button" at bounding box center [335, 130] width 24 height 8
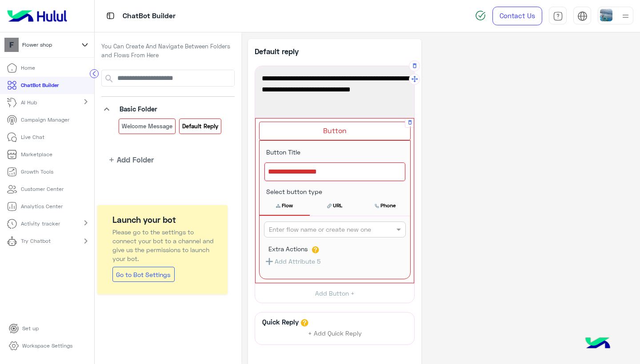
click at [311, 170] on div at bounding box center [334, 172] width 141 height 19
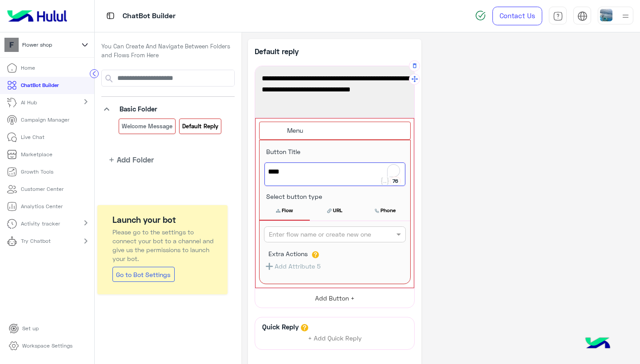
type textarea "****"
click at [327, 300] on button "Add Button +" at bounding box center [334, 298] width 159 height 20
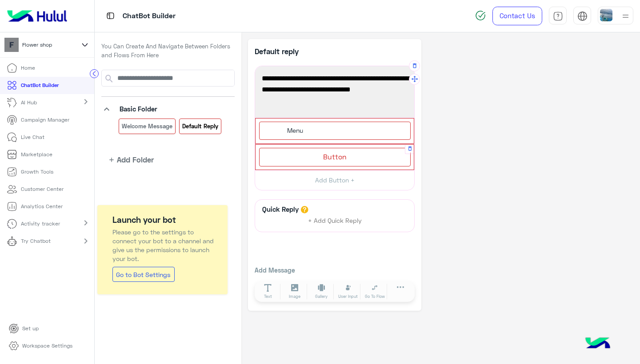
click at [327, 155] on span "Button" at bounding box center [335, 156] width 24 height 8
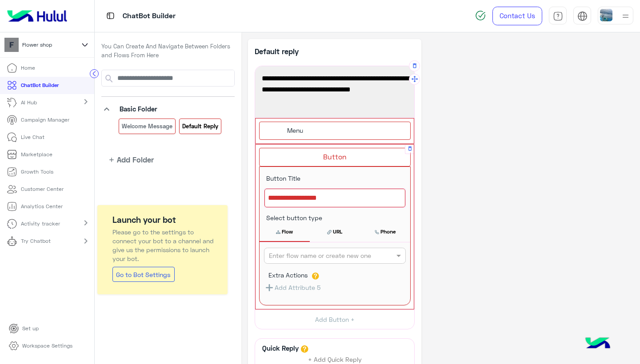
click at [330, 197] on div at bounding box center [334, 198] width 141 height 19
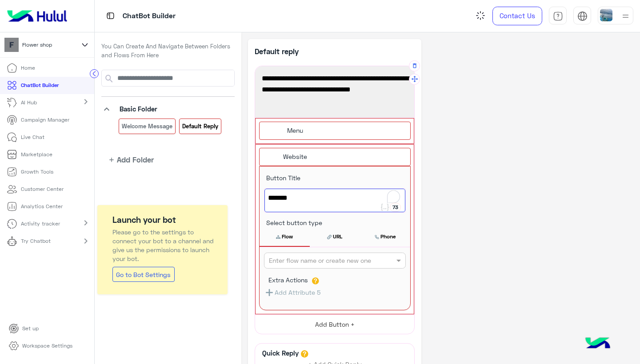
type textarea "*******"
click at [346, 322] on button "Add Button +" at bounding box center [334, 324] width 159 height 20
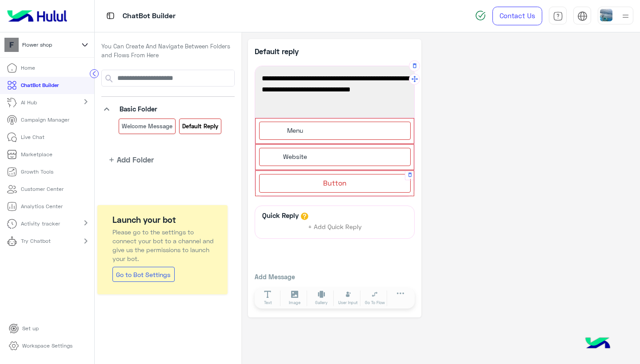
click at [328, 186] on span "Button" at bounding box center [335, 183] width 24 height 8
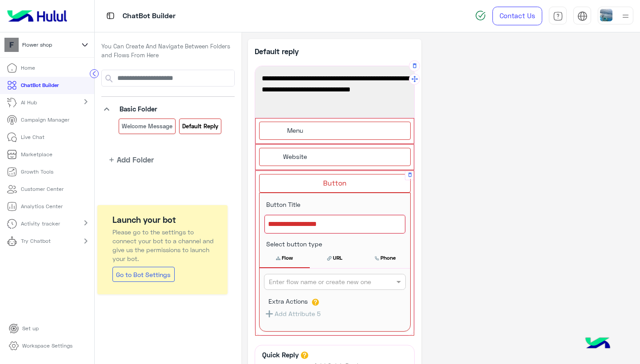
click at [305, 219] on div at bounding box center [334, 224] width 141 height 19
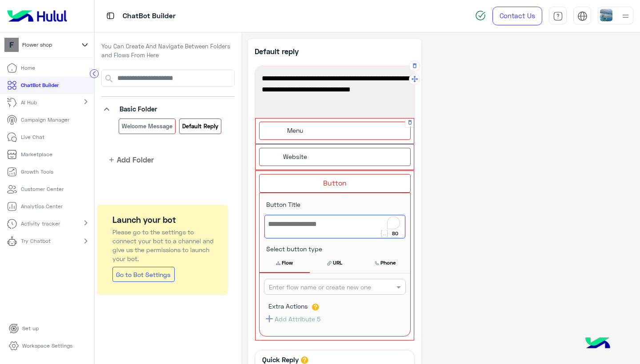
click at [306, 127] on div "Menu" at bounding box center [293, 131] width 25 height 10
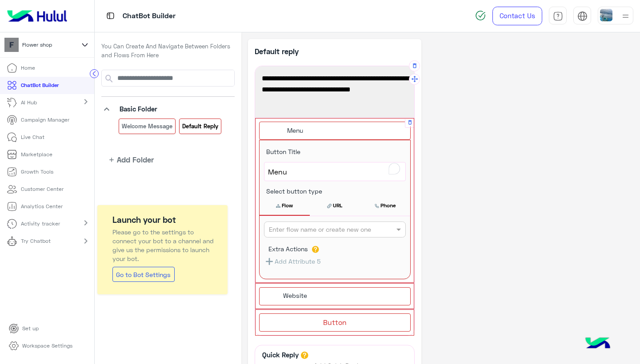
click at [303, 171] on span "Menu" at bounding box center [335, 172] width 134 height 12
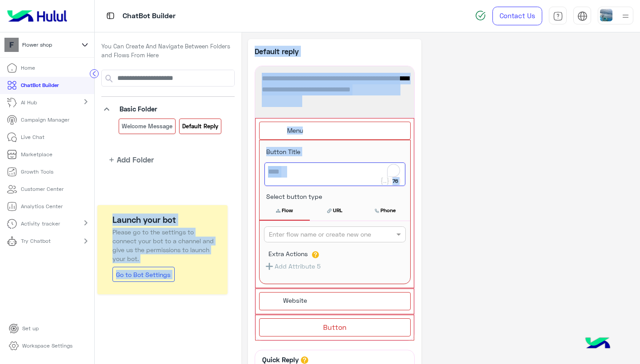
drag, startPoint x: 303, startPoint y: 171, endPoint x: 220, endPoint y: 171, distance: 83.1
click at [220, 171] on div "**********" at bounding box center [367, 198] width 545 height 332
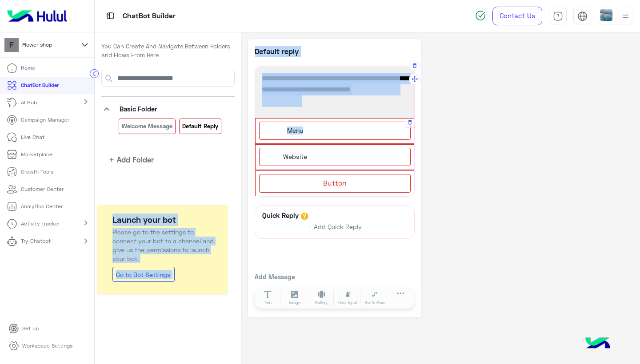
click at [297, 127] on span "Menu" at bounding box center [295, 131] width 16 height 8
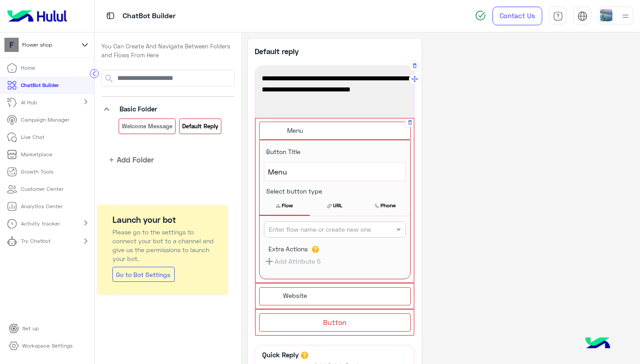
click at [325, 131] on div "Menu" at bounding box center [334, 131] width 151 height 18
drag, startPoint x: 300, startPoint y: 171, endPoint x: 268, endPoint y: 173, distance: 32.5
click at [268, 173] on span "Menu" at bounding box center [335, 172] width 134 height 12
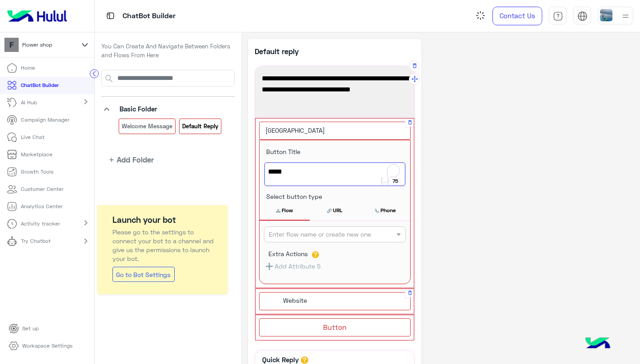
type textarea "*****"
click at [311, 298] on div "Website" at bounding box center [334, 301] width 151 height 18
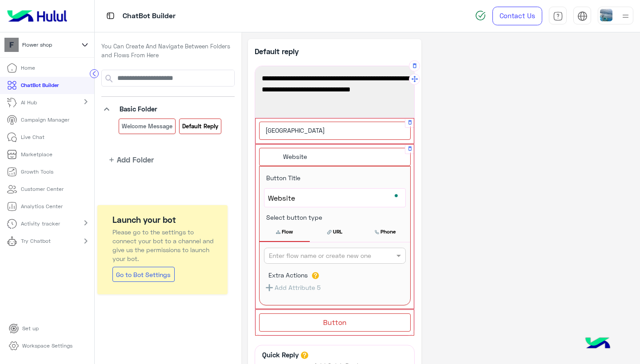
click at [306, 158] on span "Website" at bounding box center [295, 157] width 24 height 8
click at [303, 195] on span "Website" at bounding box center [335, 198] width 134 height 12
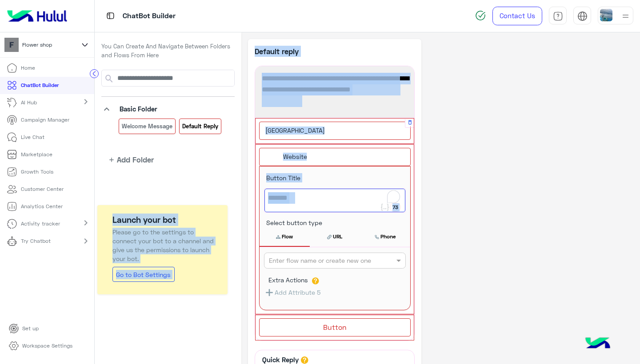
drag, startPoint x: 303, startPoint y: 195, endPoint x: 232, endPoint y: 195, distance: 70.6
click at [232, 195] on div "**********" at bounding box center [367, 198] width 545 height 332
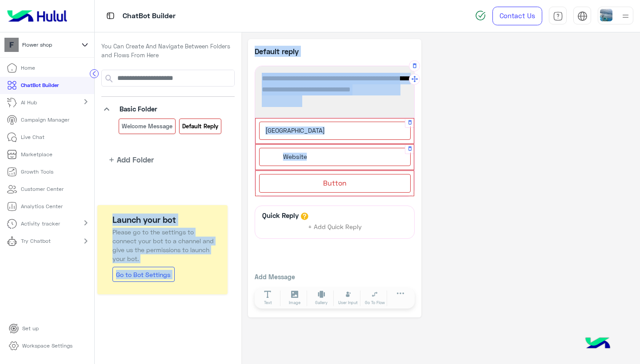
click at [304, 158] on span "Website" at bounding box center [295, 157] width 24 height 8
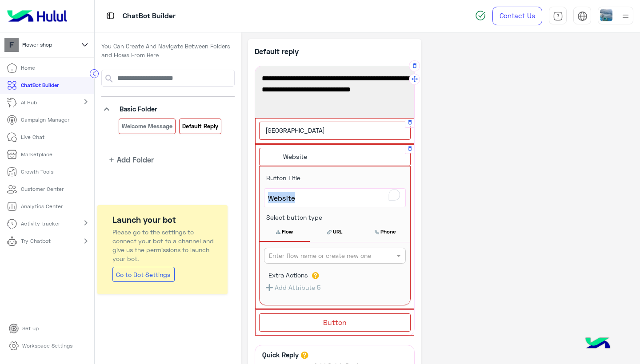
drag, startPoint x: 297, startPoint y: 203, endPoint x: 264, endPoint y: 203, distance: 32.4
click at [264, 203] on div "Website" at bounding box center [334, 198] width 141 height 19
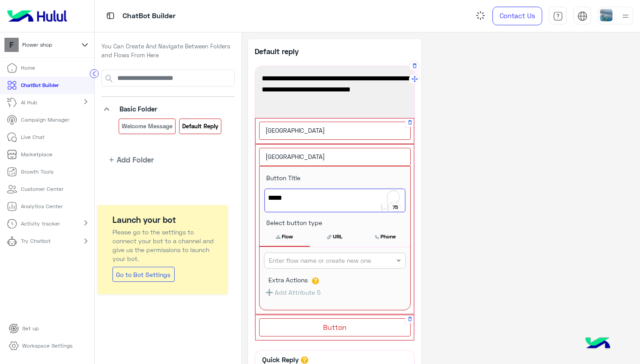
type textarea "*****"
click at [315, 327] on div "Button" at bounding box center [334, 327] width 151 height 18
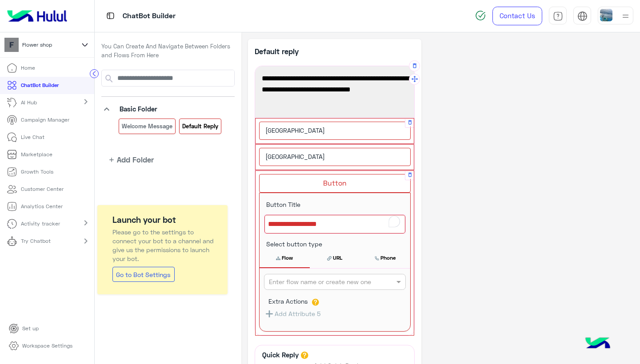
click at [301, 221] on div at bounding box center [334, 224] width 141 height 19
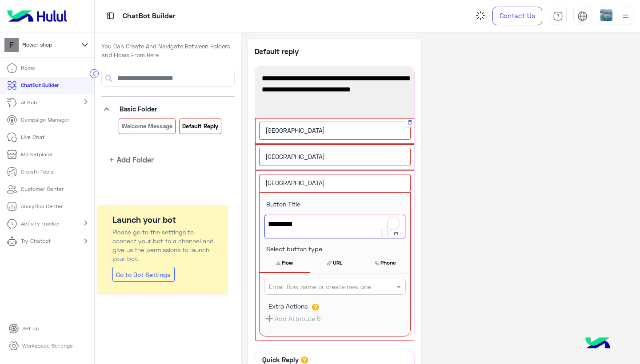
type textarea "*********"
click at [416, 203] on div "**********" at bounding box center [334, 250] width 173 height 423
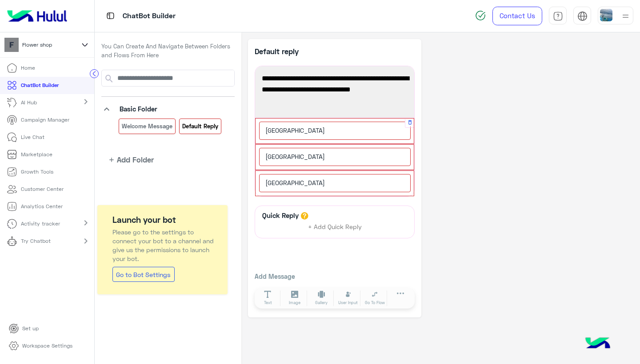
click at [352, 133] on div "Cairo" at bounding box center [334, 131] width 151 height 18
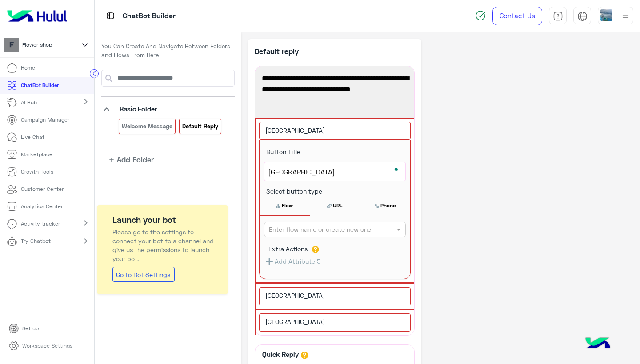
click at [314, 261] on button "Add Attribute 5" at bounding box center [292, 261] width 56 height 11
click at [295, 260] on button "Add Attribute 5" at bounding box center [292, 261] width 56 height 11
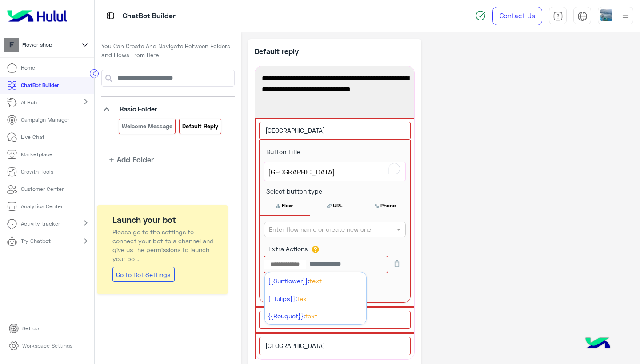
click at [297, 261] on input "text" at bounding box center [284, 265] width 41 height 10
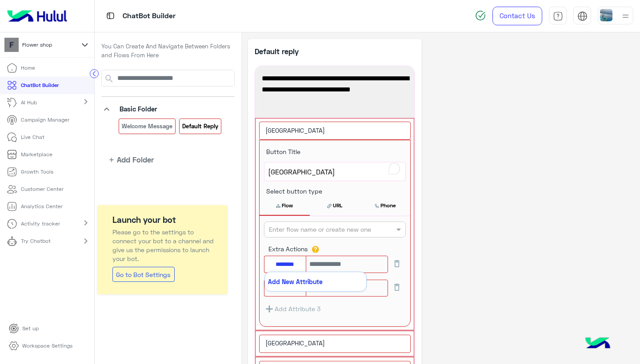
click at [298, 279] on button "Add New Attribute" at bounding box center [315, 281] width 101 height 19
type input "*********"
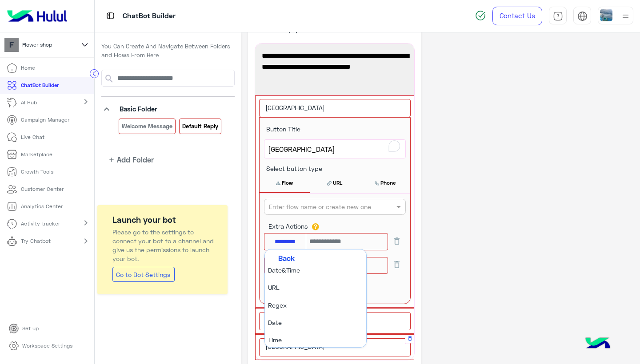
scroll to position [22, 0]
click at [397, 241] on icon at bounding box center [396, 242] width 5 height 7
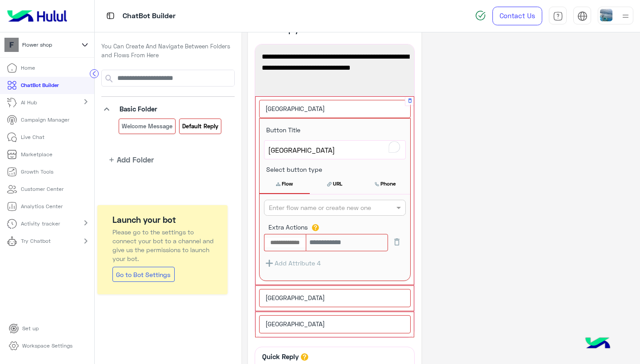
click at [409, 279] on div "Enter flow name or create new one Extra Actions Add Attribute 4" at bounding box center [334, 238] width 151 height 87
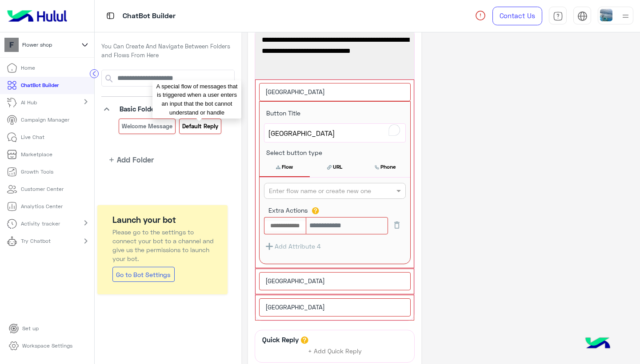
click at [203, 127] on p "Default reply" at bounding box center [199, 126] width 37 height 10
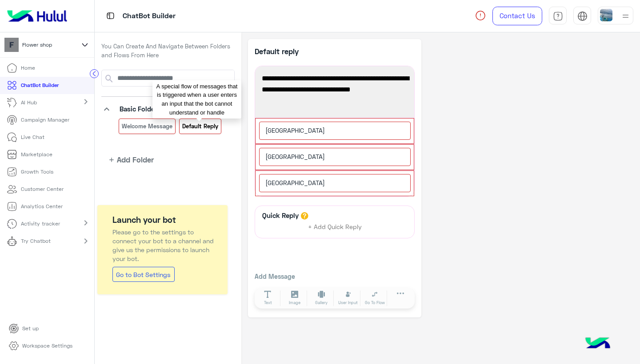
scroll to position [0, 0]
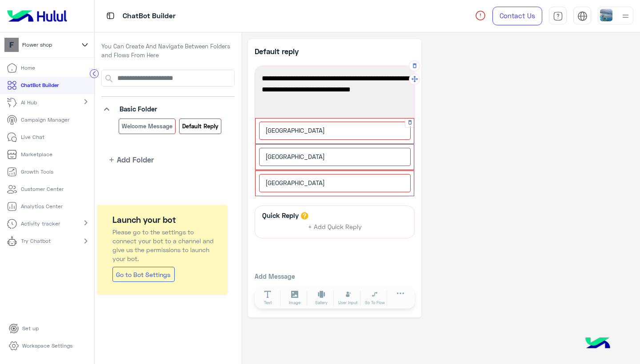
click at [345, 121] on div "Cairo Button Title ***** 75 Cairo Select button type Flow URL Phone Enter flow …" at bounding box center [334, 131] width 158 height 25
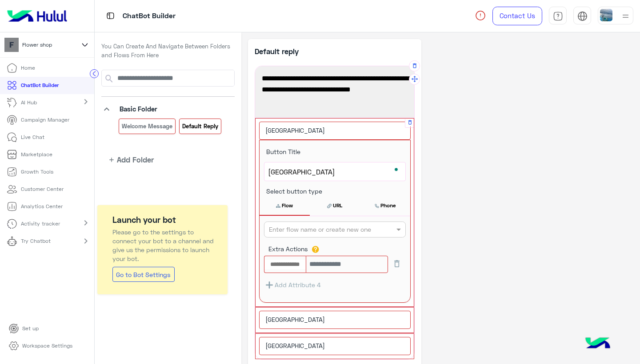
scroll to position [19, 0]
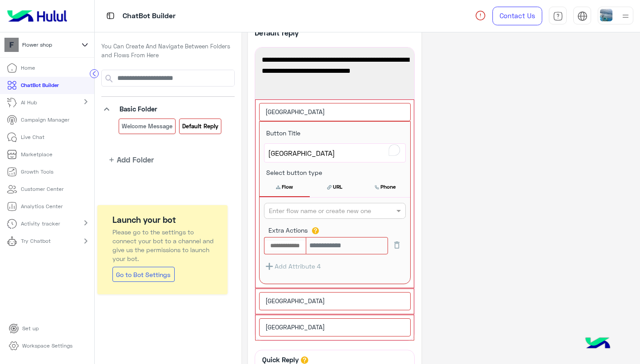
click at [288, 243] on input "text" at bounding box center [284, 246] width 41 height 10
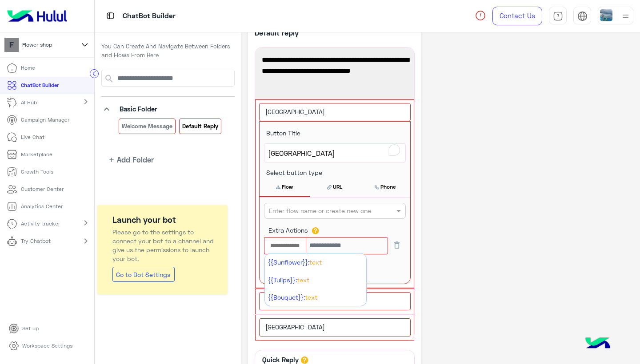
click at [425, 234] on div "**********" at bounding box center [440, 240] width 385 height 441
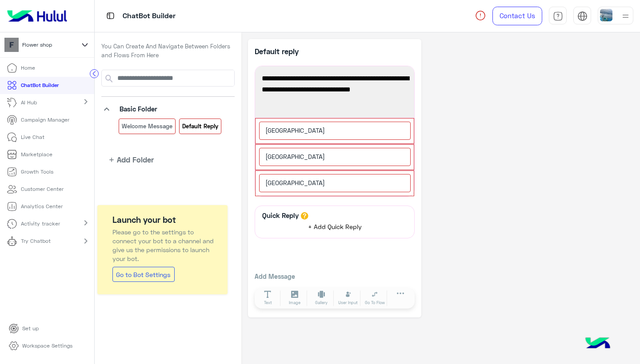
click at [327, 224] on span "+ Add Quick Reply" at bounding box center [335, 227] width 54 height 8
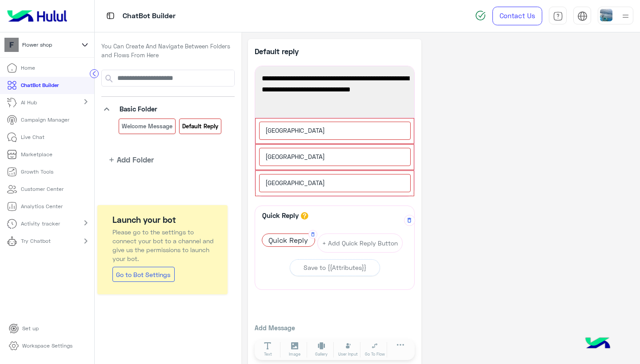
click at [303, 239] on span "Quick Reply" at bounding box center [288, 240] width 52 height 12
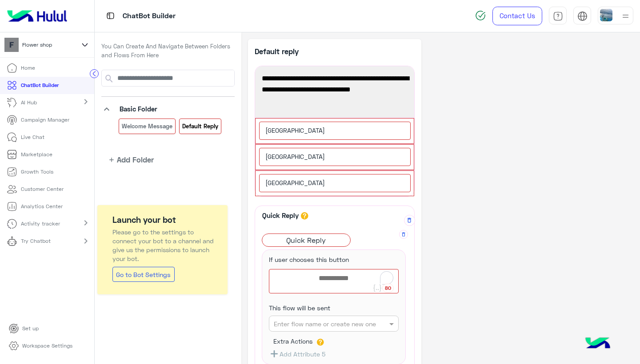
click at [326, 272] on div at bounding box center [333, 282] width 129 height 24
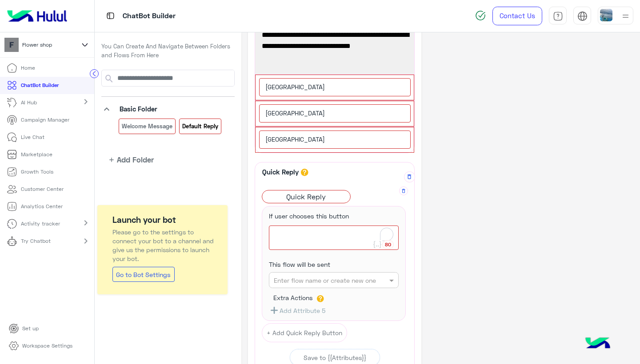
scroll to position [43, 0]
type textarea "****"
click at [309, 310] on button "Add Attribute 5" at bounding box center [297, 311] width 56 height 11
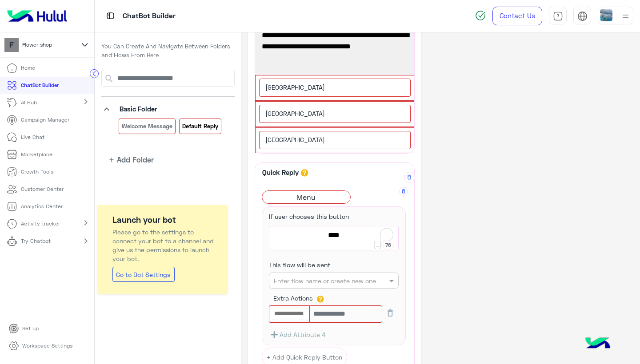
click at [294, 312] on input "text" at bounding box center [289, 314] width 40 height 10
click at [296, 327] on span "{{Sunflower}}:" at bounding box center [293, 331] width 41 height 8
click at [312, 333] on button "Add Attribute 4" at bounding box center [297, 335] width 57 height 11
click at [296, 335] on input "text" at bounding box center [289, 338] width 40 height 10
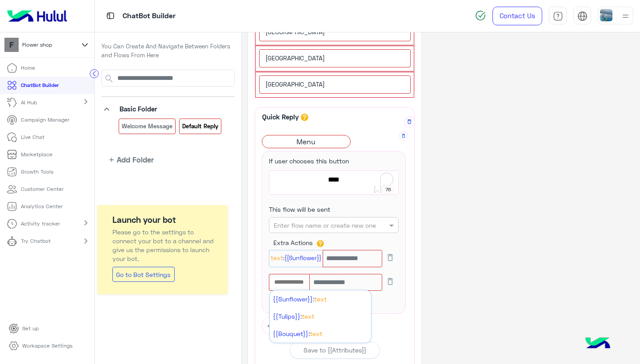
scroll to position [108, 0]
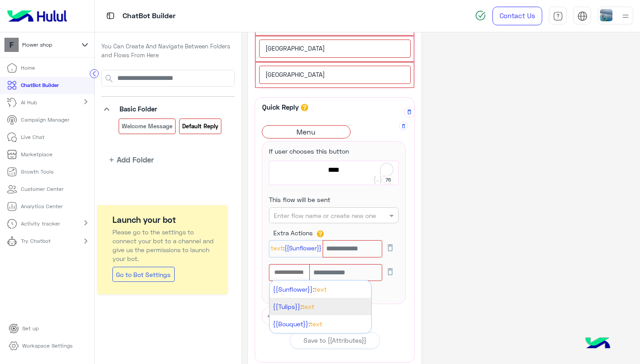
click at [290, 305] on span "{{Tulips}}:" at bounding box center [287, 307] width 29 height 8
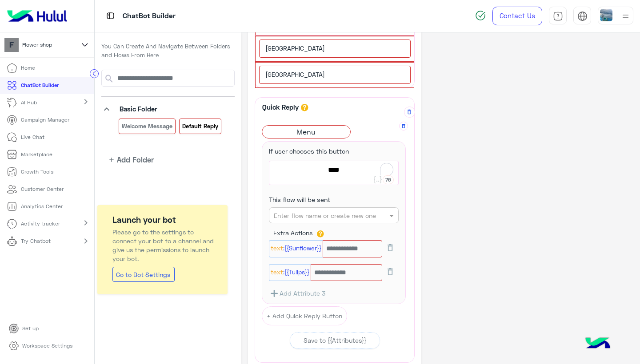
click at [302, 289] on button "Add Attribute 3" at bounding box center [297, 293] width 56 height 11
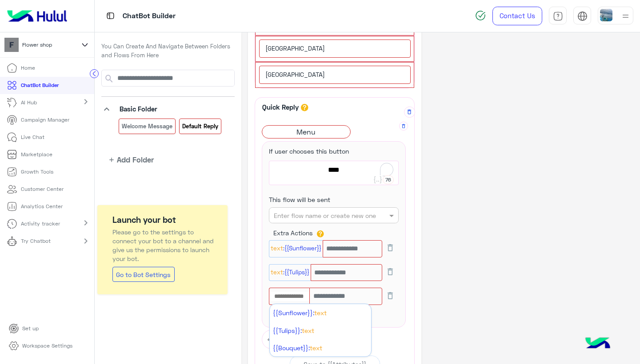
click at [294, 293] on input "text" at bounding box center [289, 297] width 40 height 10
click at [298, 345] on span "{{Bouquet}}:" at bounding box center [291, 348] width 37 height 8
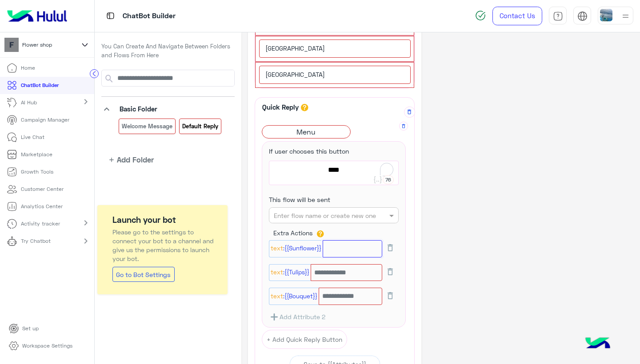
click at [350, 254] on input "text" at bounding box center [352, 248] width 60 height 17
type input "*"
click at [349, 274] on input "text" at bounding box center [346, 272] width 72 height 17
type input "**"
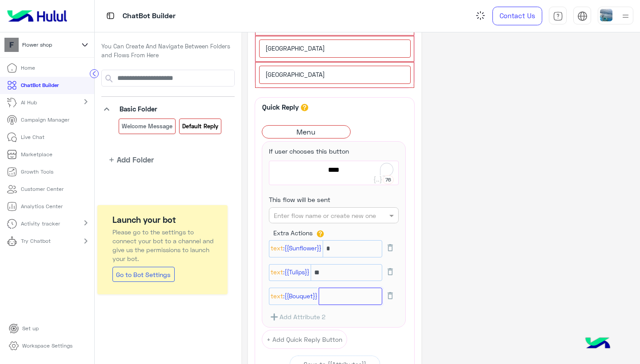
click at [353, 291] on input "text" at bounding box center [350, 296] width 64 height 17
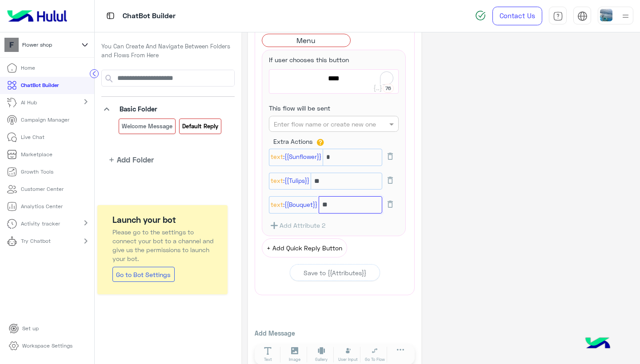
type input "**"
click at [318, 252] on button "+ Add Quick Reply Button" at bounding box center [304, 248] width 85 height 19
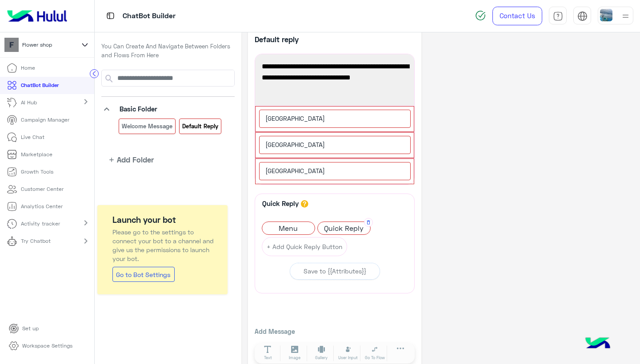
click at [333, 226] on span "Quick Reply" at bounding box center [344, 228] width 52 height 12
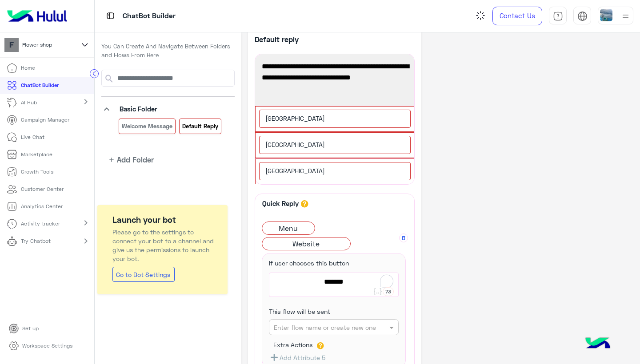
type textarea "*******"
click at [347, 324] on input "text" at bounding box center [320, 327] width 92 height 9
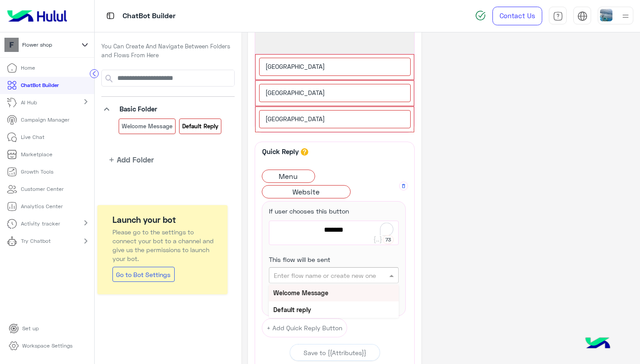
scroll to position [68, 0]
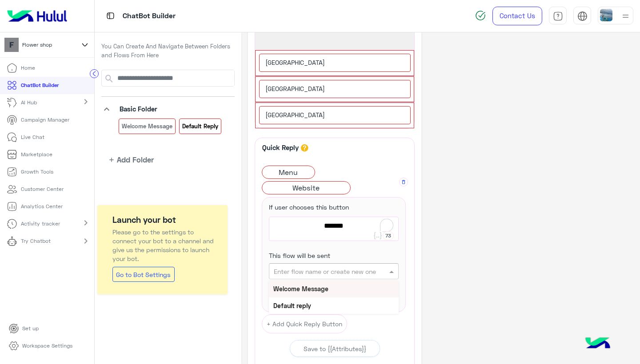
click at [370, 254] on div "This flow will be sent Enter flow name or create new one Welcome Message Defaul…" at bounding box center [333, 265] width 143 height 39
click at [316, 300] on button "Add Attribute 5" at bounding box center [297, 301] width 56 height 11
click at [298, 303] on input "text" at bounding box center [289, 305] width 40 height 10
type input "*********"
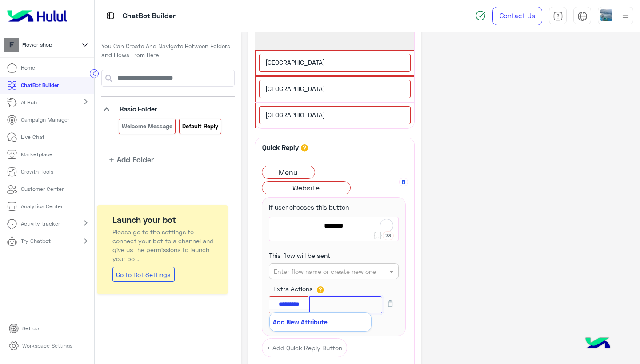
click at [331, 304] on input "text" at bounding box center [345, 304] width 73 height 17
type input "**********"
click at [309, 322] on button "Add New Attribute" at bounding box center [320, 322] width 101 height 19
type input "**********"
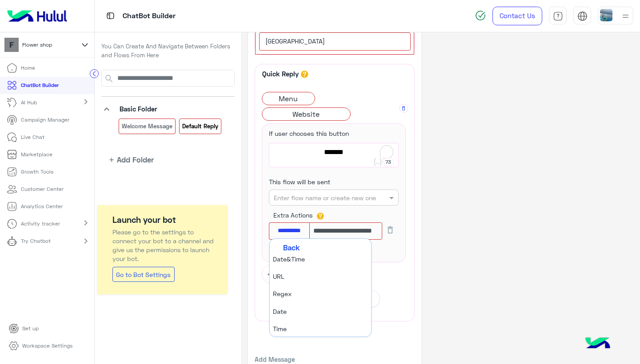
scroll to position [93, 0]
click at [286, 274] on li "URL" at bounding box center [320, 276] width 101 height 17
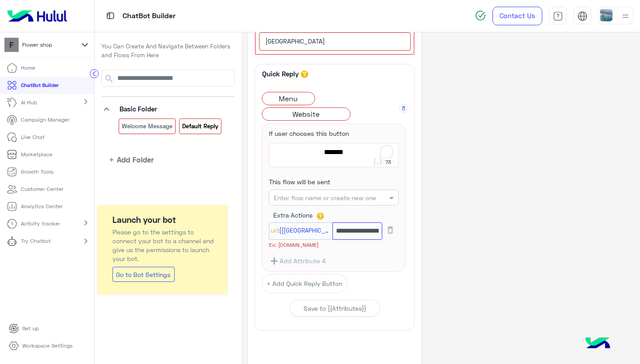
click at [364, 232] on input "**********" at bounding box center [357, 231] width 50 height 17
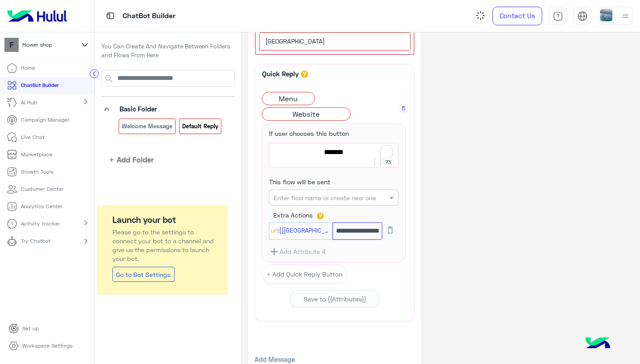
type input "**********"
click at [309, 249] on button "Add Attribute 4" at bounding box center [297, 252] width 57 height 11
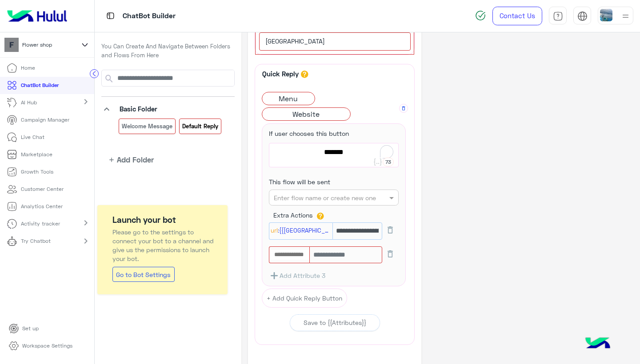
click at [295, 248] on div at bounding box center [289, 255] width 41 height 17
click at [295, 253] on input "text" at bounding box center [289, 255] width 40 height 10
click at [322, 270] on button "Add New Attribute" at bounding box center [320, 272] width 101 height 19
type input "**********"
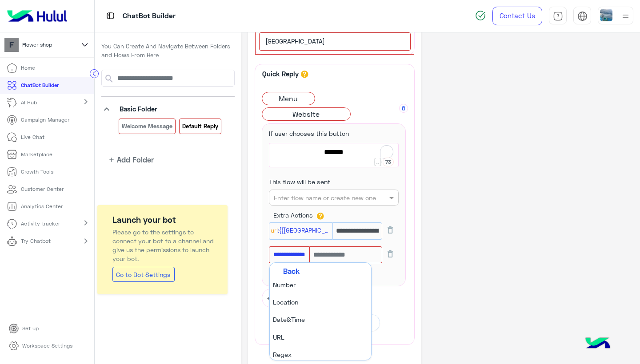
scroll to position [60, 0]
click at [294, 330] on li "URL" at bounding box center [320, 334] width 101 height 17
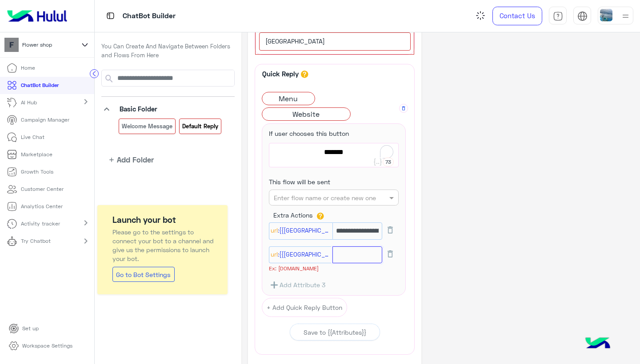
click at [349, 255] on input "text" at bounding box center [357, 255] width 50 height 17
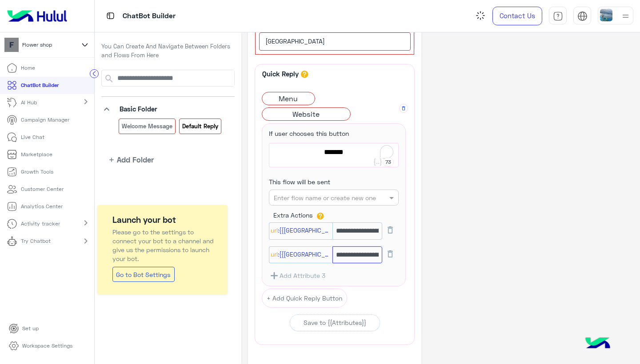
type input "**********"
click at [307, 272] on button "Add Attribute 3" at bounding box center [297, 275] width 56 height 11
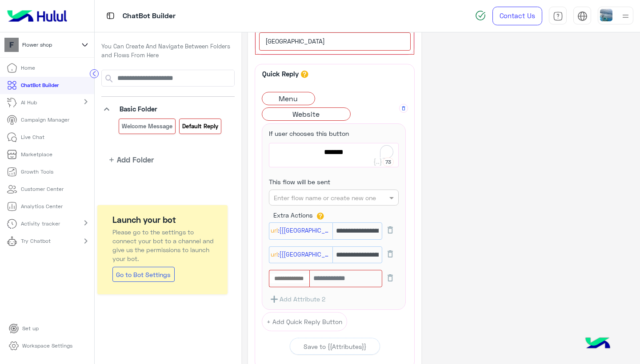
click at [294, 275] on input "text" at bounding box center [289, 279] width 40 height 10
click at [304, 294] on button "Add New Attribute" at bounding box center [320, 295] width 101 height 19
type input "**********"
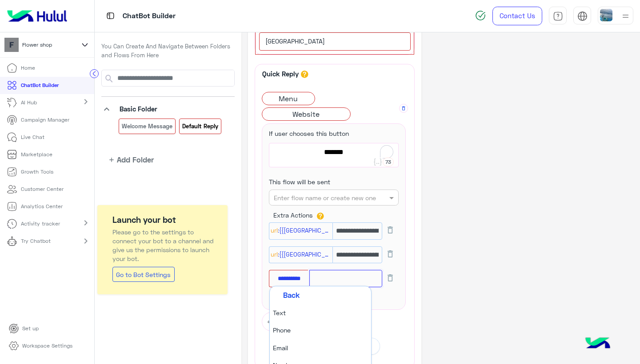
click at [346, 277] on input "text" at bounding box center [345, 278] width 73 height 17
type input "**********"
click at [288, 335] on li "URL" at bounding box center [320, 338] width 101 height 17
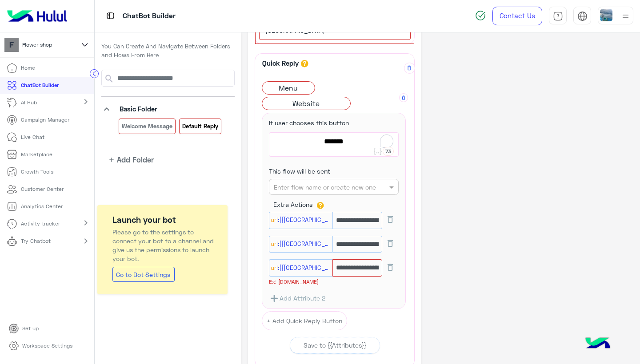
scroll to position [153, 0]
click at [366, 269] on input "**********" at bounding box center [357, 267] width 50 height 17
click at [370, 229] on input "**********" at bounding box center [357, 219] width 50 height 17
drag, startPoint x: 371, startPoint y: 241, endPoint x: 395, endPoint y: 242, distance: 23.5
click at [395, 242] on div "**********" at bounding box center [334, 247] width 130 height 24
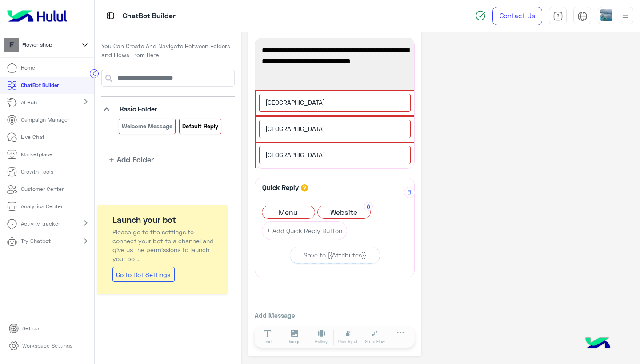
scroll to position [28, 0]
click at [345, 212] on span "Website" at bounding box center [344, 213] width 52 height 12
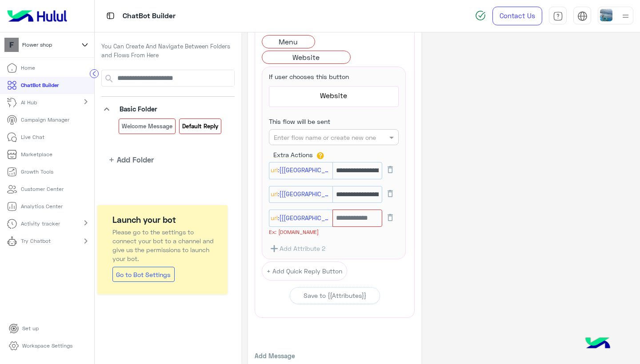
scroll to position [230, 0]
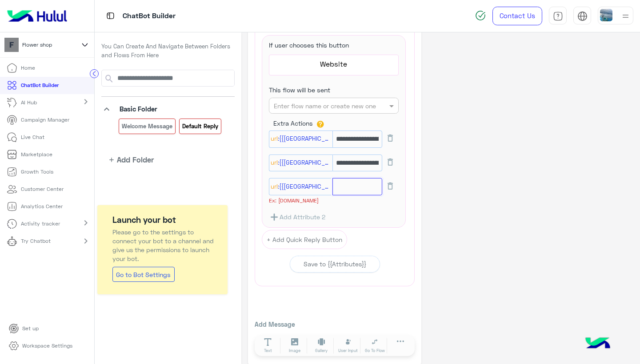
click at [338, 186] on input "text" at bounding box center [357, 186] width 50 height 17
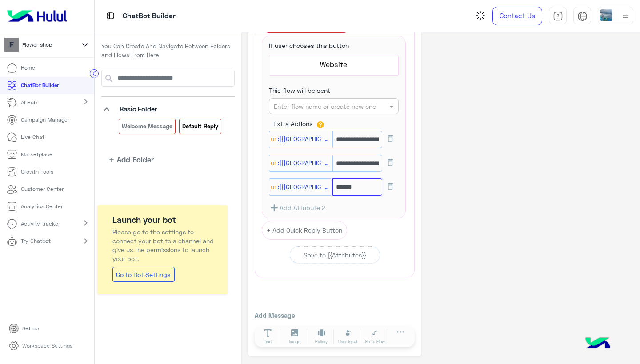
scroll to position [228, 0]
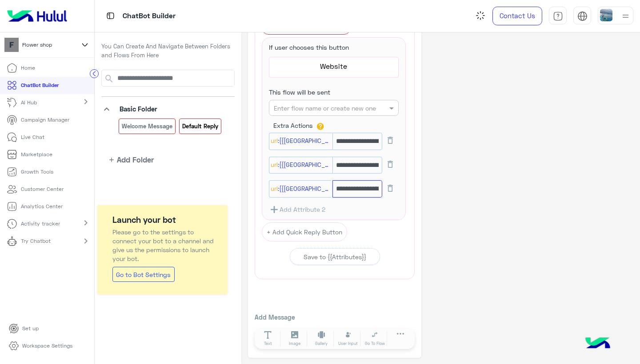
type input "**********"
click at [371, 208] on div "Add Attribute 2" at bounding box center [334, 209] width 130 height 11
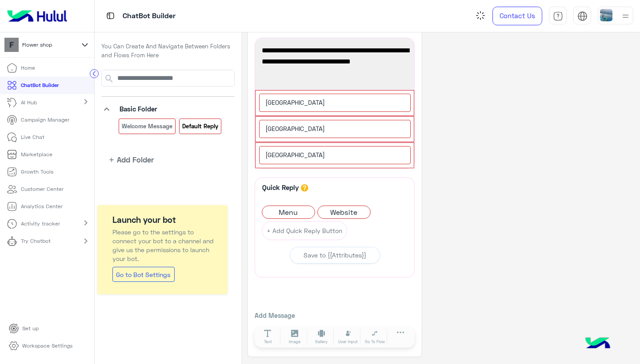
scroll to position [28, 0]
click at [346, 213] on span "Website" at bounding box center [344, 213] width 52 height 12
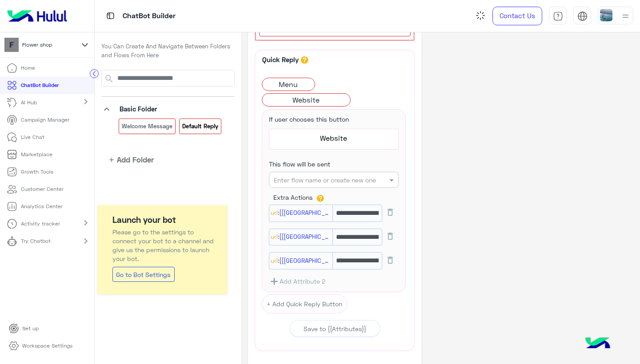
scroll to position [160, 0]
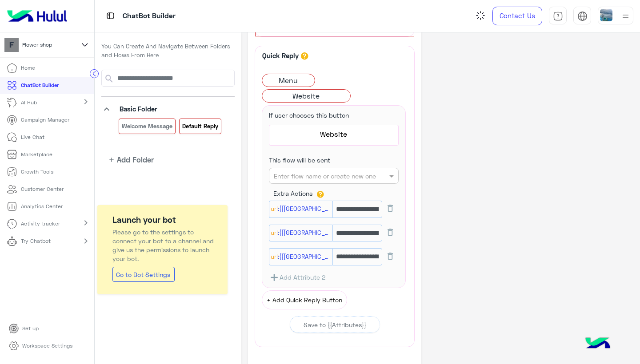
click at [309, 298] on button "+ Add Quick Reply Button" at bounding box center [304, 299] width 85 height 19
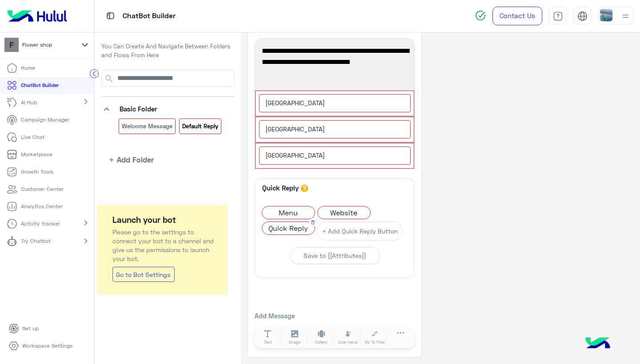
click at [305, 228] on span "Quick Reply" at bounding box center [288, 228] width 52 height 12
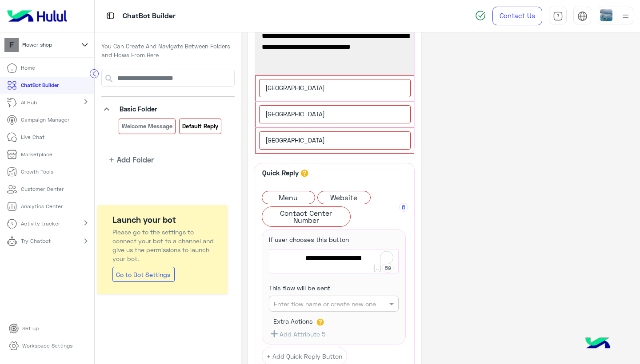
scroll to position [51, 0]
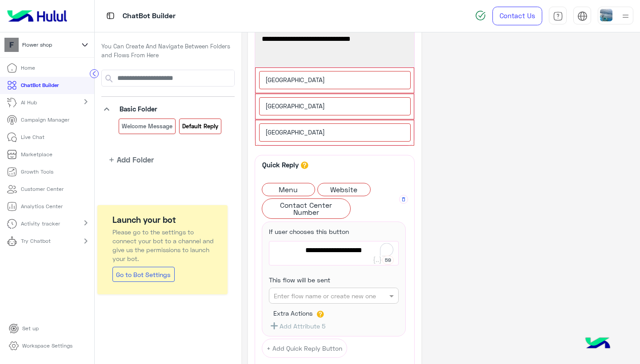
type textarea "**********"
click at [311, 325] on button "Add Attribute 5" at bounding box center [297, 326] width 56 height 11
click at [295, 329] on input "text" at bounding box center [289, 329] width 40 height 10
type input "**********"
click at [325, 329] on input "text" at bounding box center [345, 329] width 73 height 17
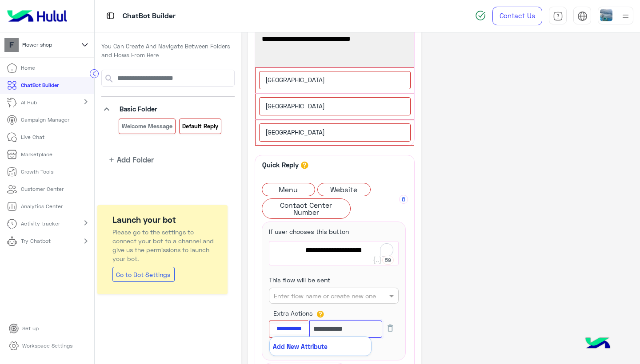
type input "**********"
click at [302, 347] on button "Add New Attribute" at bounding box center [320, 346] width 101 height 19
type input "**********"
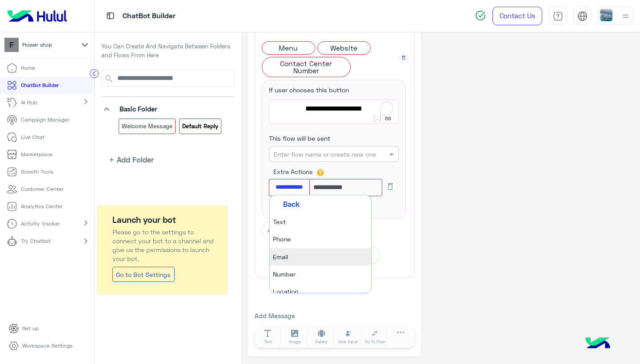
scroll to position [191, 0]
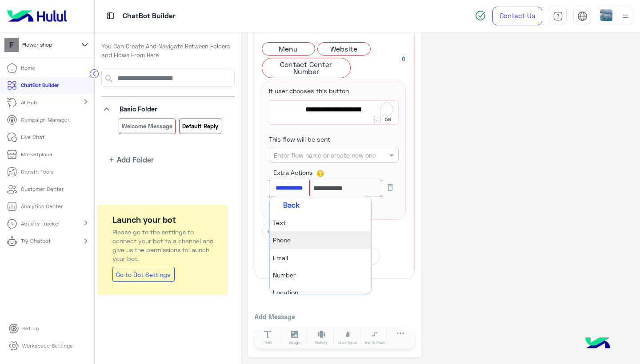
click at [287, 245] on li "Phone" at bounding box center [320, 239] width 101 height 17
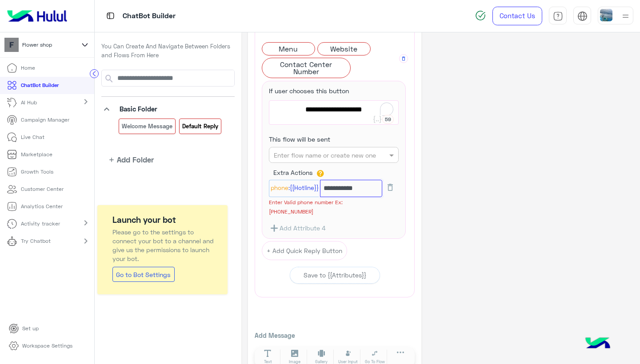
click at [326, 188] on input "**********" at bounding box center [351, 188] width 63 height 17
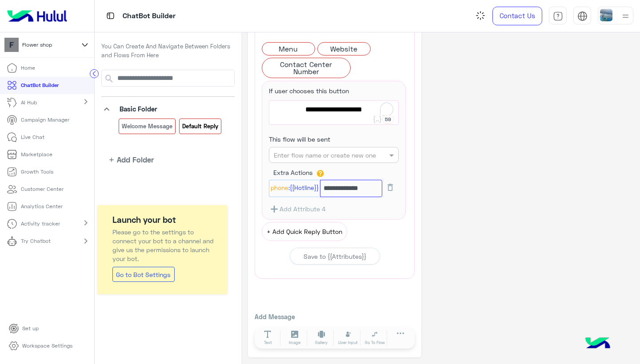
type input "**********"
click at [325, 230] on button "+ Add Quick Reply Button" at bounding box center [304, 231] width 85 height 19
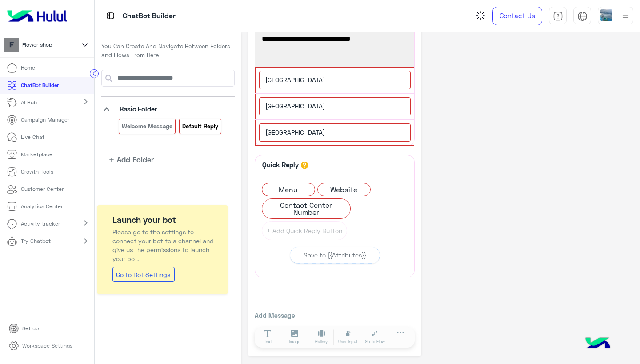
scroll to position [50, 0]
click at [305, 227] on span "Quick Reply" at bounding box center [288, 228] width 52 height 12
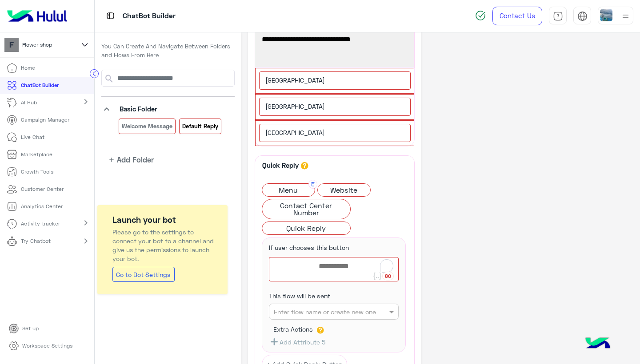
click at [288, 189] on span "Menu" at bounding box center [288, 190] width 52 height 12
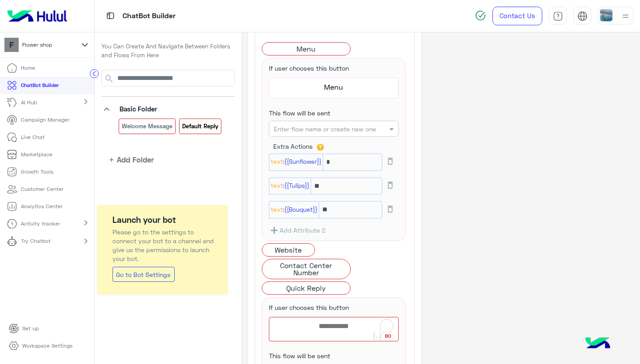
scroll to position [192, 0]
click at [403, 262] on div "A quick reply/user input can only be after a message content eg: text, image or…" at bounding box center [335, 231] width 150 height 406
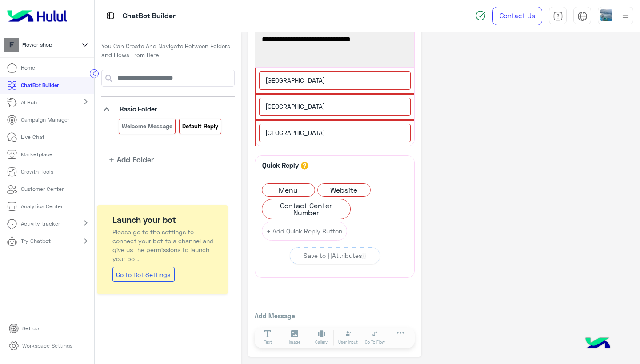
click at [367, 301] on div "Quick Reply A quick reply/user input can only be after a message content eg: te…" at bounding box center [335, 252] width 160 height 195
click at [276, 314] on p "Add Message" at bounding box center [335, 315] width 160 height 9
click at [282, 317] on p "Add Message" at bounding box center [335, 315] width 160 height 9
click at [164, 127] on p "Welcome Message" at bounding box center [147, 126] width 52 height 10
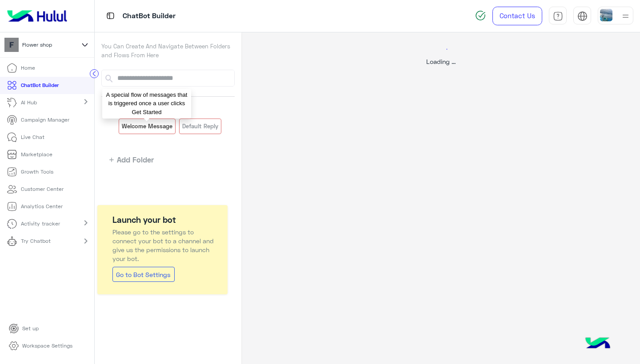
scroll to position [0, 0]
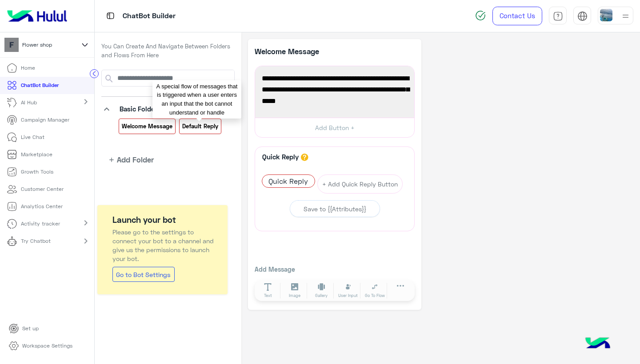
click at [192, 125] on p "Default reply" at bounding box center [199, 126] width 37 height 10
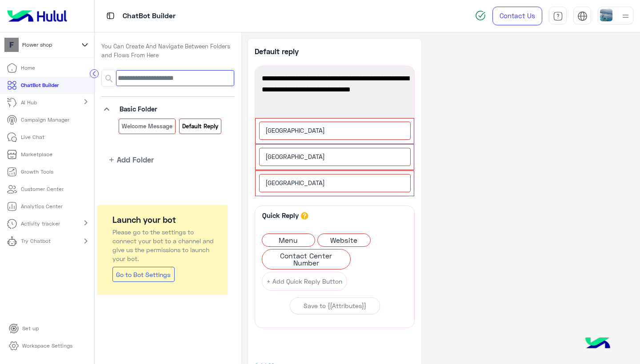
click at [163, 80] on input at bounding box center [175, 78] width 118 height 16
click at [337, 202] on div "**********" at bounding box center [334, 223] width 173 height 368
click at [34, 327] on p "Set up" at bounding box center [30, 329] width 16 height 8
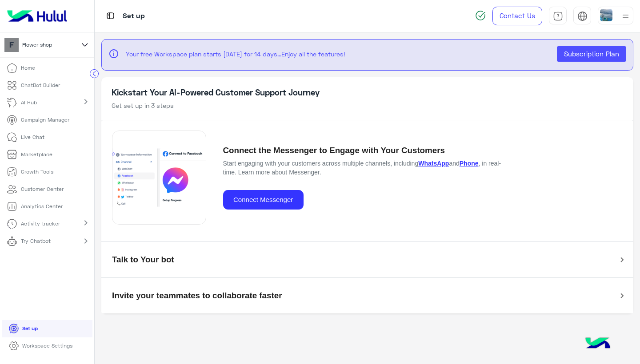
click at [135, 263] on h5 "Talk to Your bot" at bounding box center [143, 260] width 62 height 10
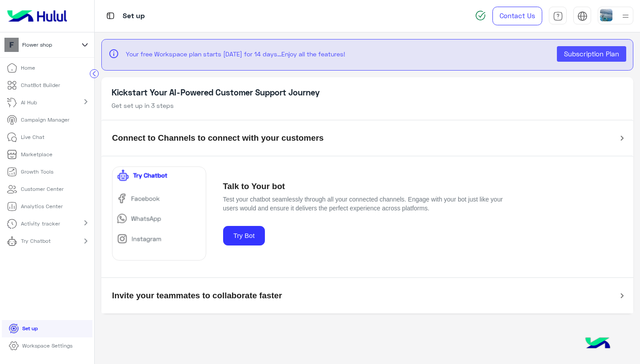
click at [53, 85] on p "ChatBot Builder" at bounding box center [40, 85] width 39 height 8
